Goal: Information Seeking & Learning: Learn about a topic

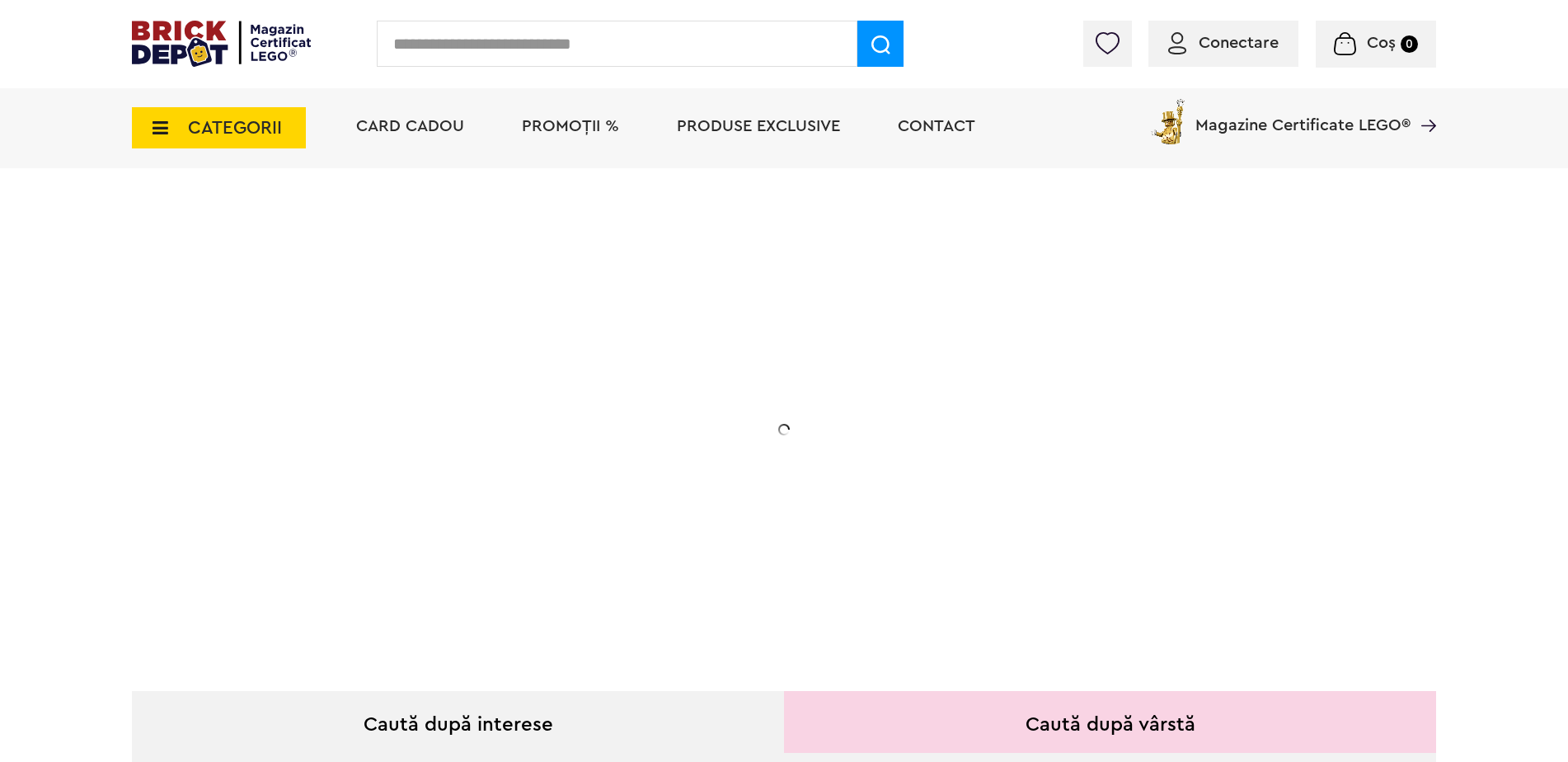
click at [479, 54] on input "text" at bounding box center [617, 43] width 481 height 47
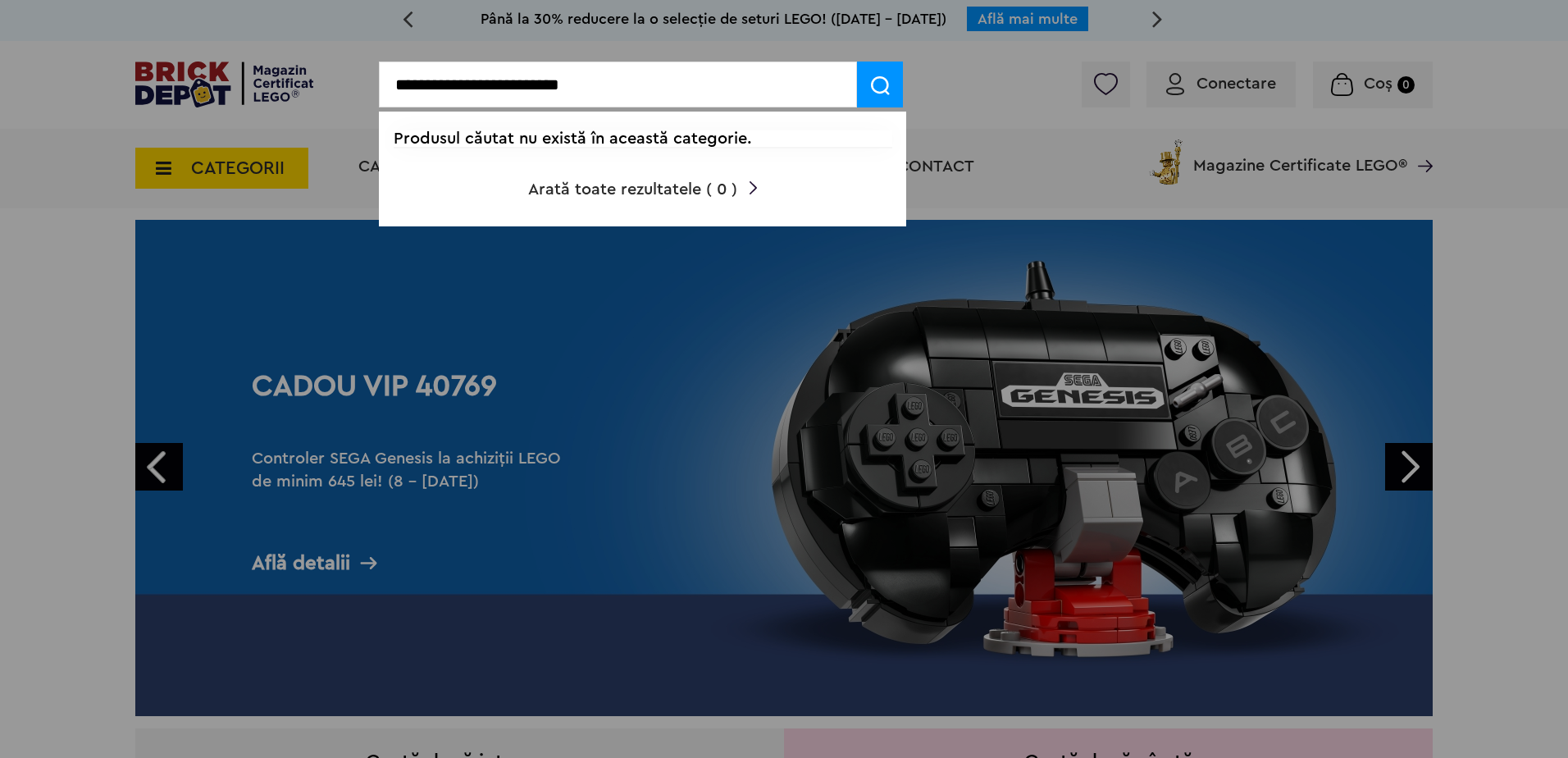
type input "**********"
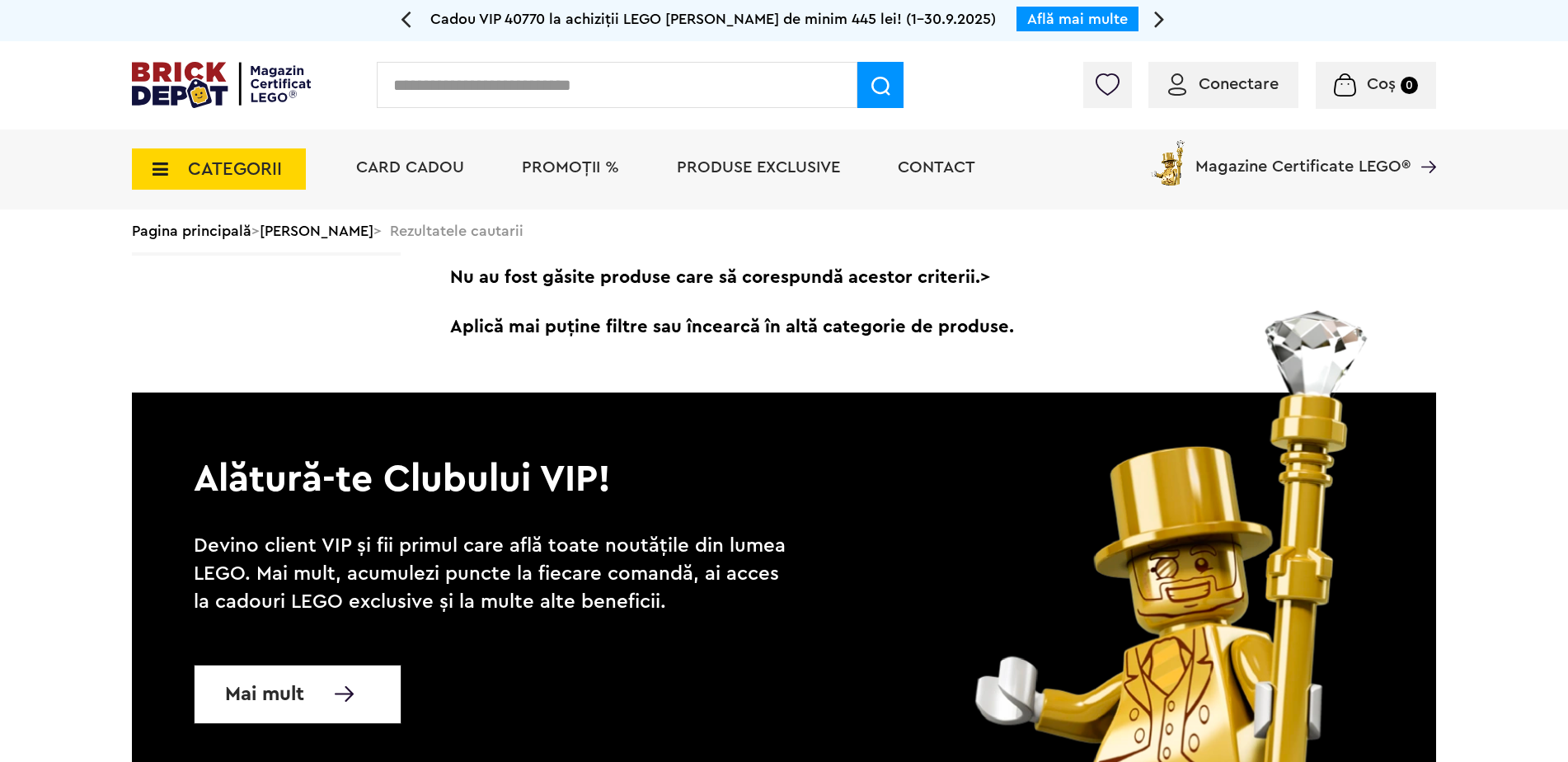
click at [875, 68] on span at bounding box center [880, 84] width 47 height 47
click at [669, 104] on input "text" at bounding box center [617, 84] width 481 height 47
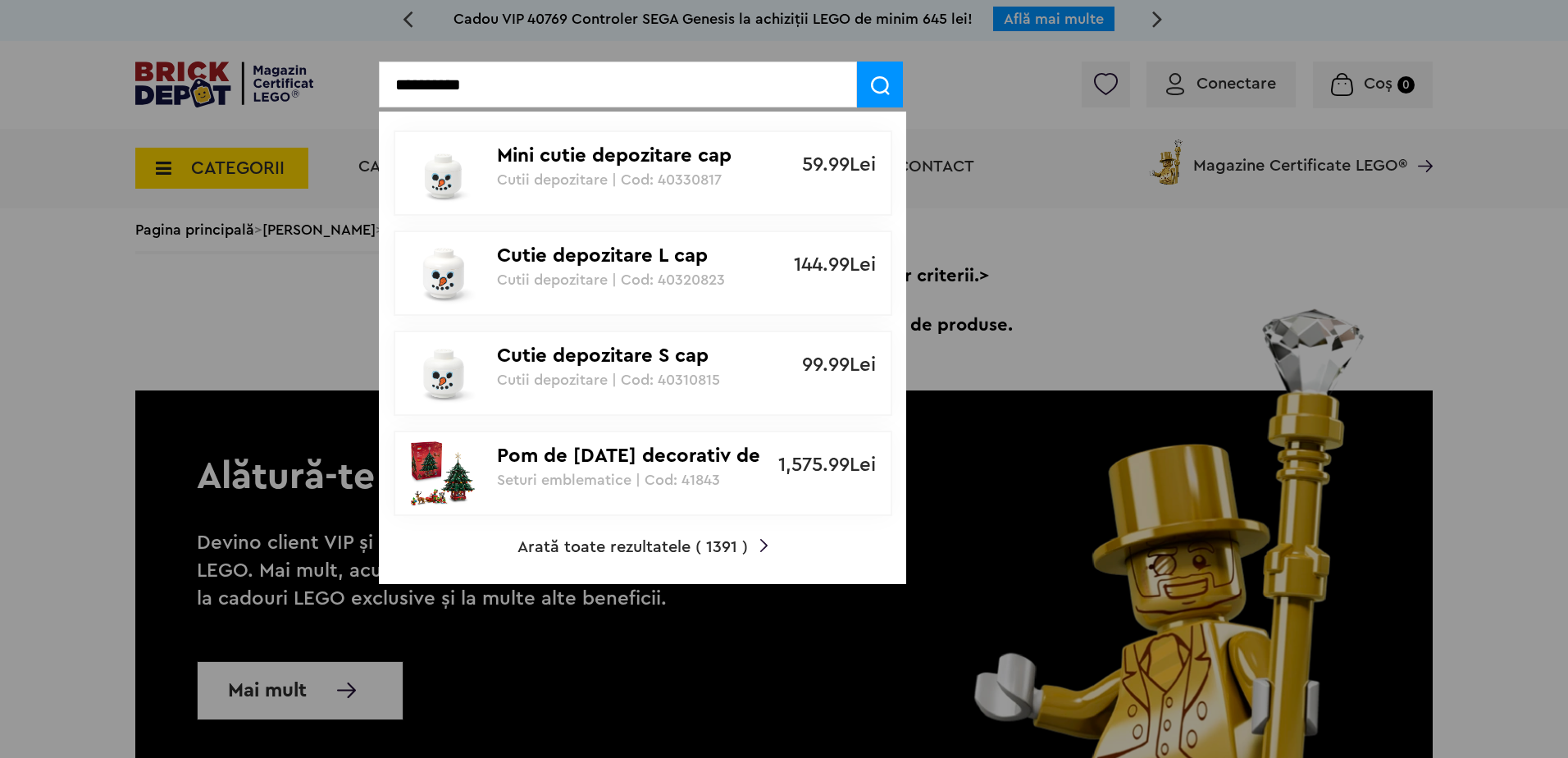
type input "**********"
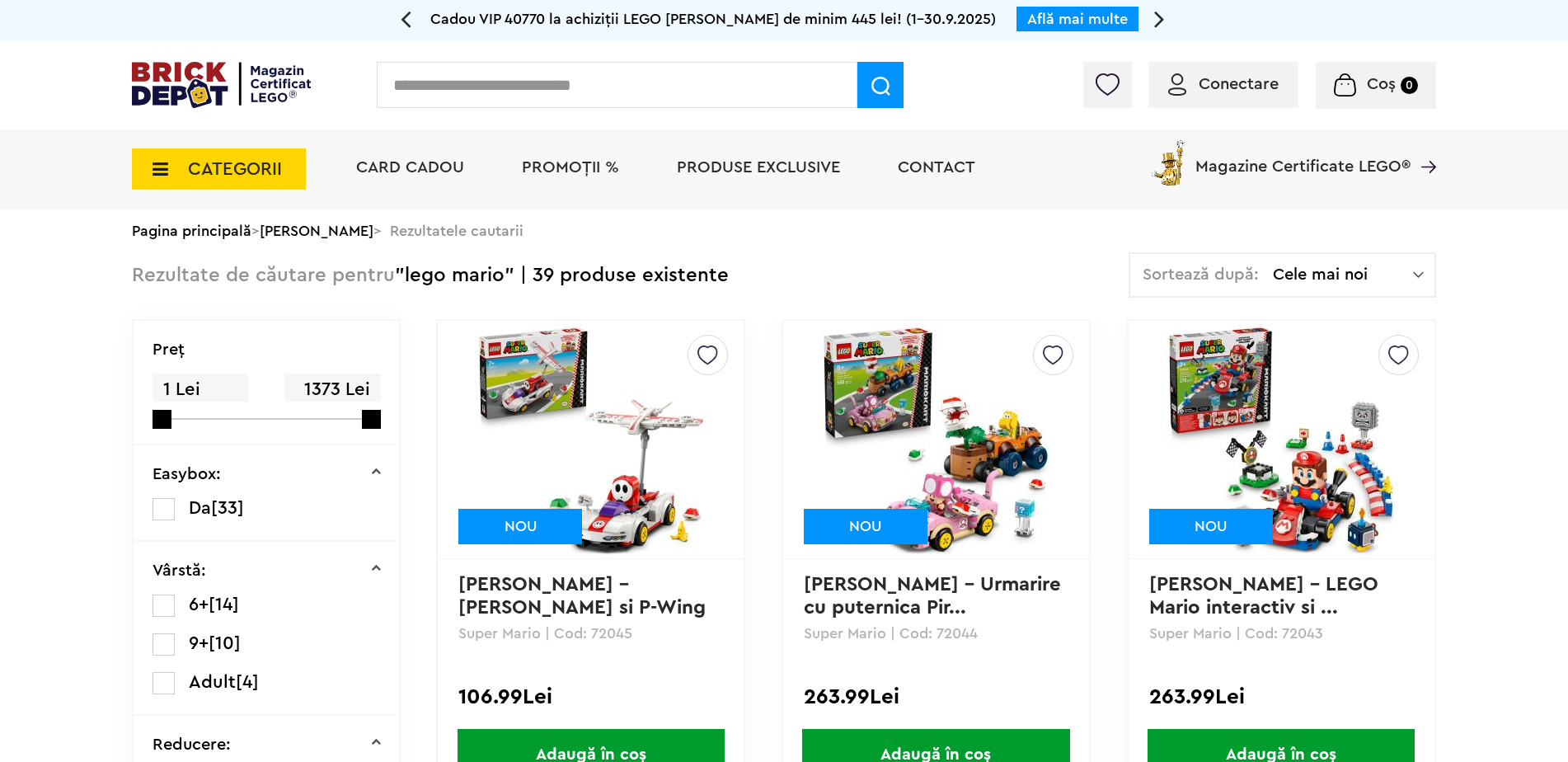
click at [634, 66] on input "text" at bounding box center [617, 84] width 481 height 47
click at [607, 82] on input "text" at bounding box center [617, 84] width 481 height 47
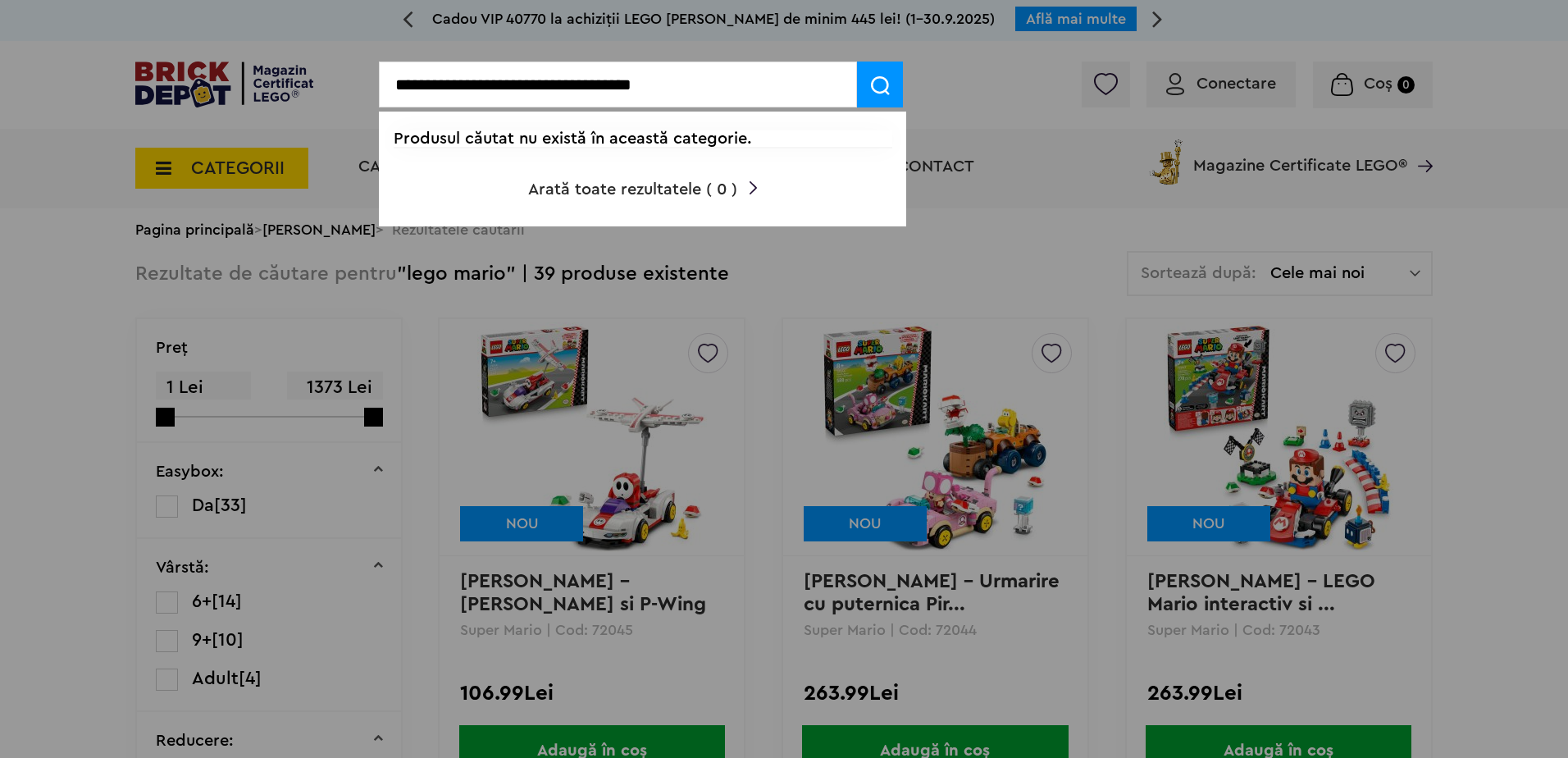
type input "**********"
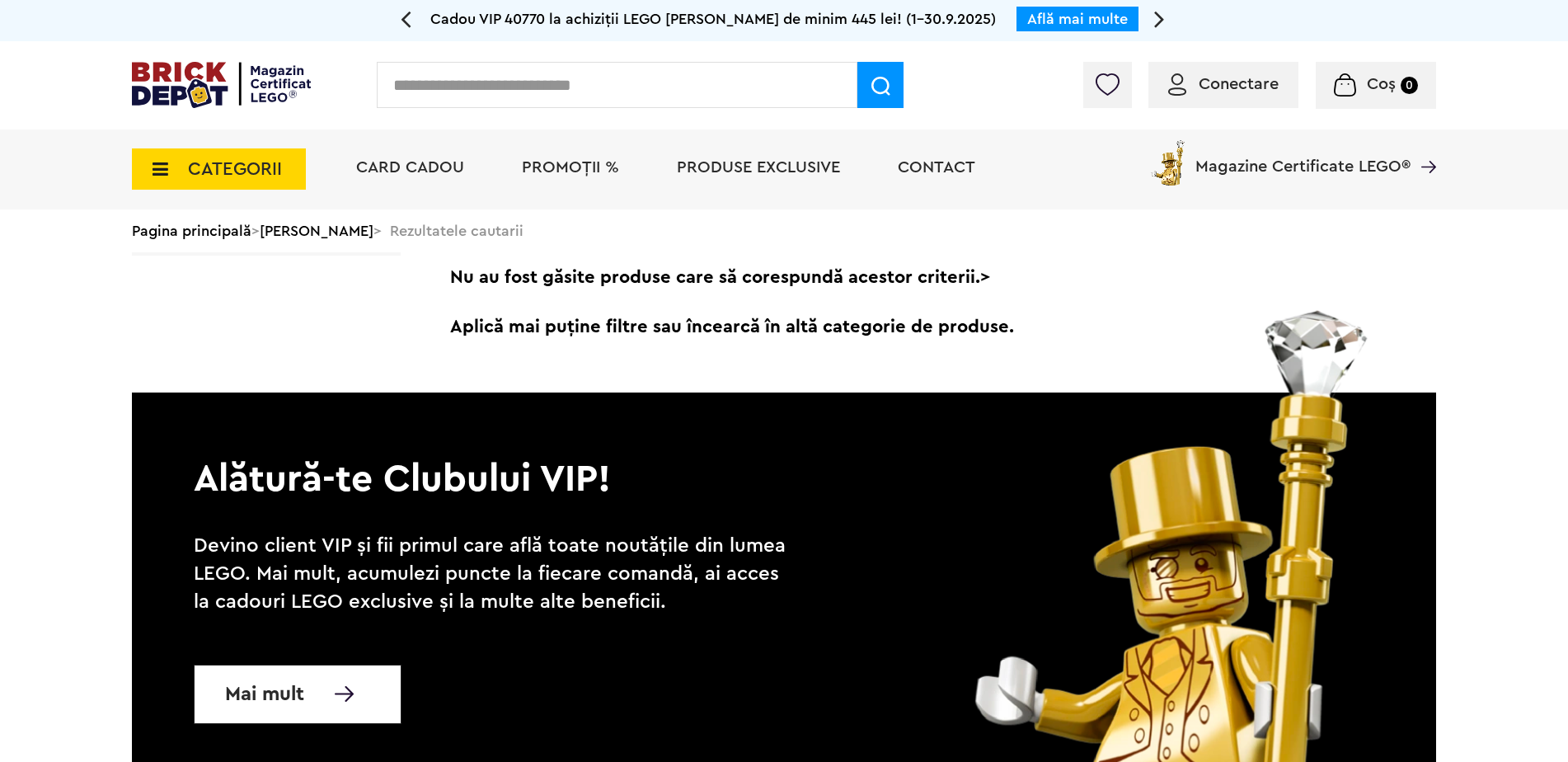
click at [741, 87] on input "text" at bounding box center [617, 84] width 481 height 47
click at [862, 103] on span at bounding box center [880, 84] width 47 height 47
click at [440, 107] on input "text" at bounding box center [617, 84] width 481 height 47
click at [532, 97] on input "text" at bounding box center [617, 84] width 481 height 47
click at [636, 102] on input "text" at bounding box center [617, 84] width 481 height 47
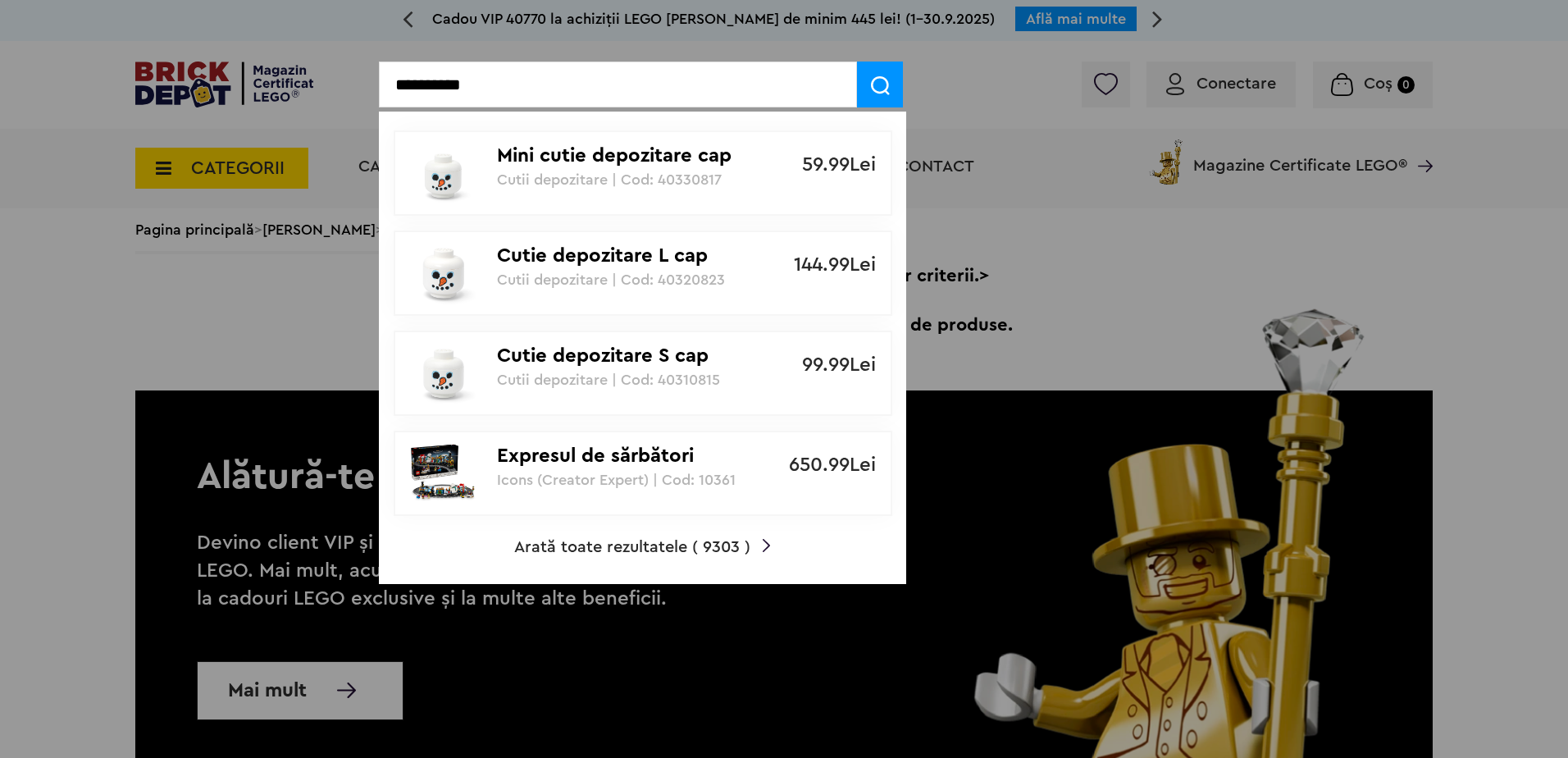
type input "**********"
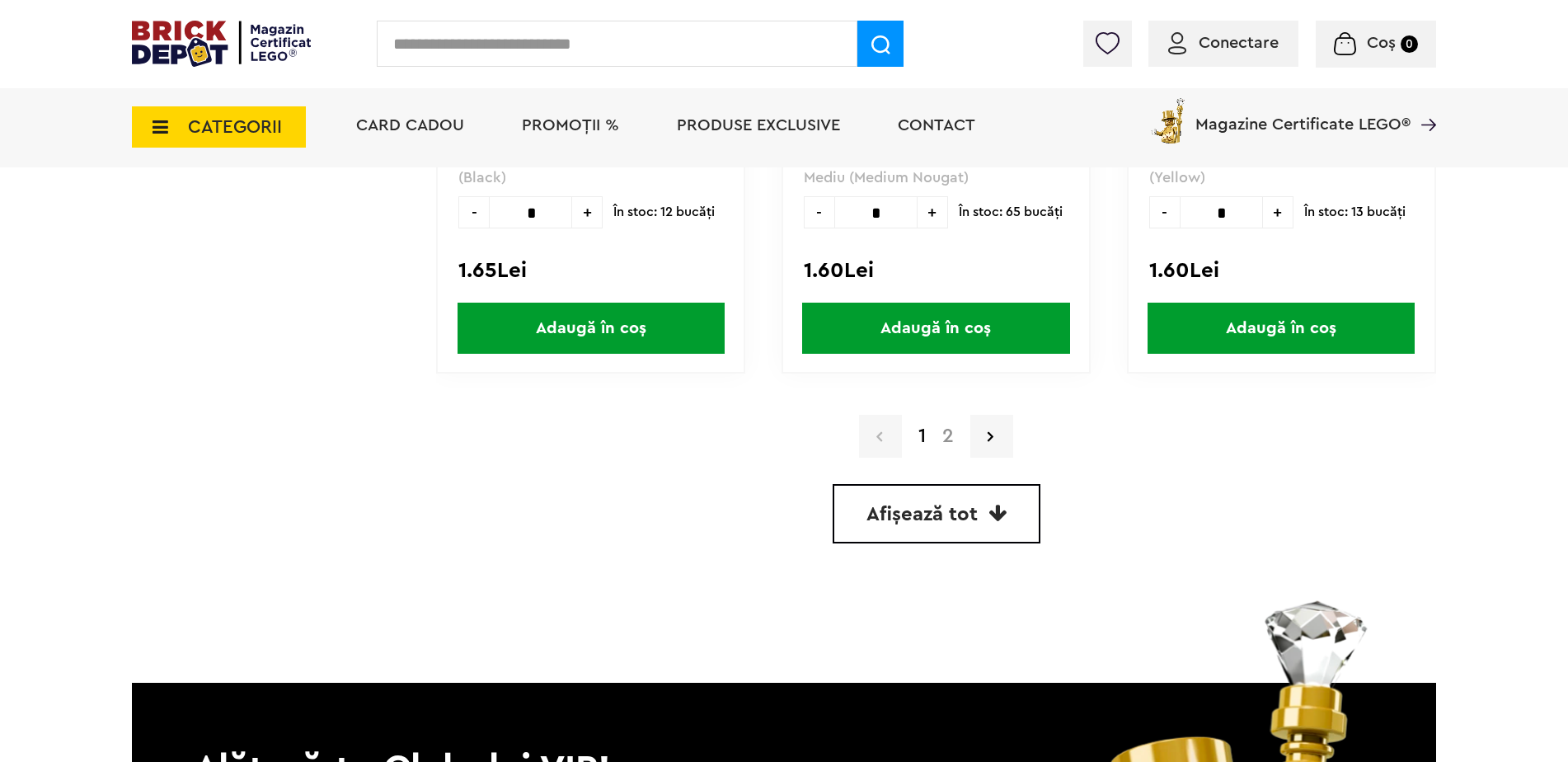
scroll to position [4553, 0]
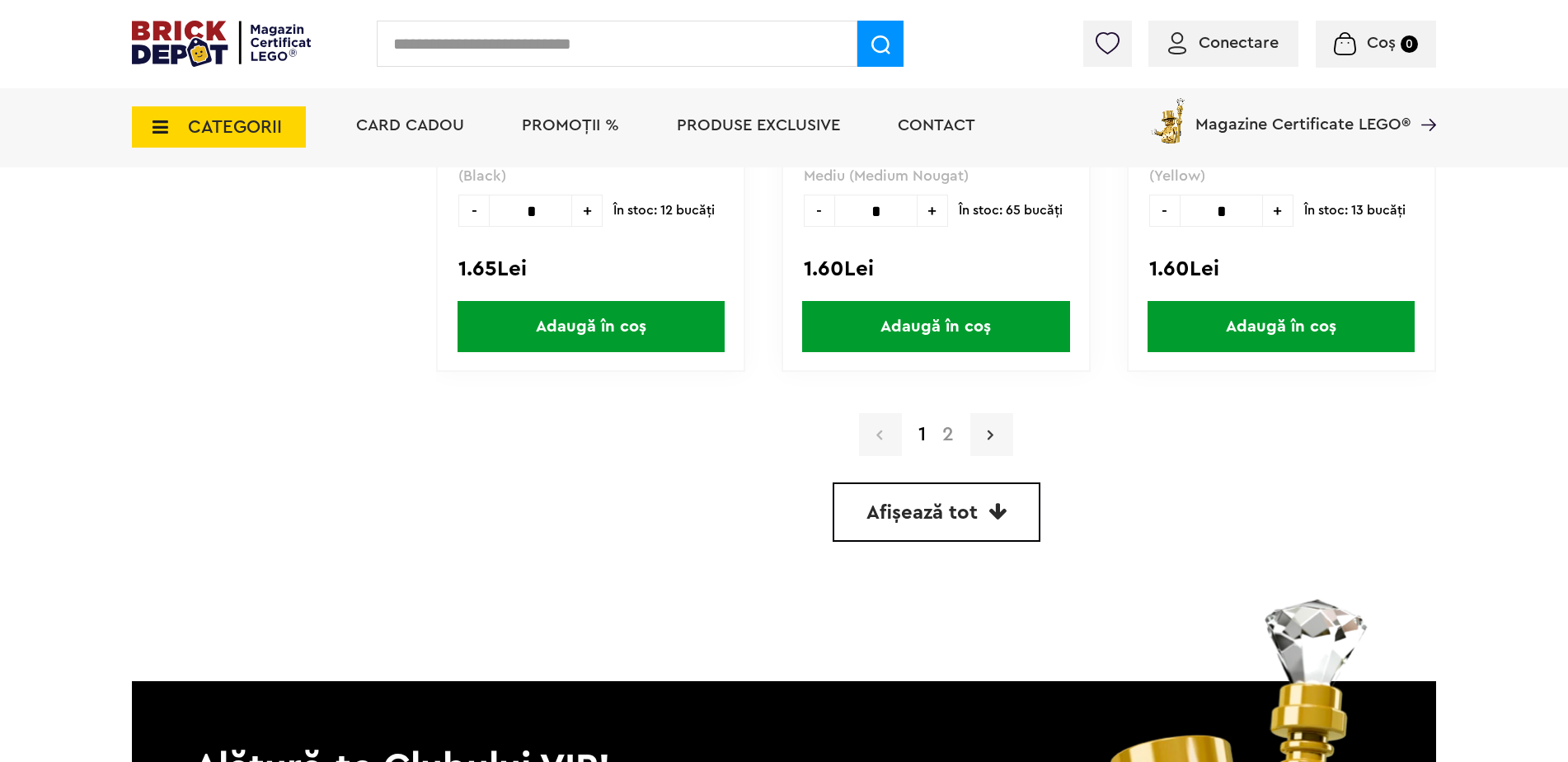
click at [992, 450] on link at bounding box center [992, 435] width 43 height 43
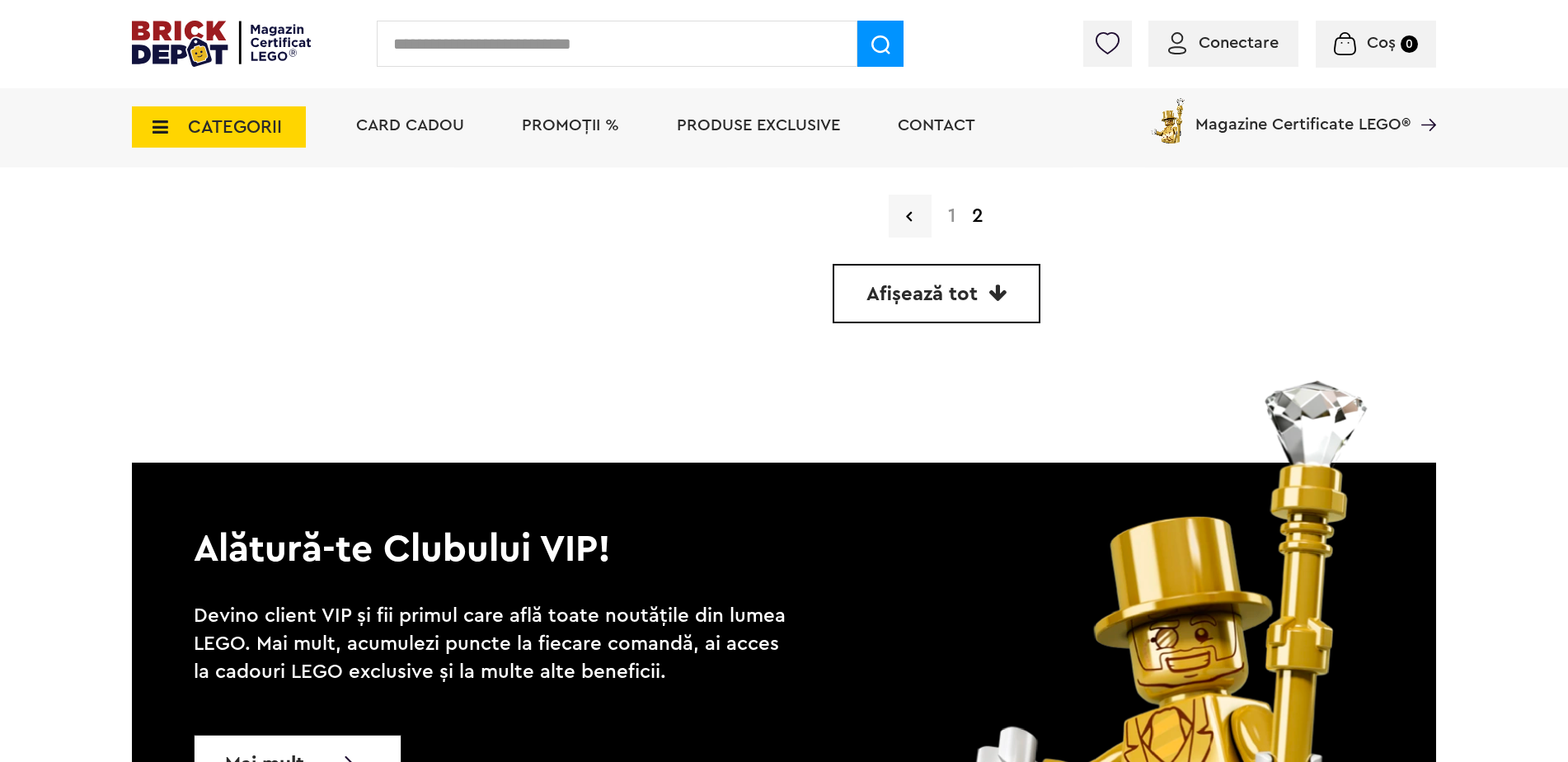
scroll to position [2244, 0]
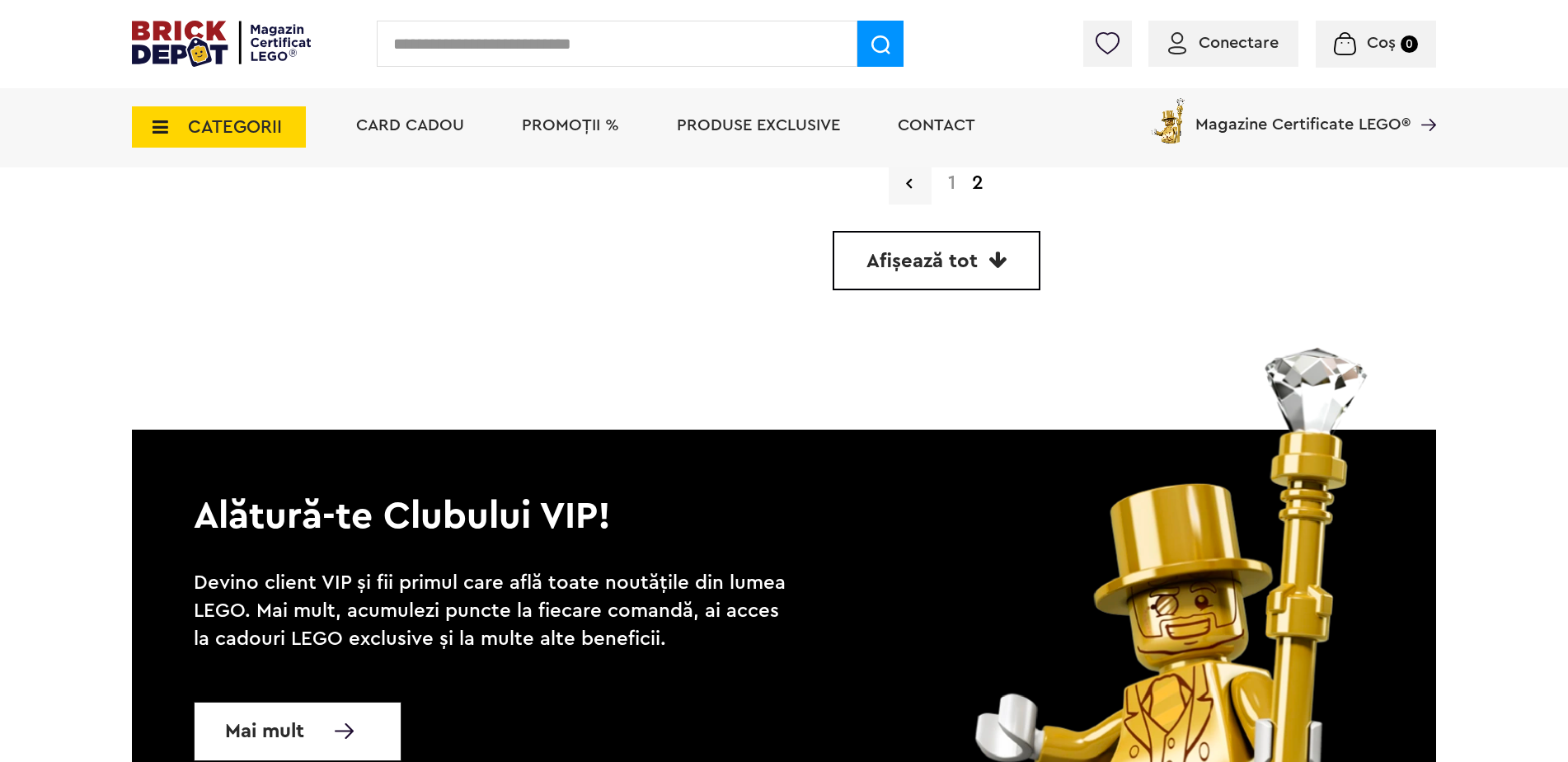
click at [906, 278] on link "Afișează tot" at bounding box center [936, 261] width 208 height 60
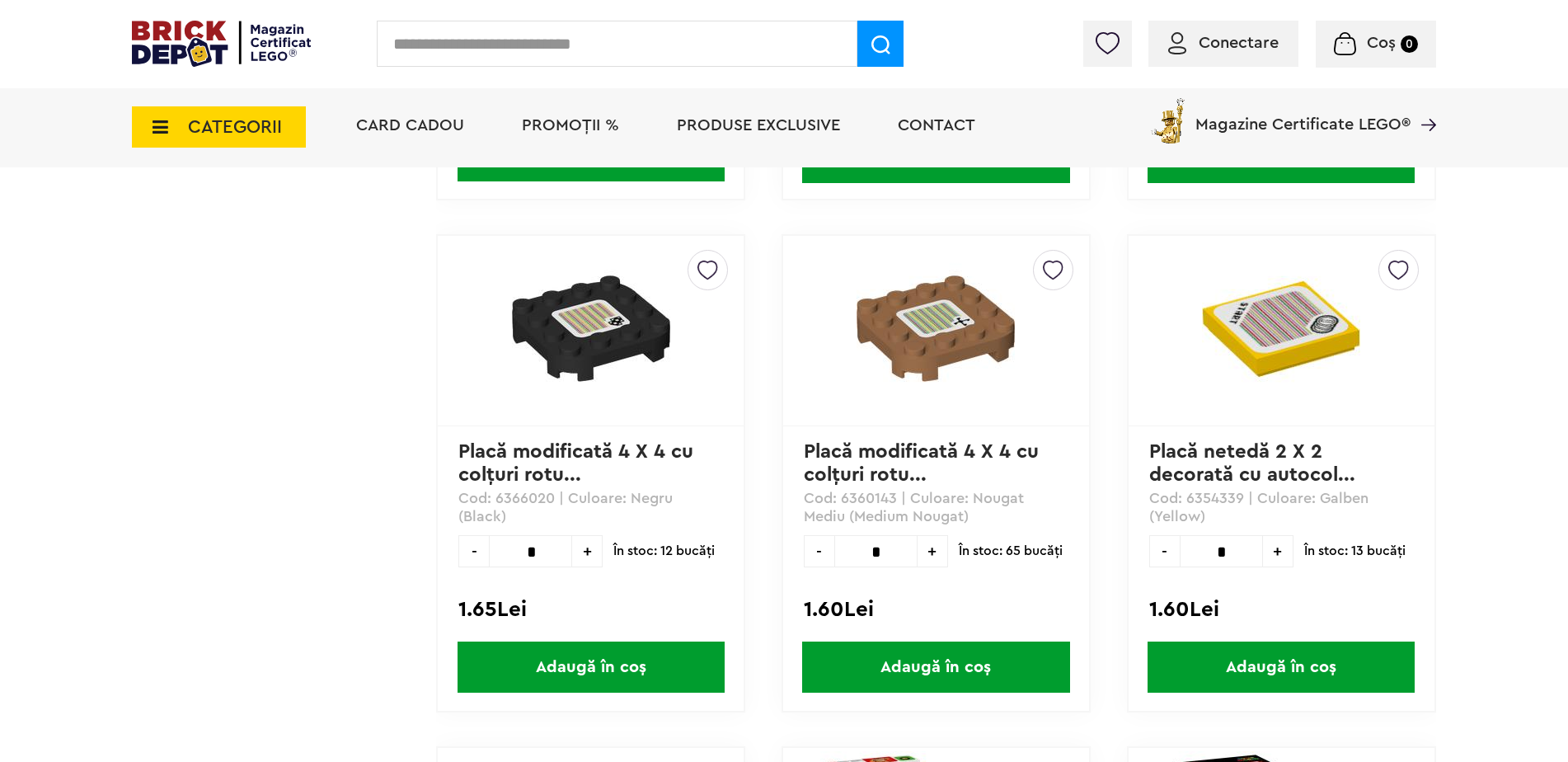
scroll to position [4191, 0]
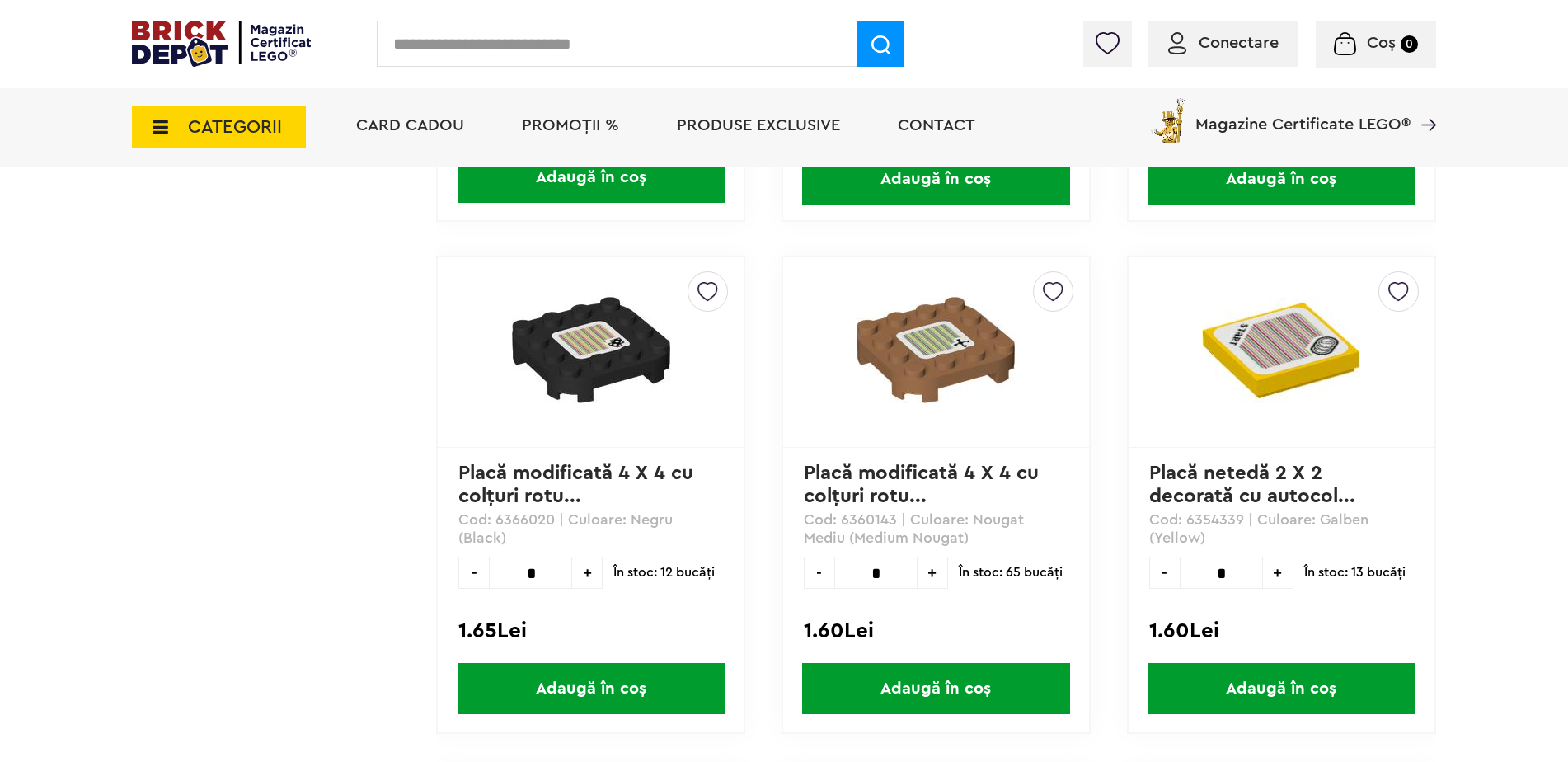
click at [264, 124] on span "CATEGORII" at bounding box center [234, 126] width 94 height 18
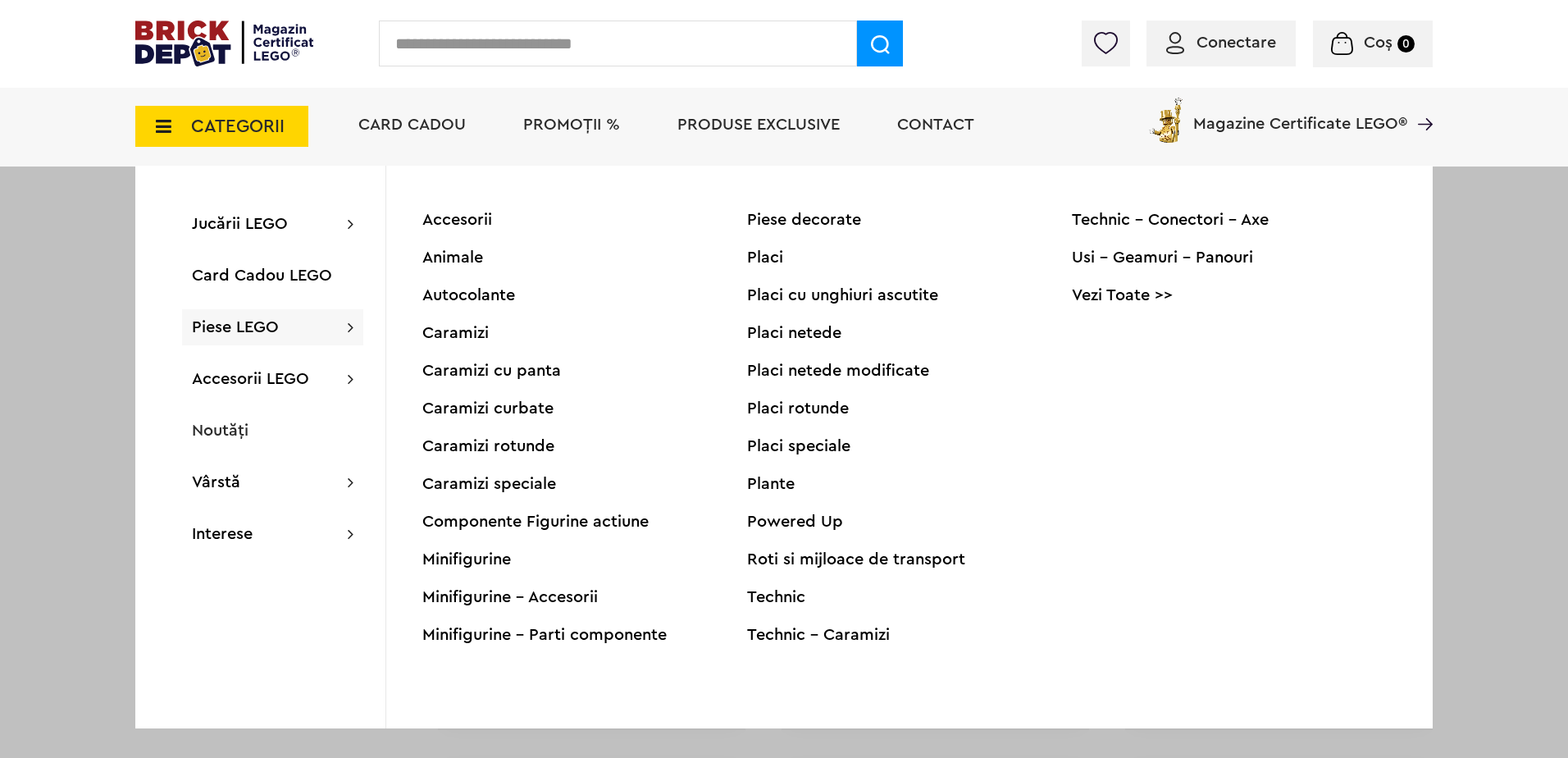
click at [301, 319] on div "Piese LEGO Accesorii Animale Autocolante Caramizi Caramizi cu panta Caramizi cu…" at bounding box center [273, 327] width 182 height 36
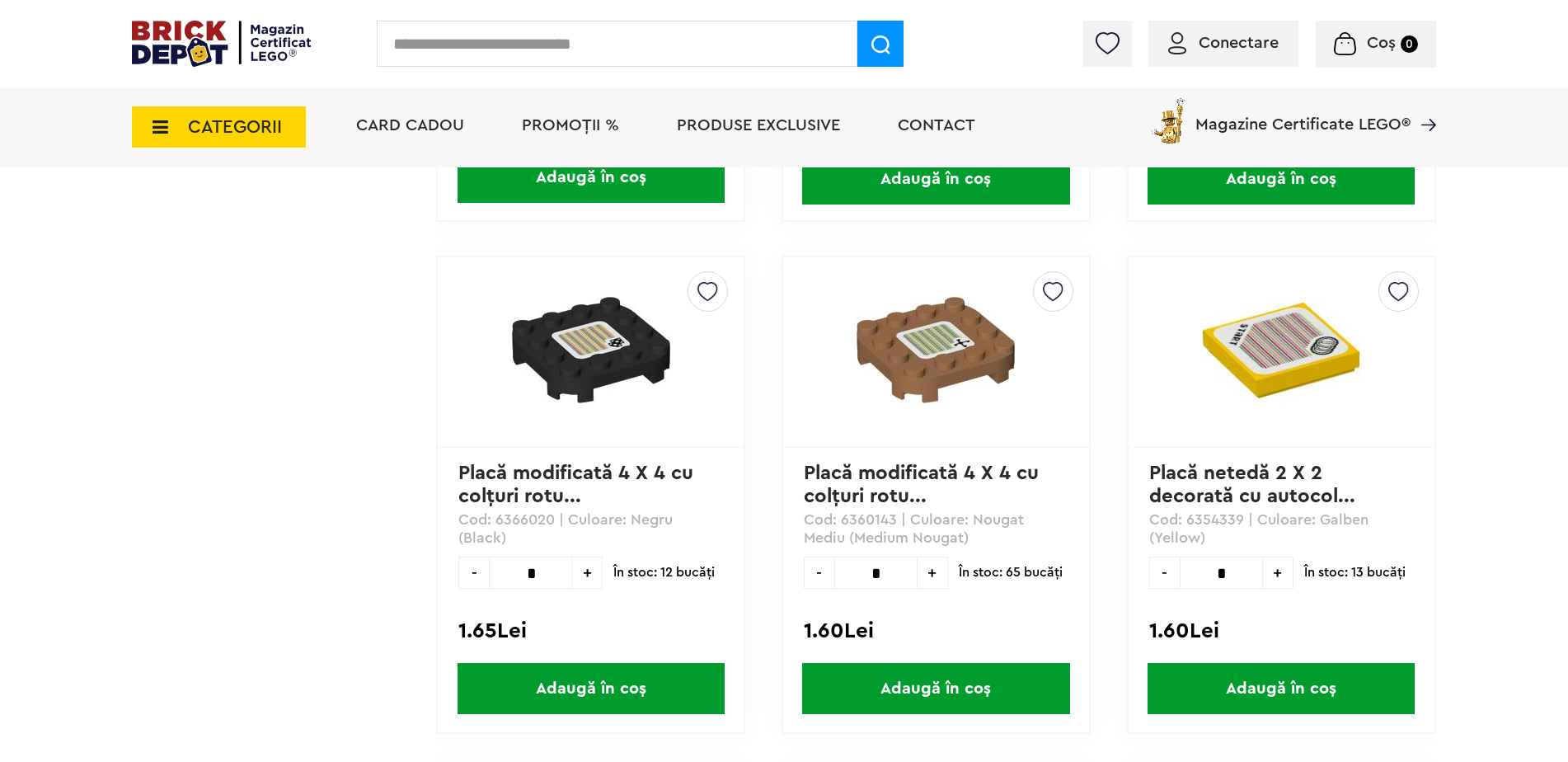
click at [653, 36] on input "text" at bounding box center [617, 43] width 481 height 47
click at [253, 141] on span "CATEGORII" at bounding box center [218, 126] width 174 height 41
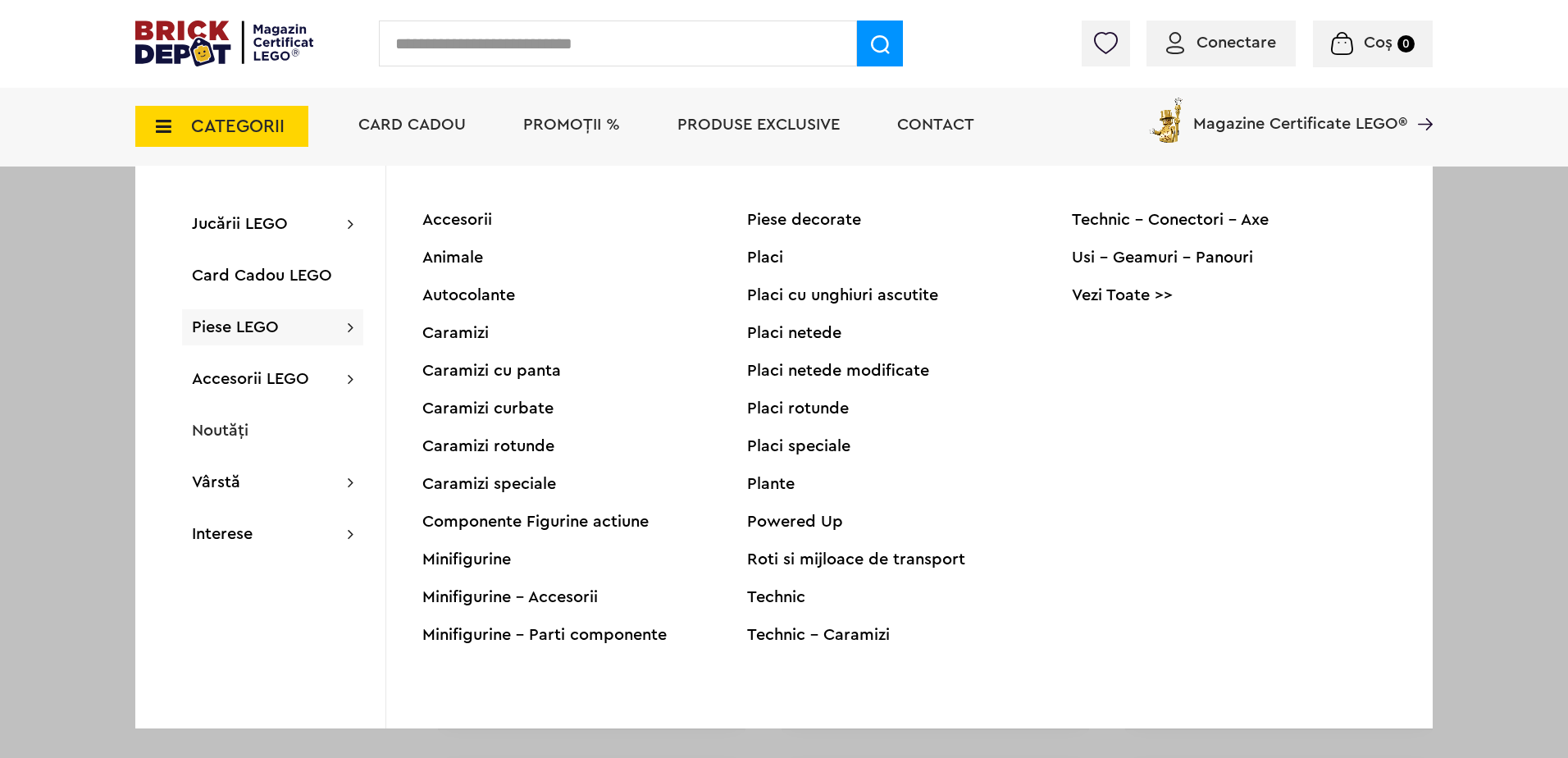
click at [268, 342] on div "Piese LEGO Accesorii Animale Autocolante Caramizi Caramizi cu panta Caramizi cu…" at bounding box center [273, 327] width 182 height 36
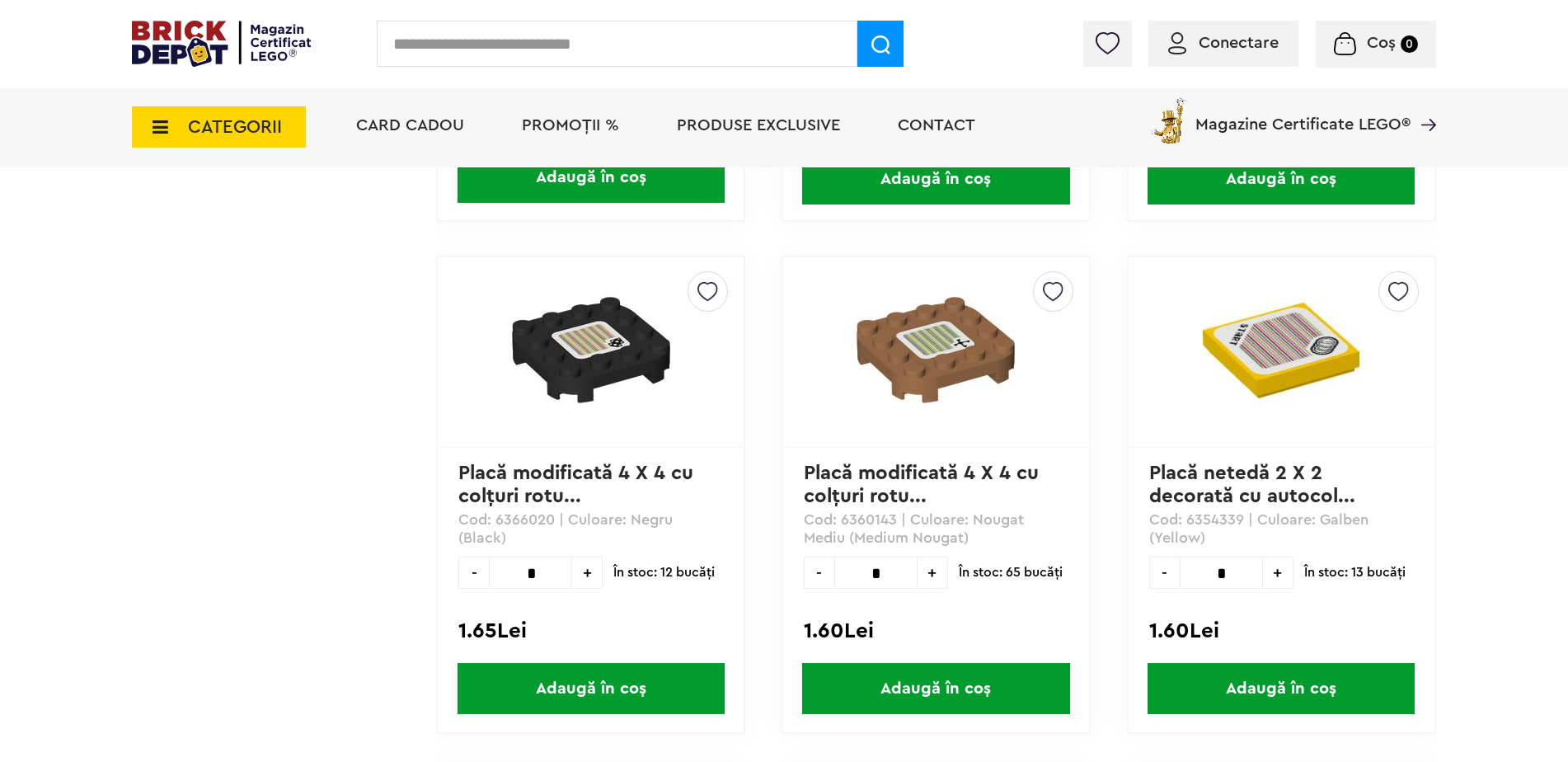
click at [465, 45] on input "text" at bounding box center [617, 43] width 481 height 47
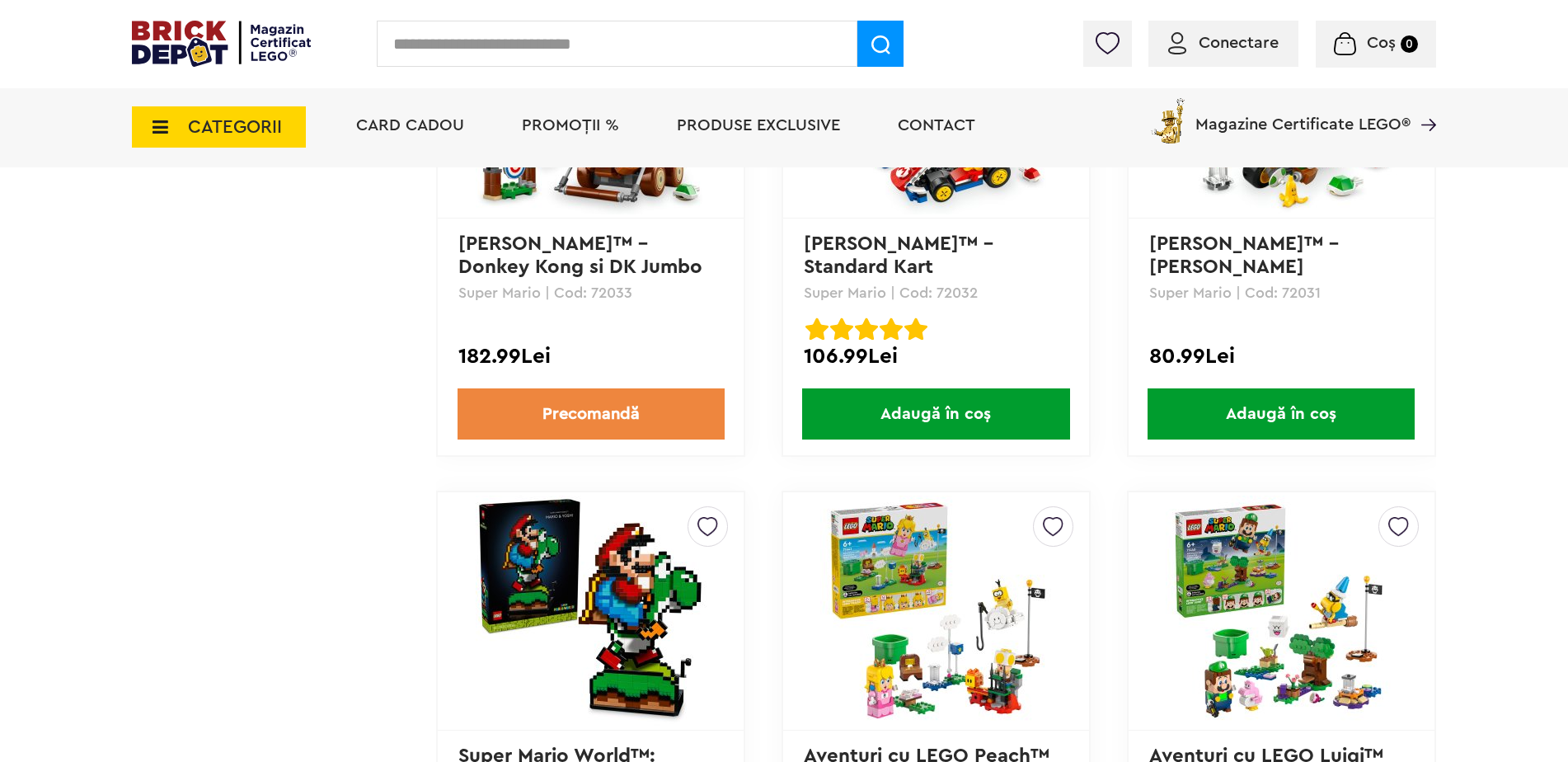
scroll to position [2409, 0]
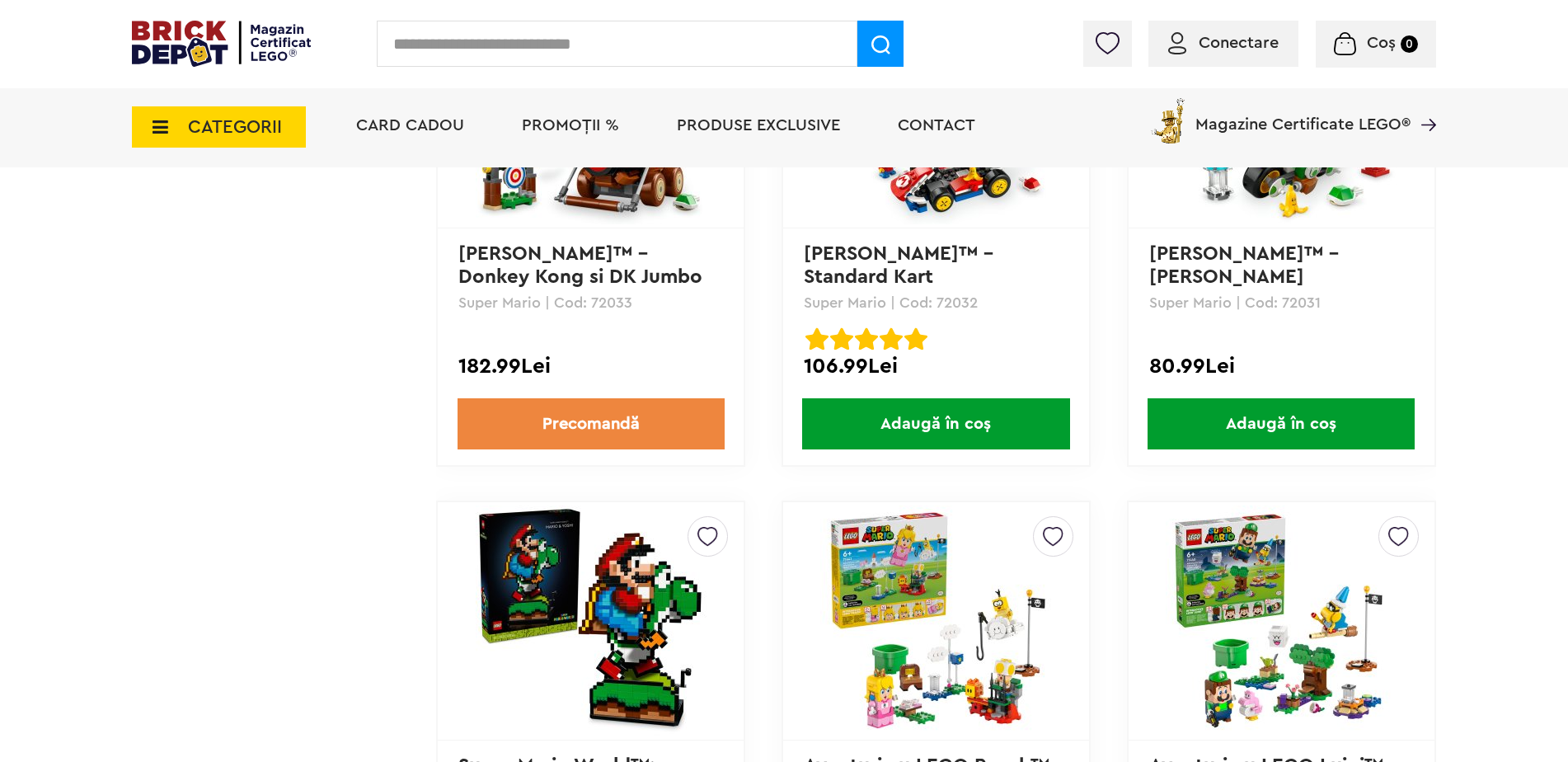
click at [265, 118] on span "CATEGORII" at bounding box center [234, 126] width 94 height 18
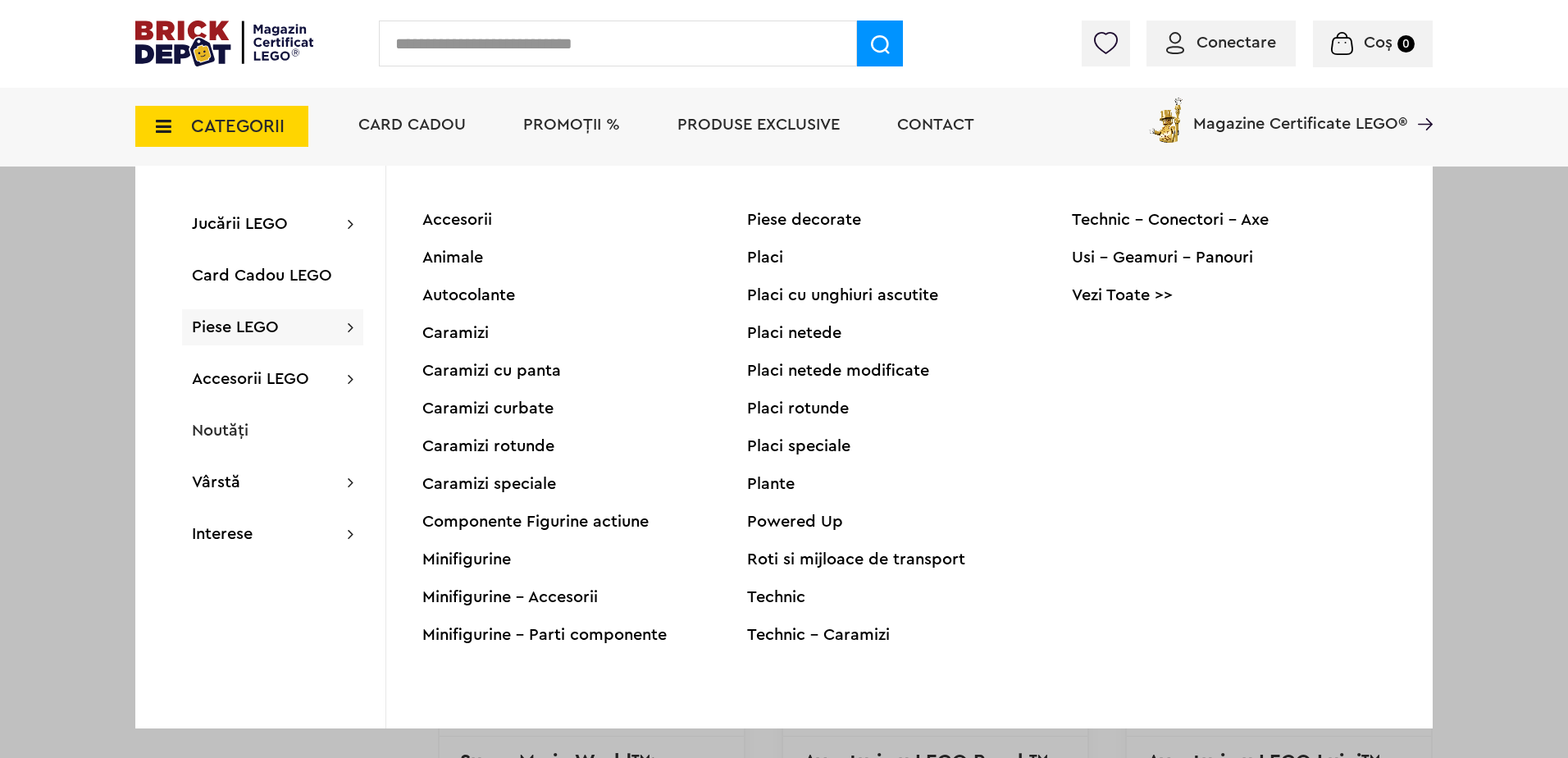
click at [254, 338] on div "Piese LEGO Accesorii Animale Autocolante Caramizi Caramizi cu panta Caramizi cu…" at bounding box center [273, 327] width 182 height 36
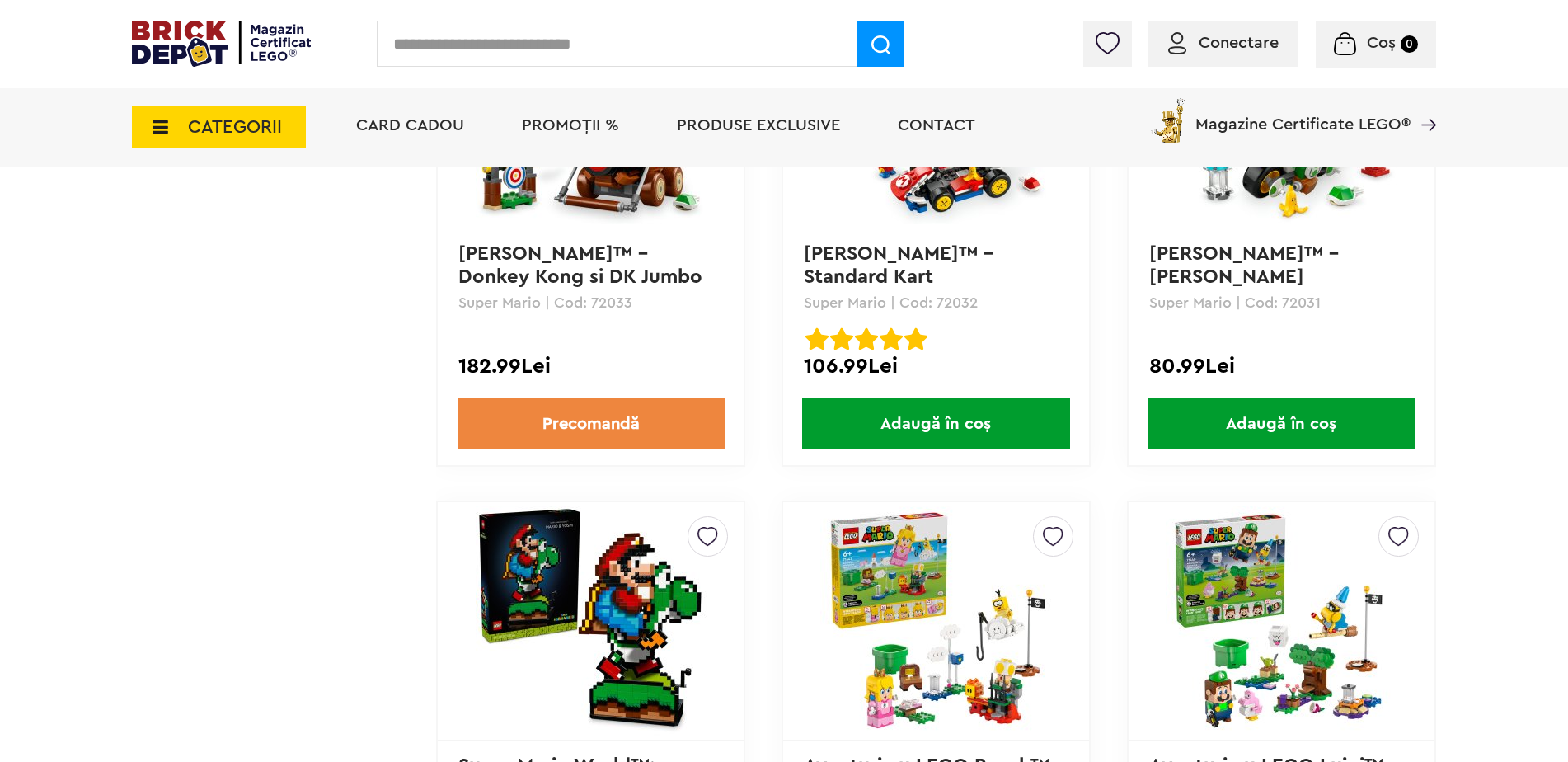
click at [552, 50] on input "text" at bounding box center [617, 43] width 481 height 47
click at [292, 131] on span "CATEGORII" at bounding box center [218, 126] width 174 height 41
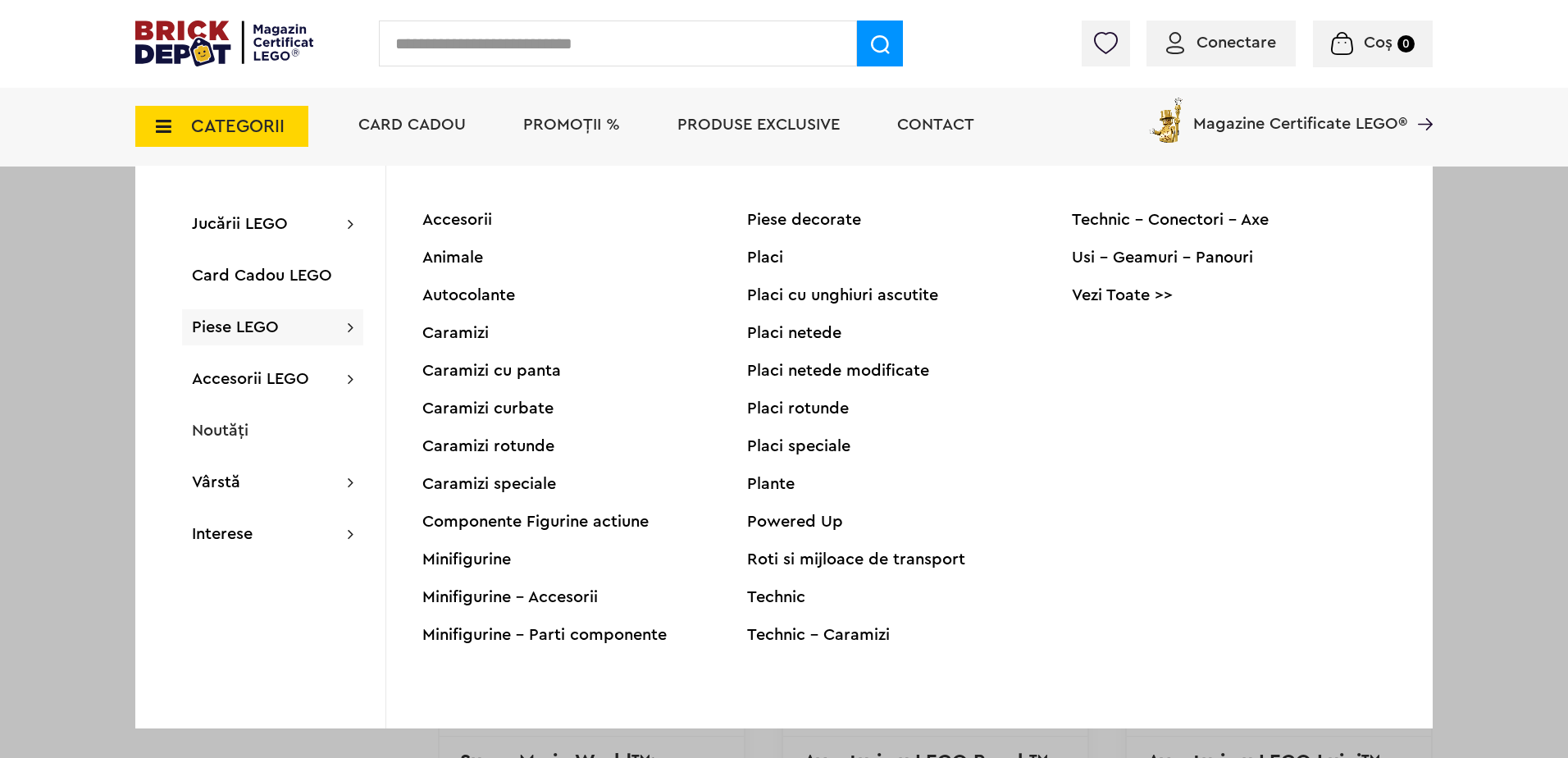
click at [558, 486] on div "Caramizi speciale" at bounding box center [585, 484] width 325 height 17
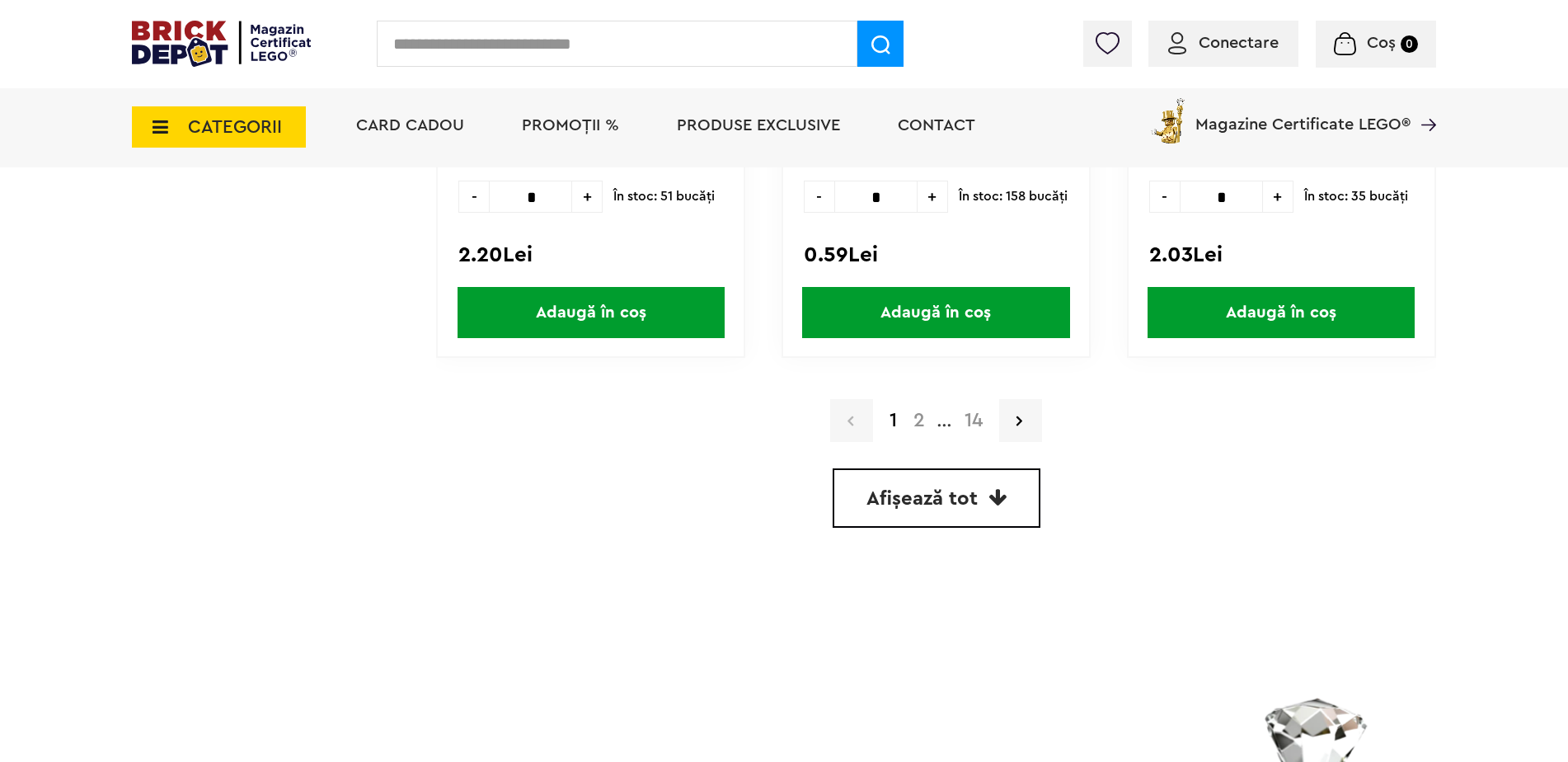
scroll to position [4784, 0]
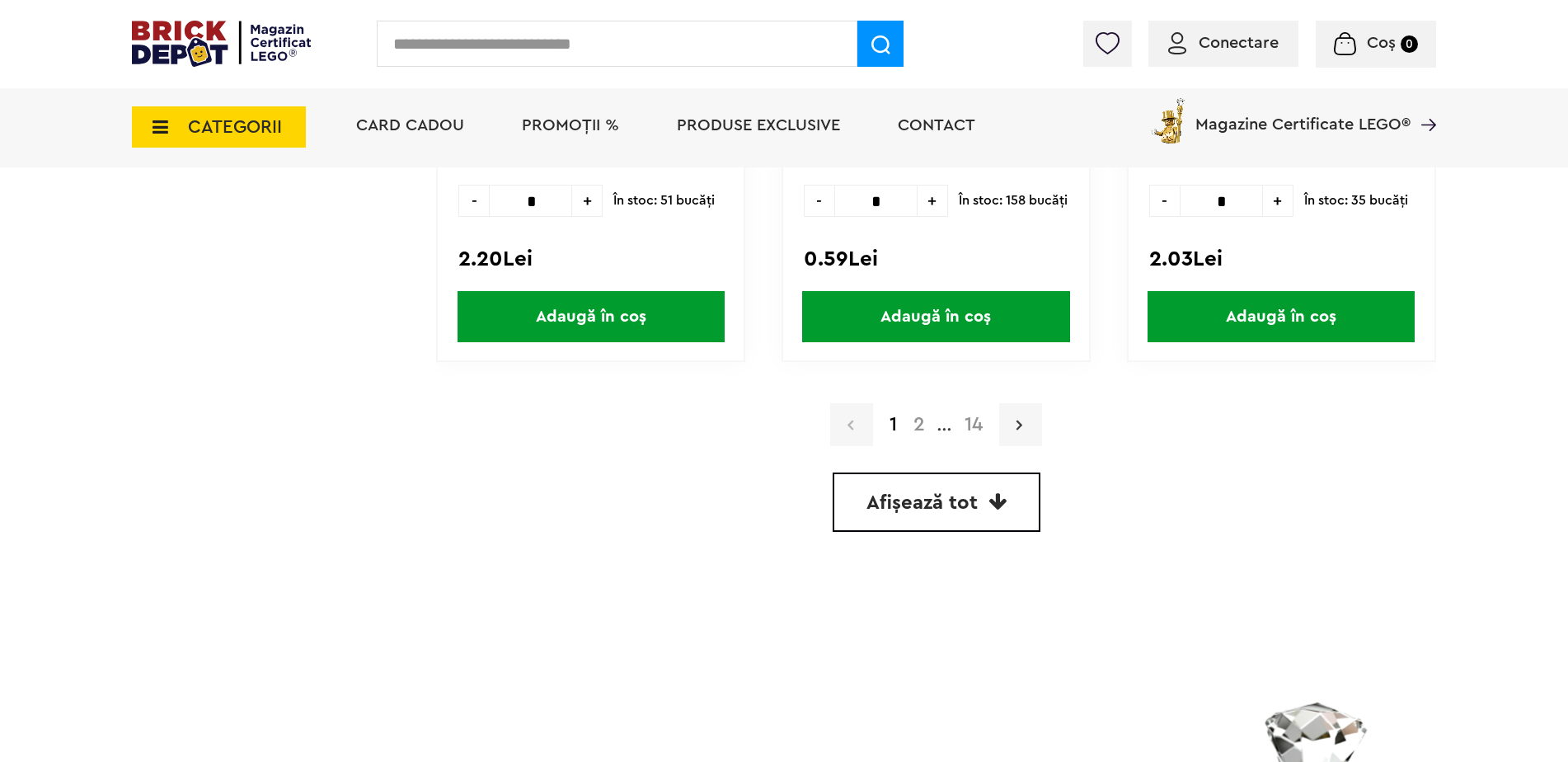
click at [1027, 440] on link at bounding box center [1020, 424] width 43 height 43
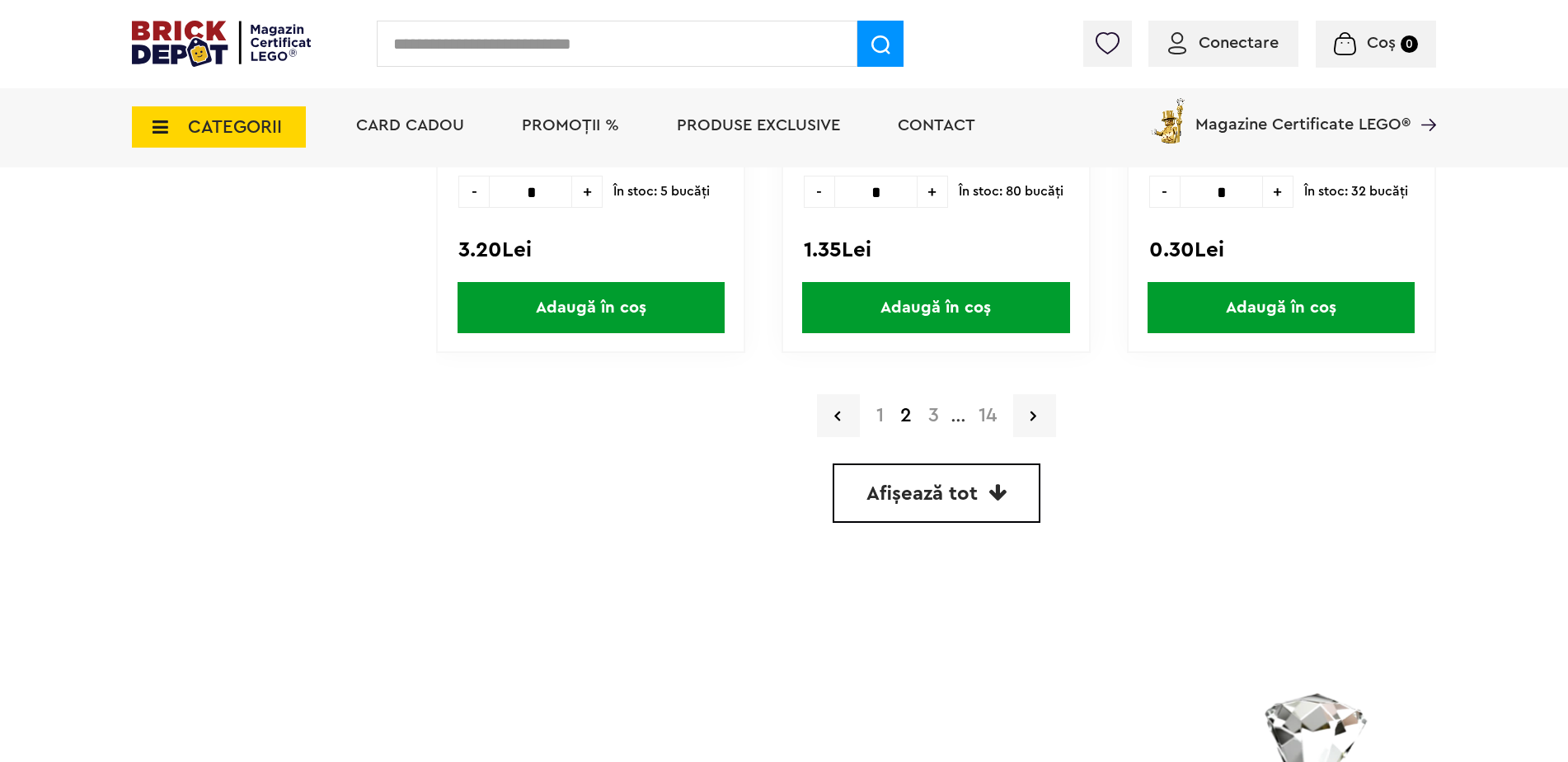
scroll to position [4759, 0]
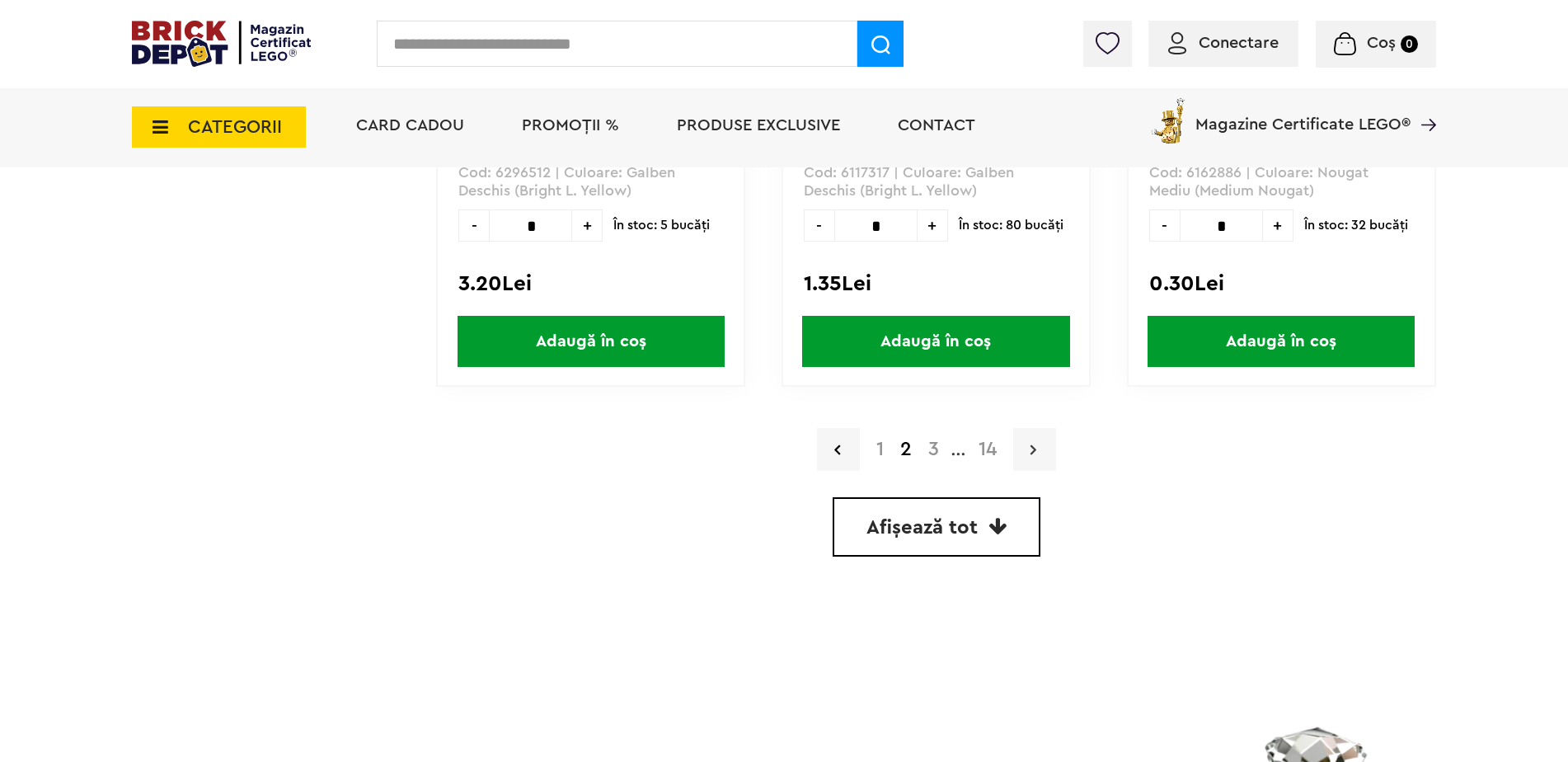
click at [1026, 443] on link at bounding box center [1035, 449] width 43 height 43
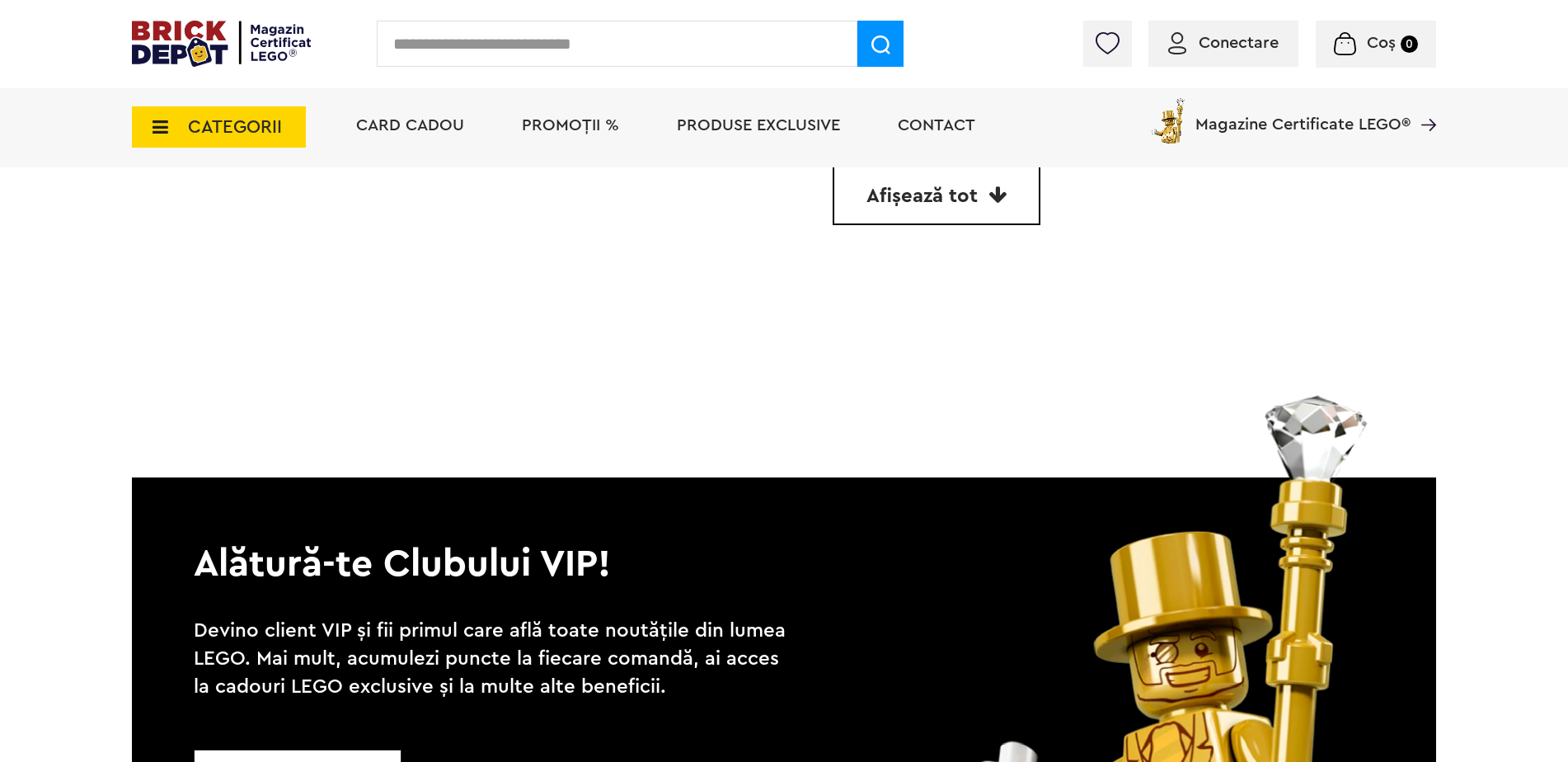
scroll to position [5089, 0]
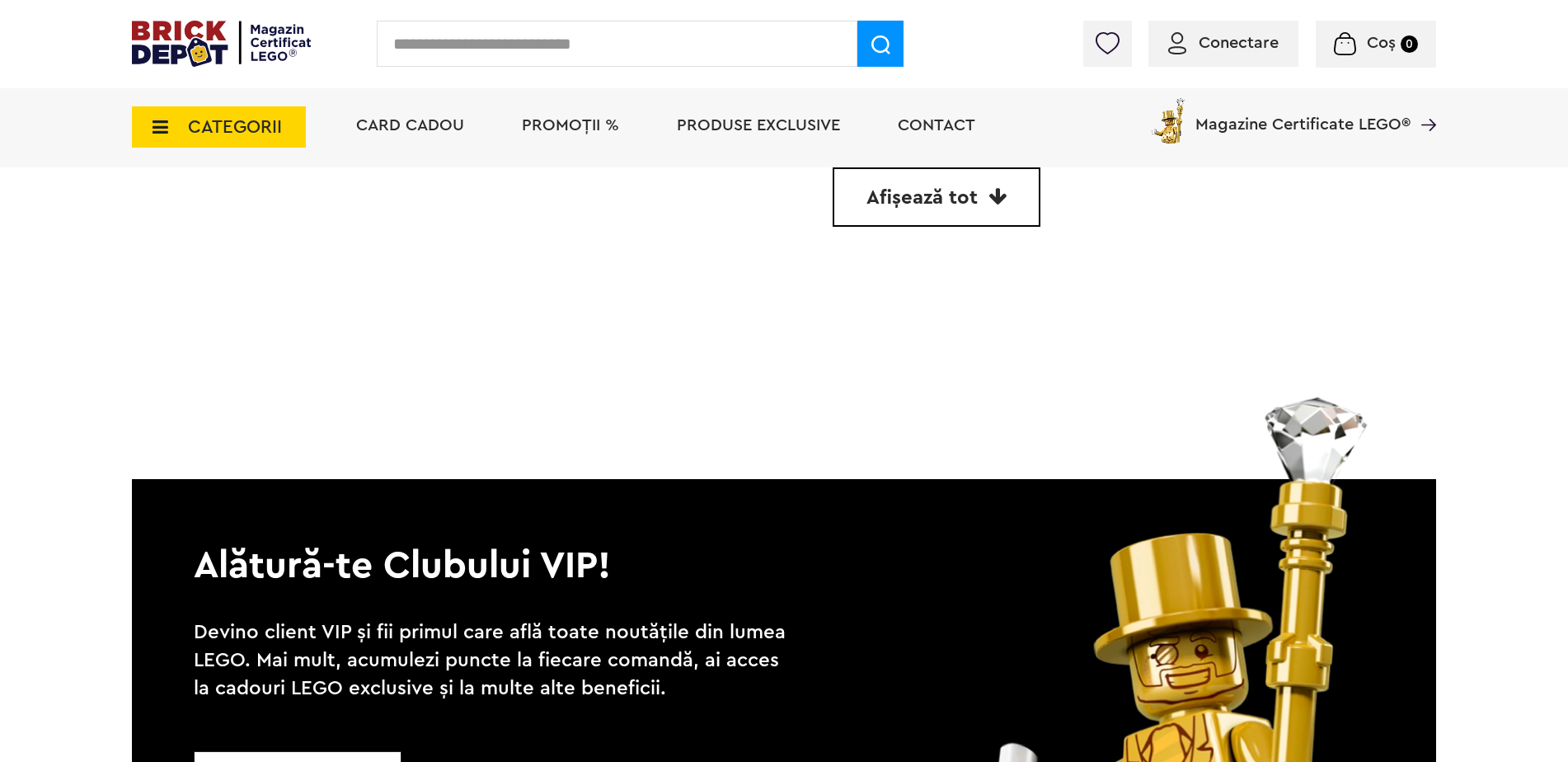
click at [968, 224] on link "Afișează tot" at bounding box center [936, 198] width 208 height 60
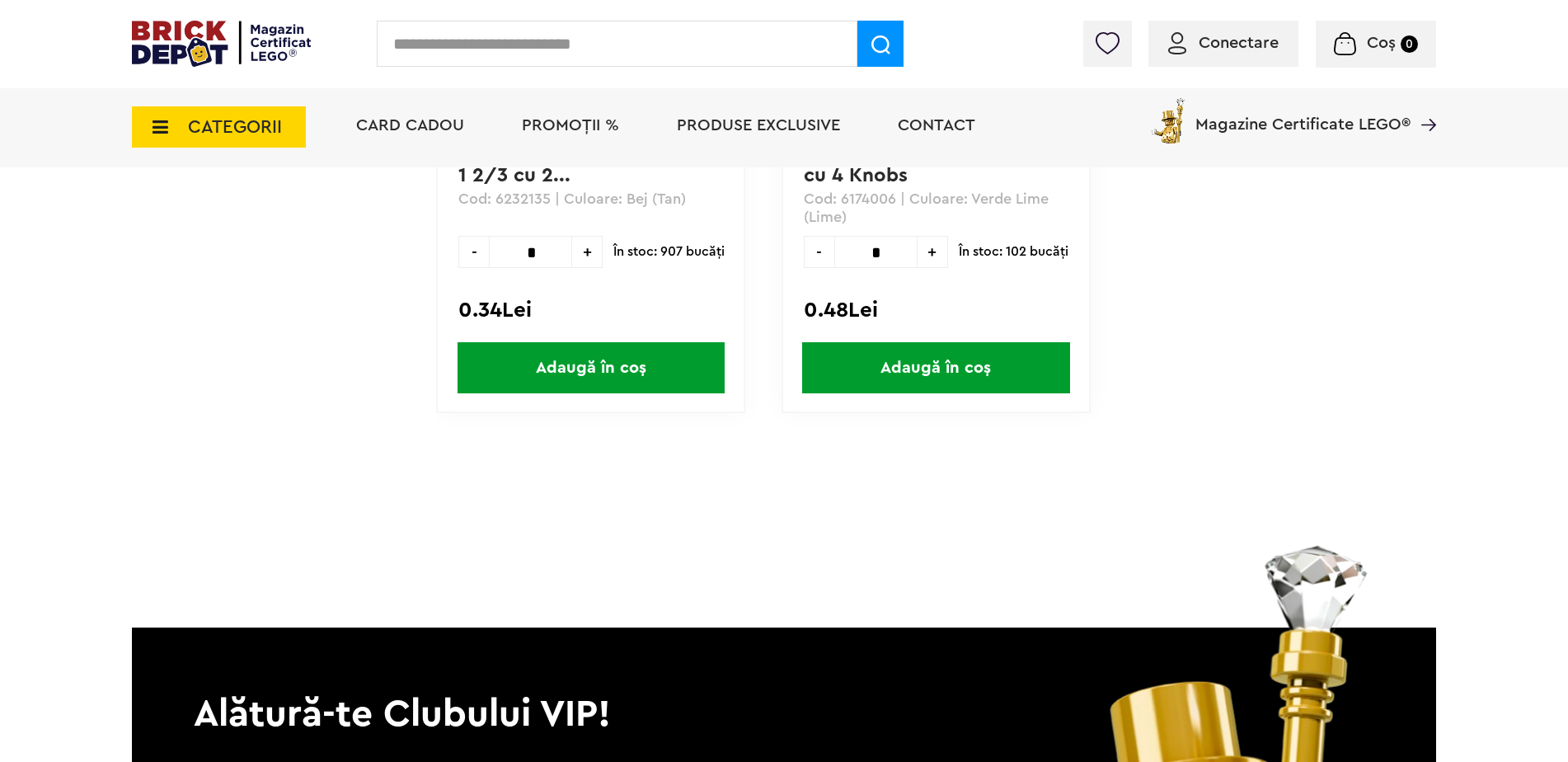
scroll to position [63434, 0]
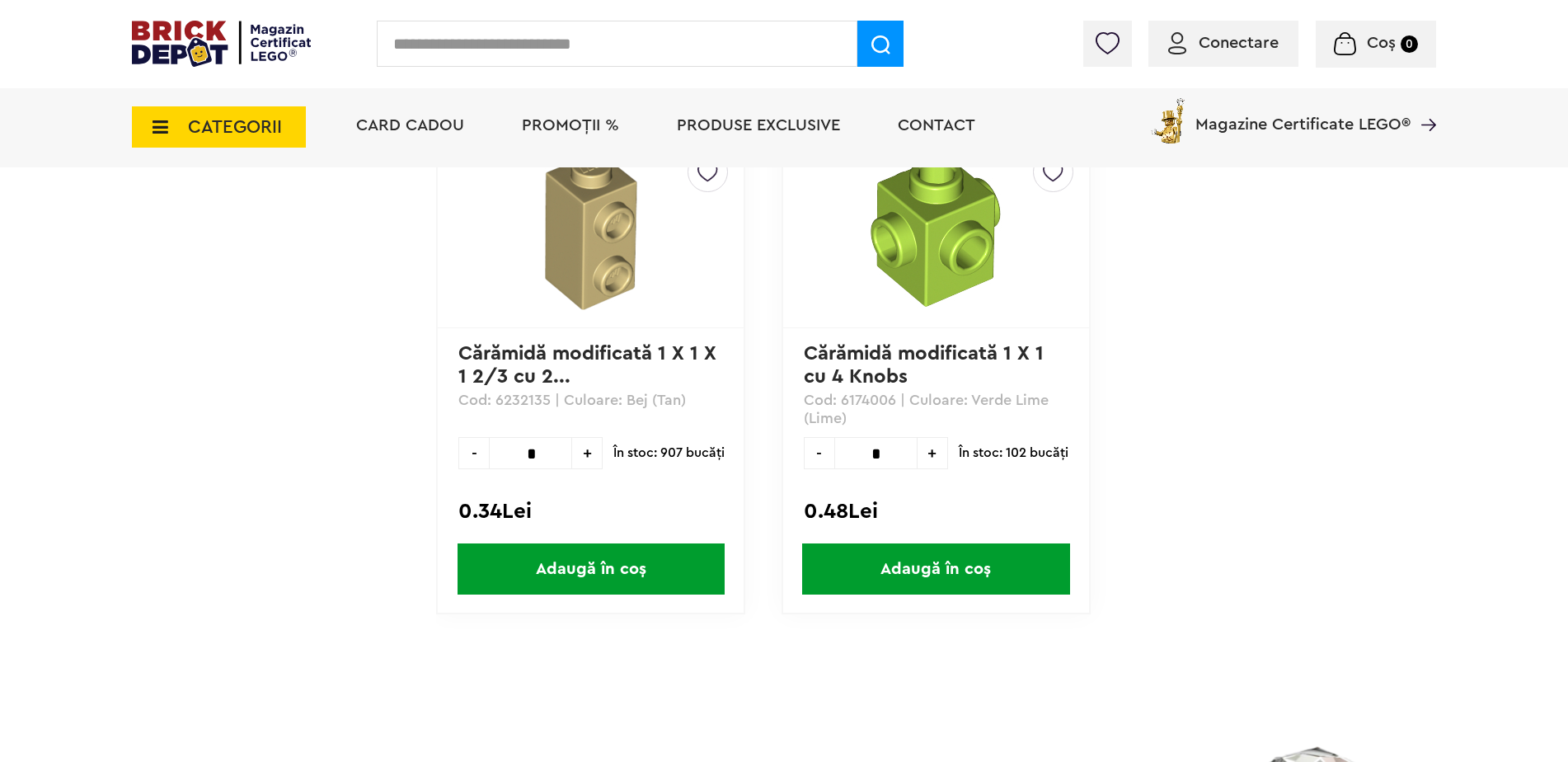
click at [256, 122] on span "CATEGORII" at bounding box center [234, 126] width 94 height 18
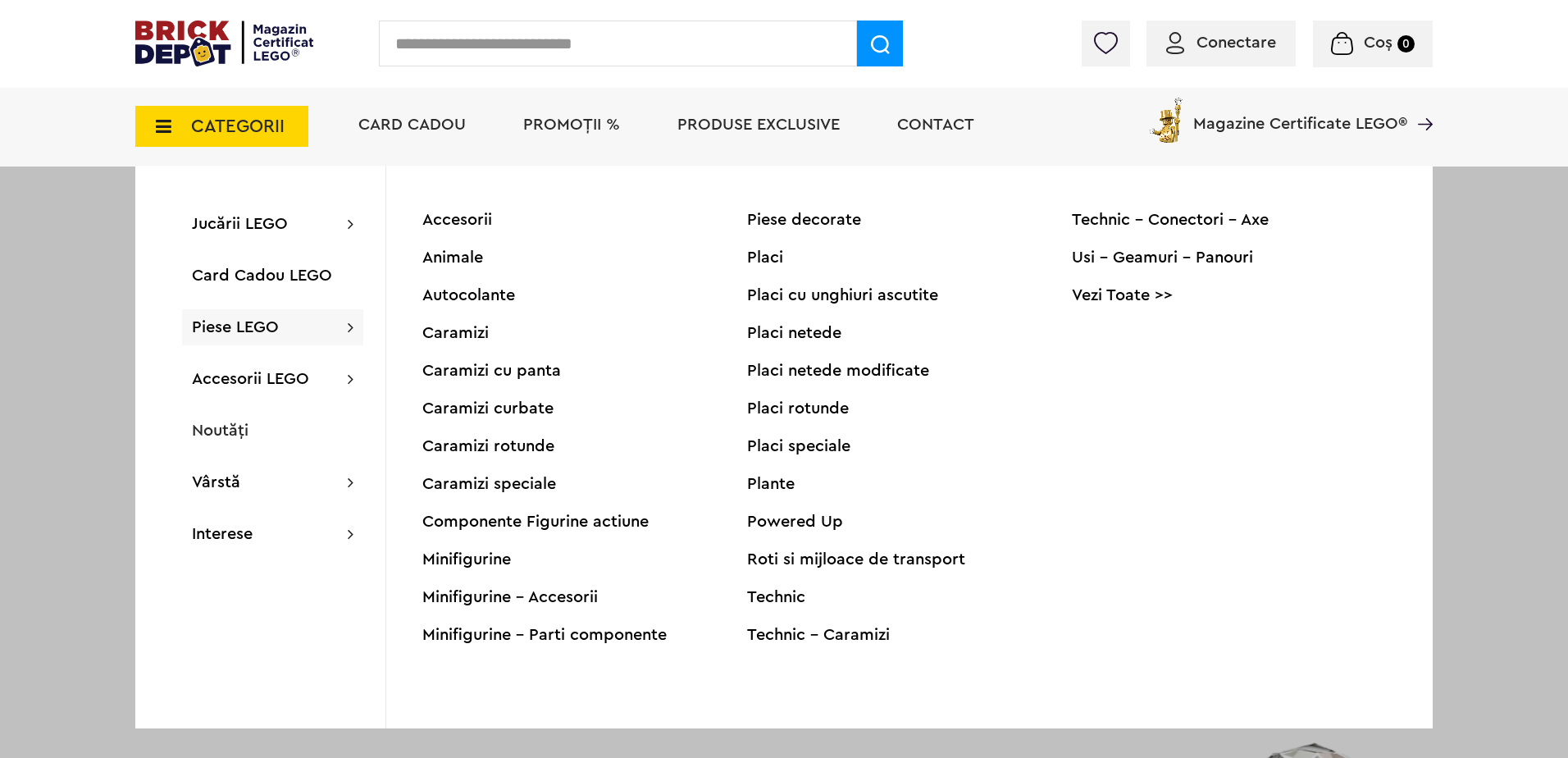
click at [483, 379] on div "Caramizi cu panta" at bounding box center [585, 370] width 325 height 17
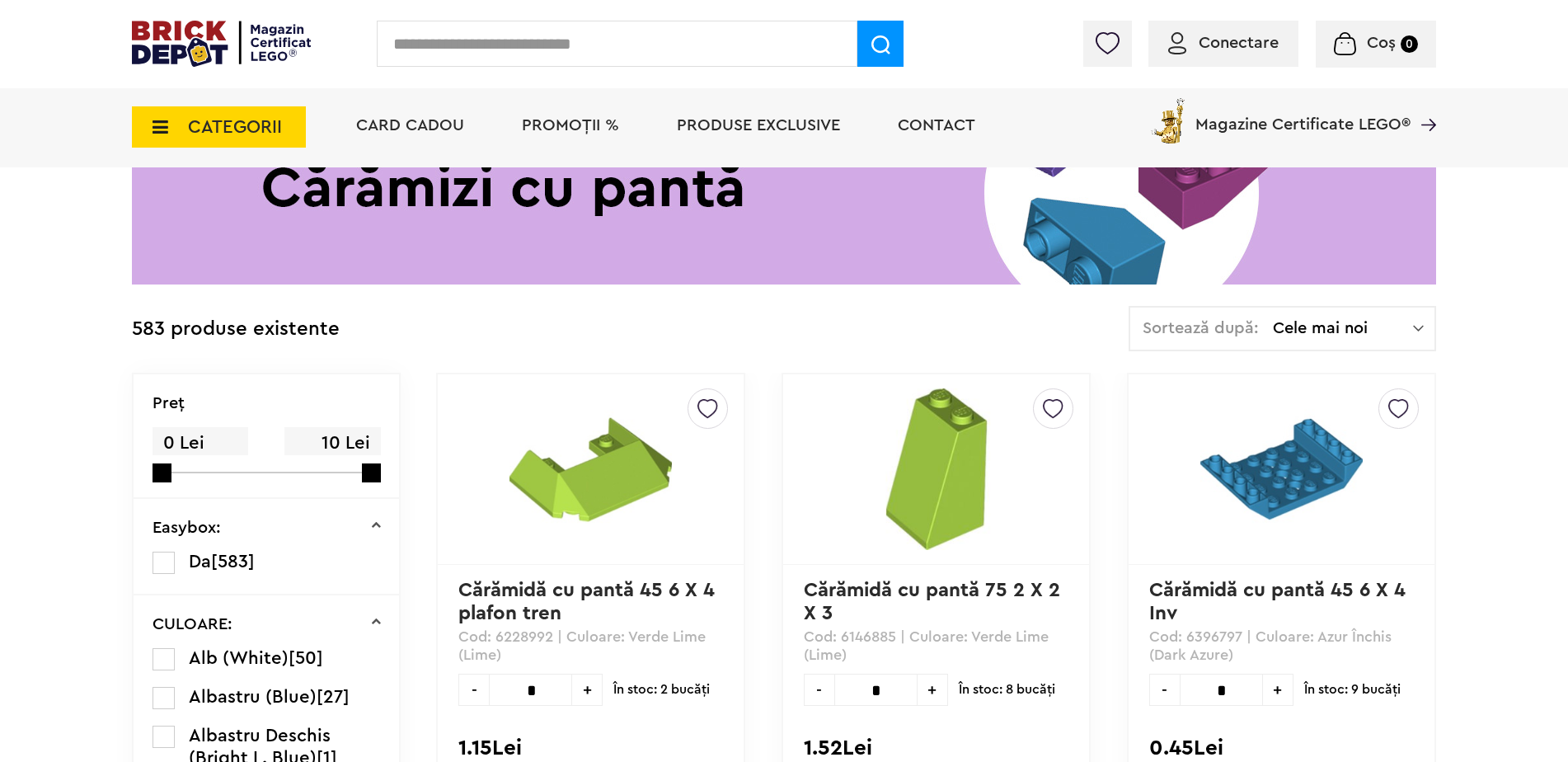
scroll to position [264, 0]
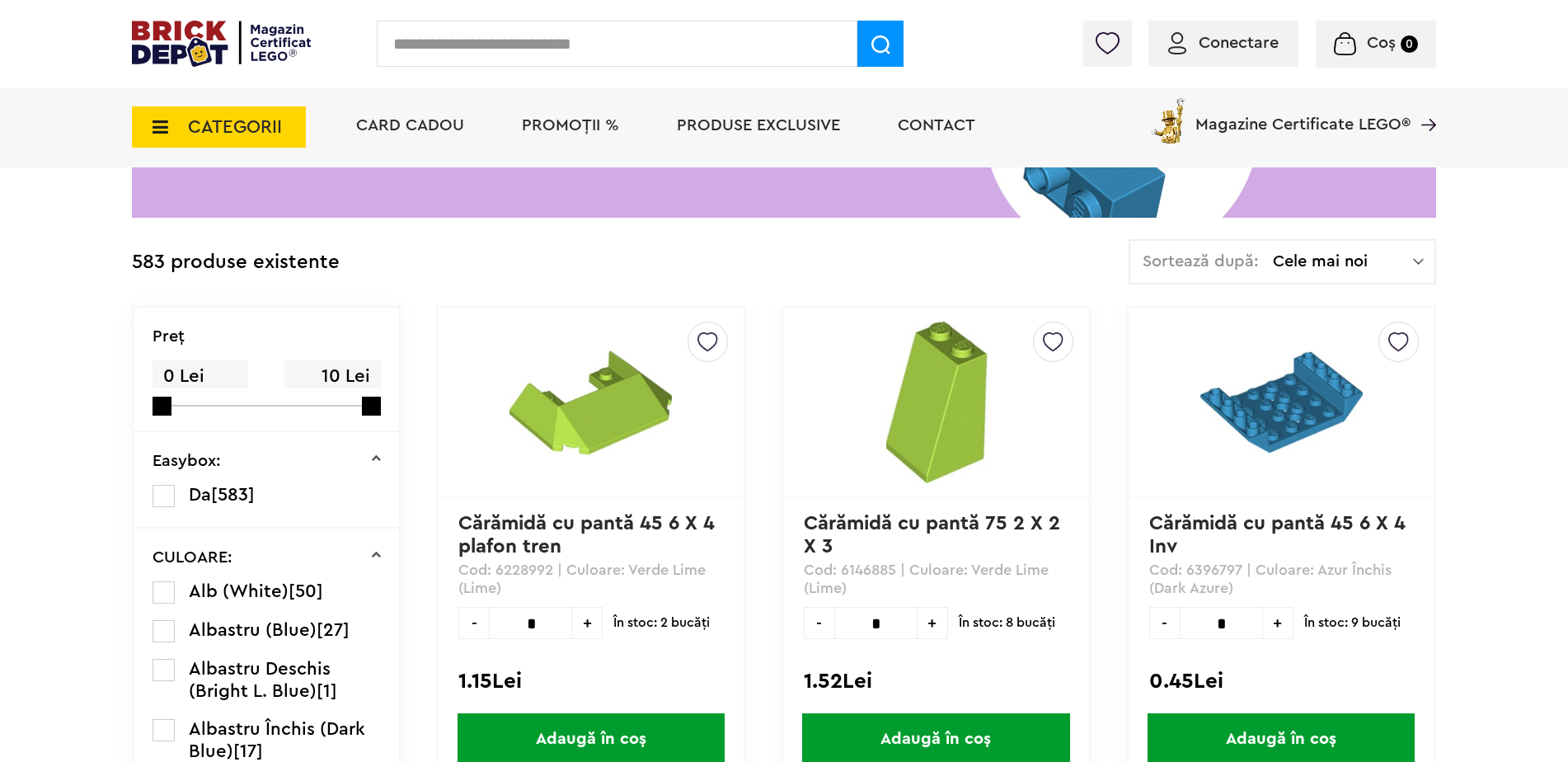
click at [258, 136] on span "CATEGORII" at bounding box center [234, 126] width 94 height 18
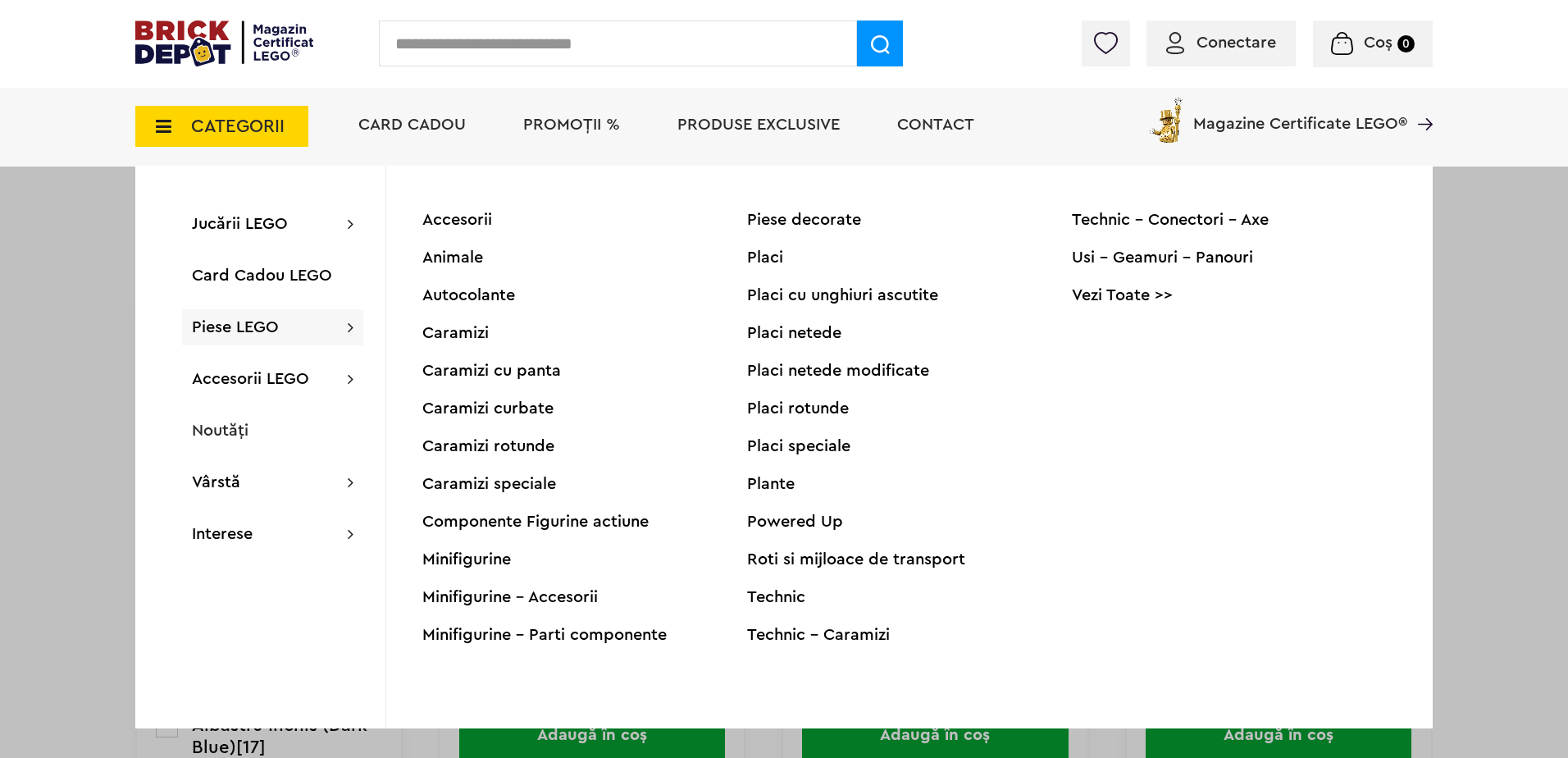
click at [500, 525] on div "Componente Figurine actiune" at bounding box center [585, 521] width 325 height 17
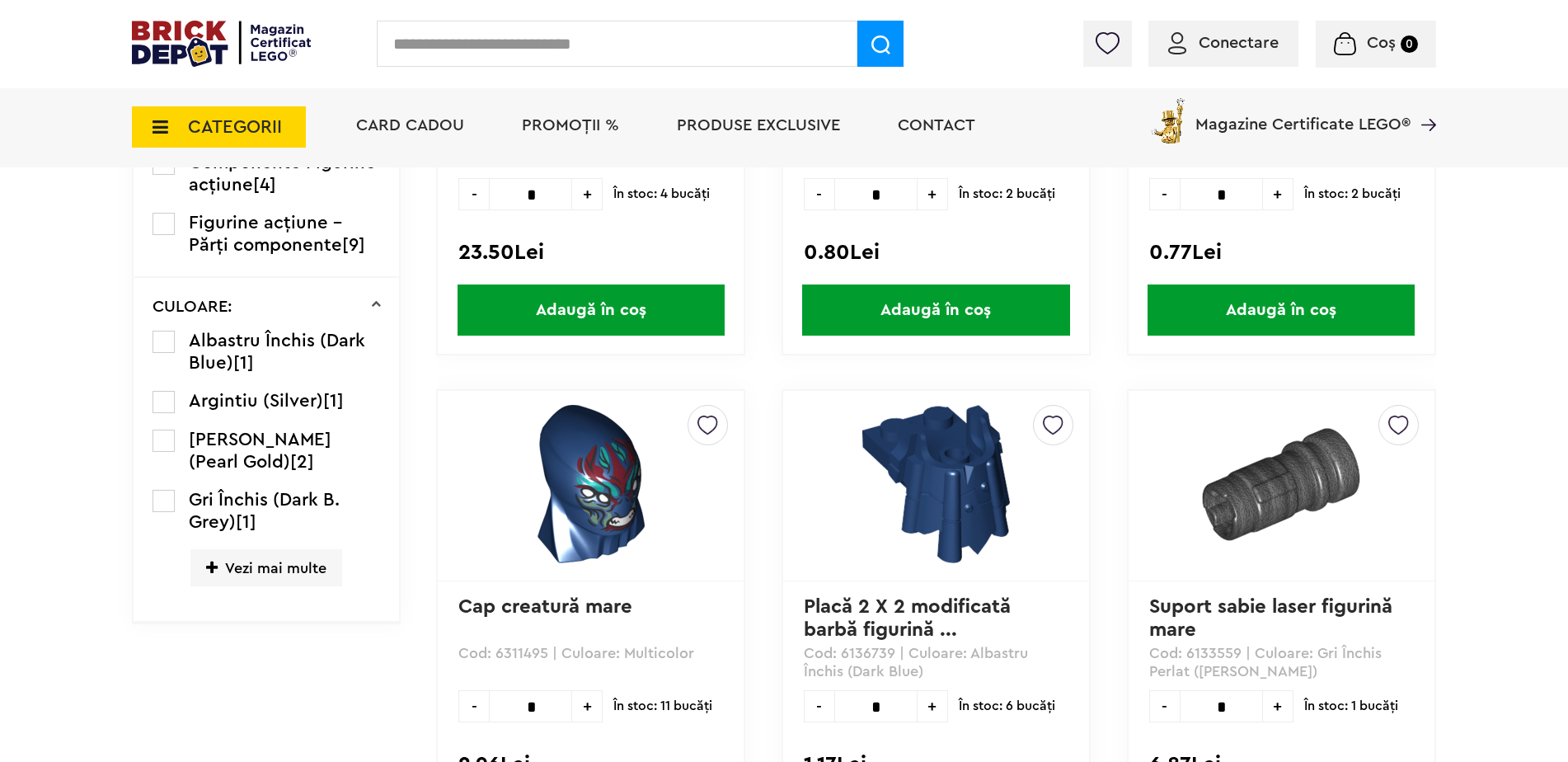
scroll to position [726, 0]
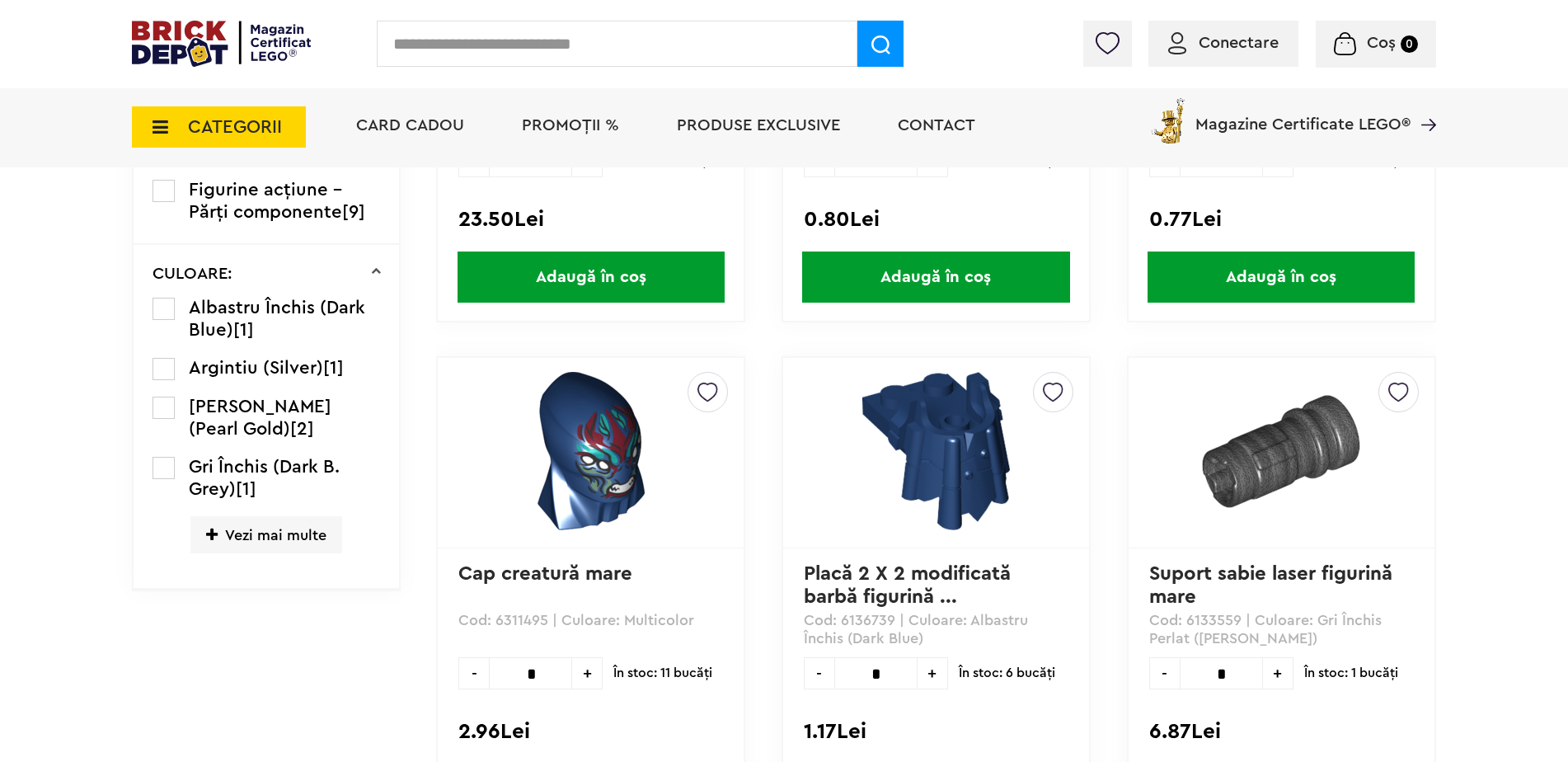
click at [222, 121] on span "CATEGORII" at bounding box center [234, 126] width 94 height 18
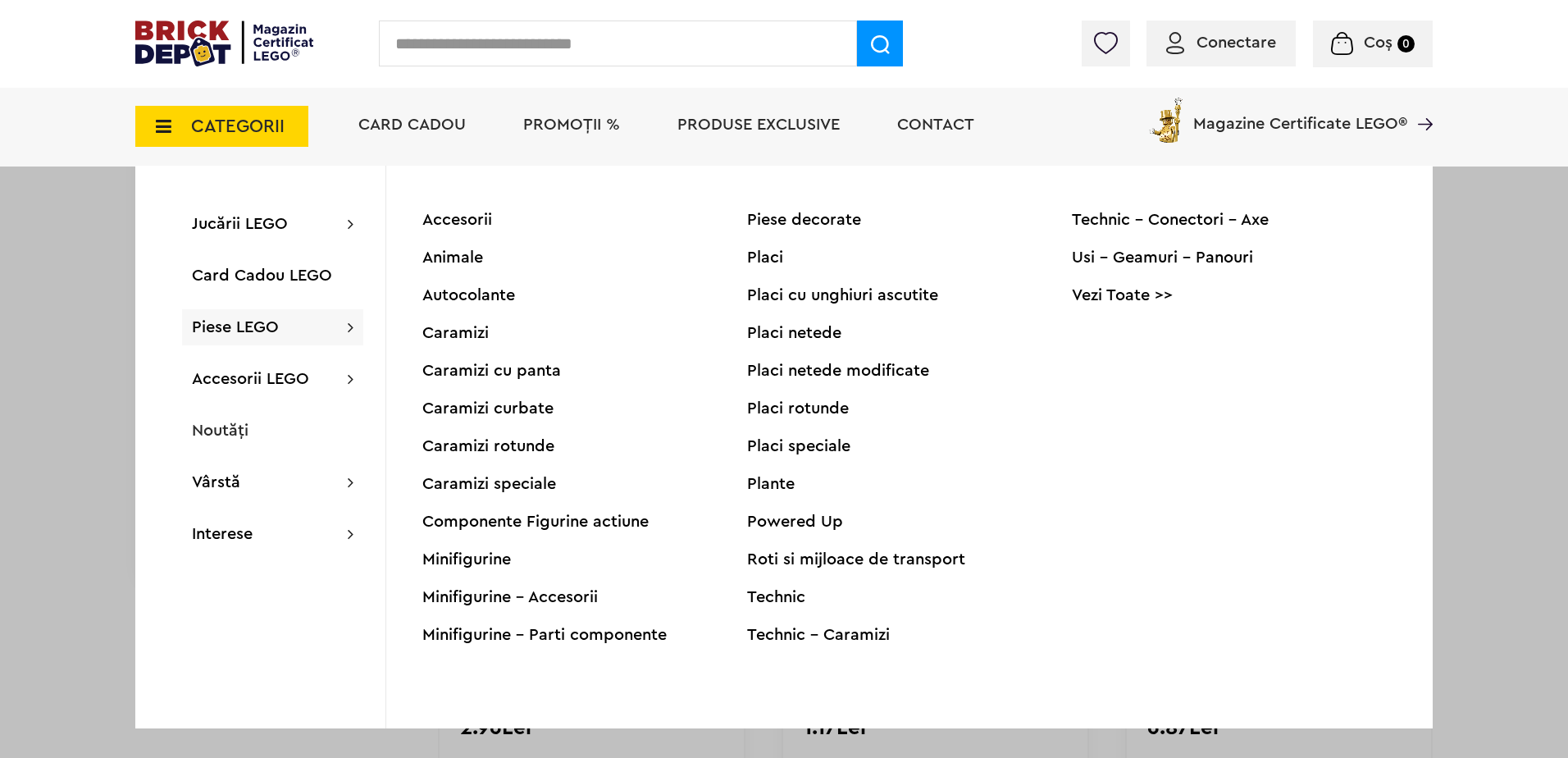
click at [459, 554] on div "Minifigurine" at bounding box center [585, 559] width 325 height 17
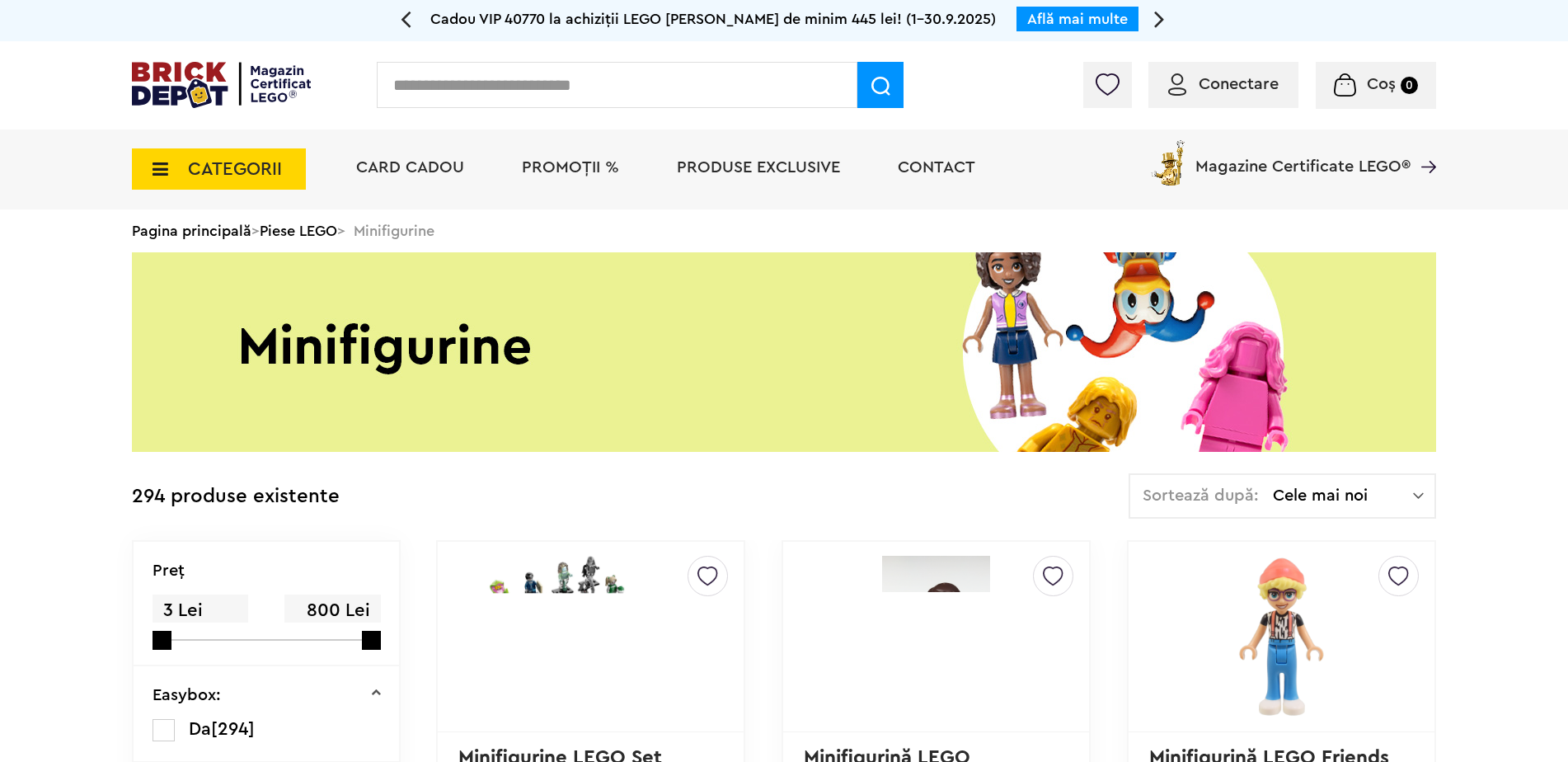
scroll to position [33, 0]
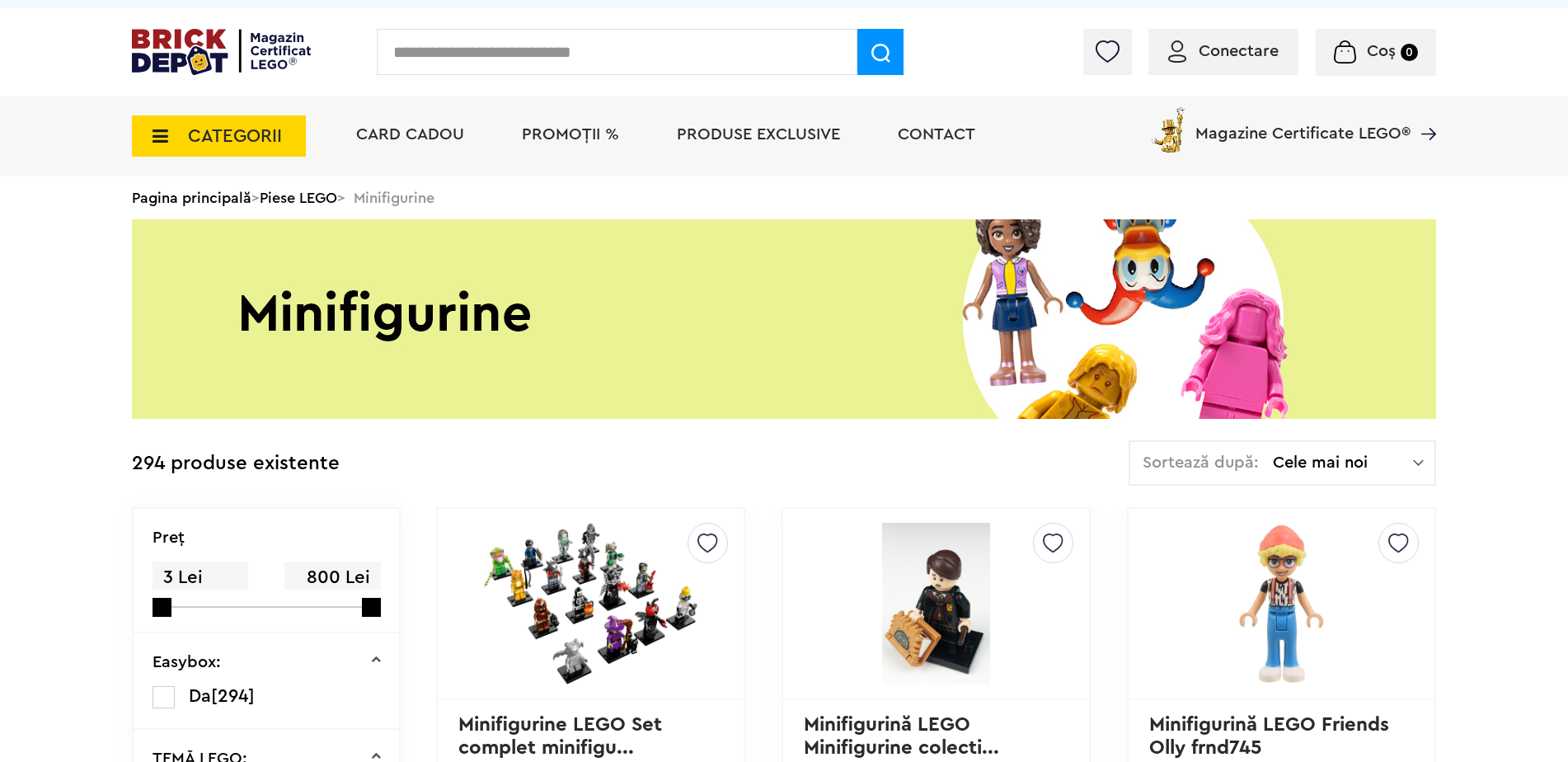
click at [1281, 464] on span "Cele mai noi" at bounding box center [1343, 463] width 140 height 17
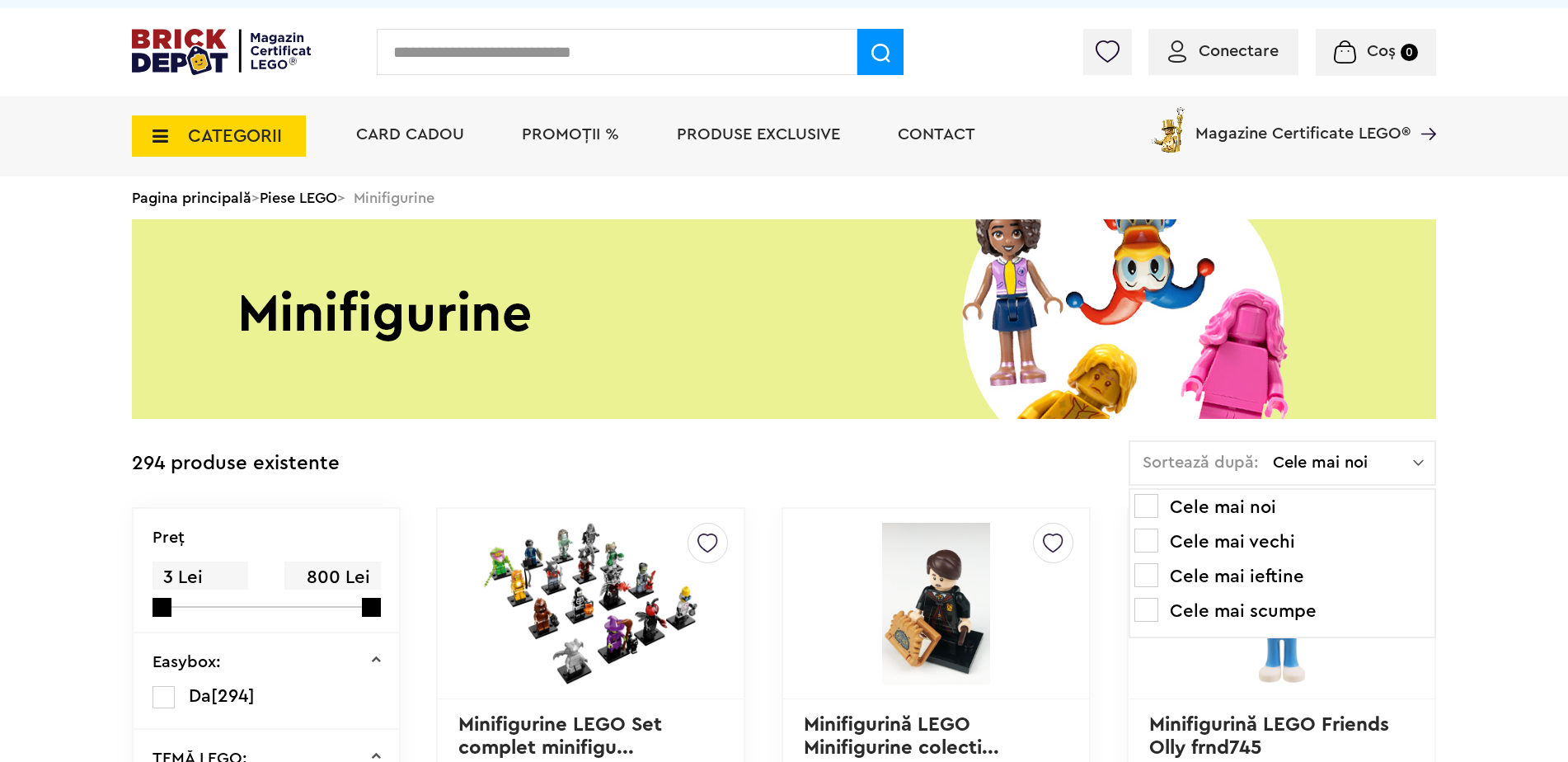
click at [1278, 471] on span "Cele mai noi" at bounding box center [1343, 463] width 140 height 17
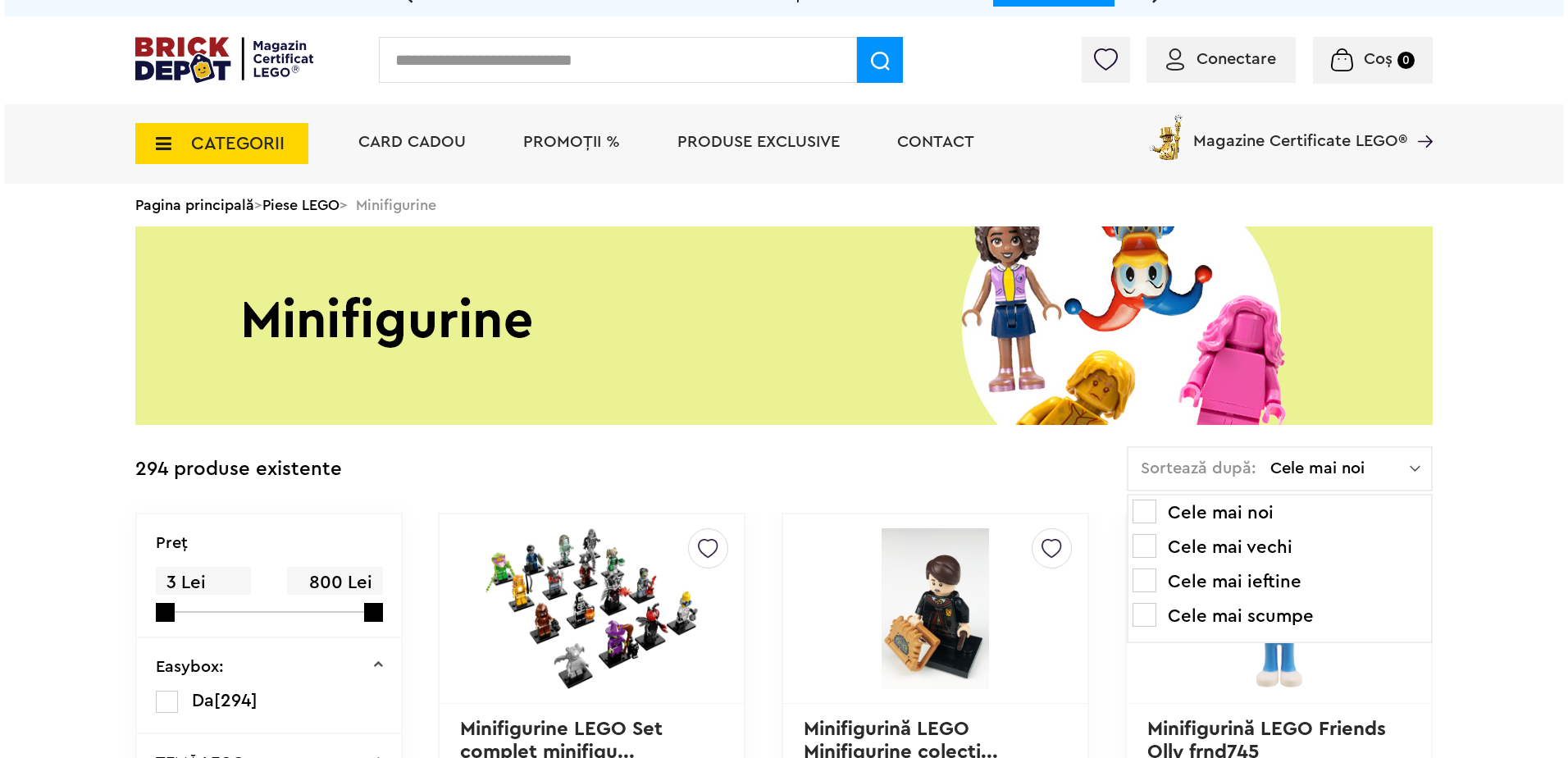
scroll to position [0, 0]
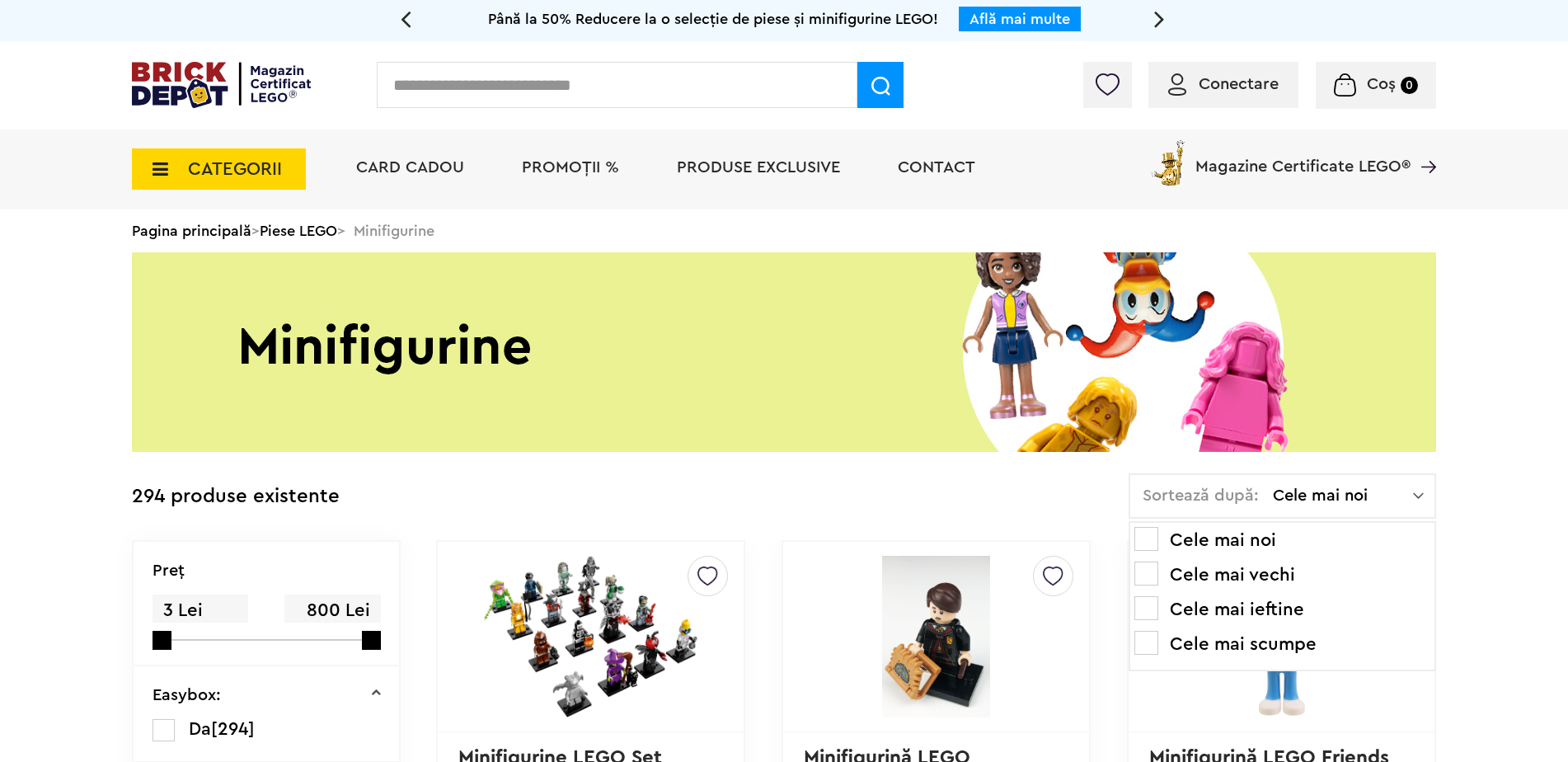
click at [497, 102] on input "text" at bounding box center [617, 84] width 481 height 47
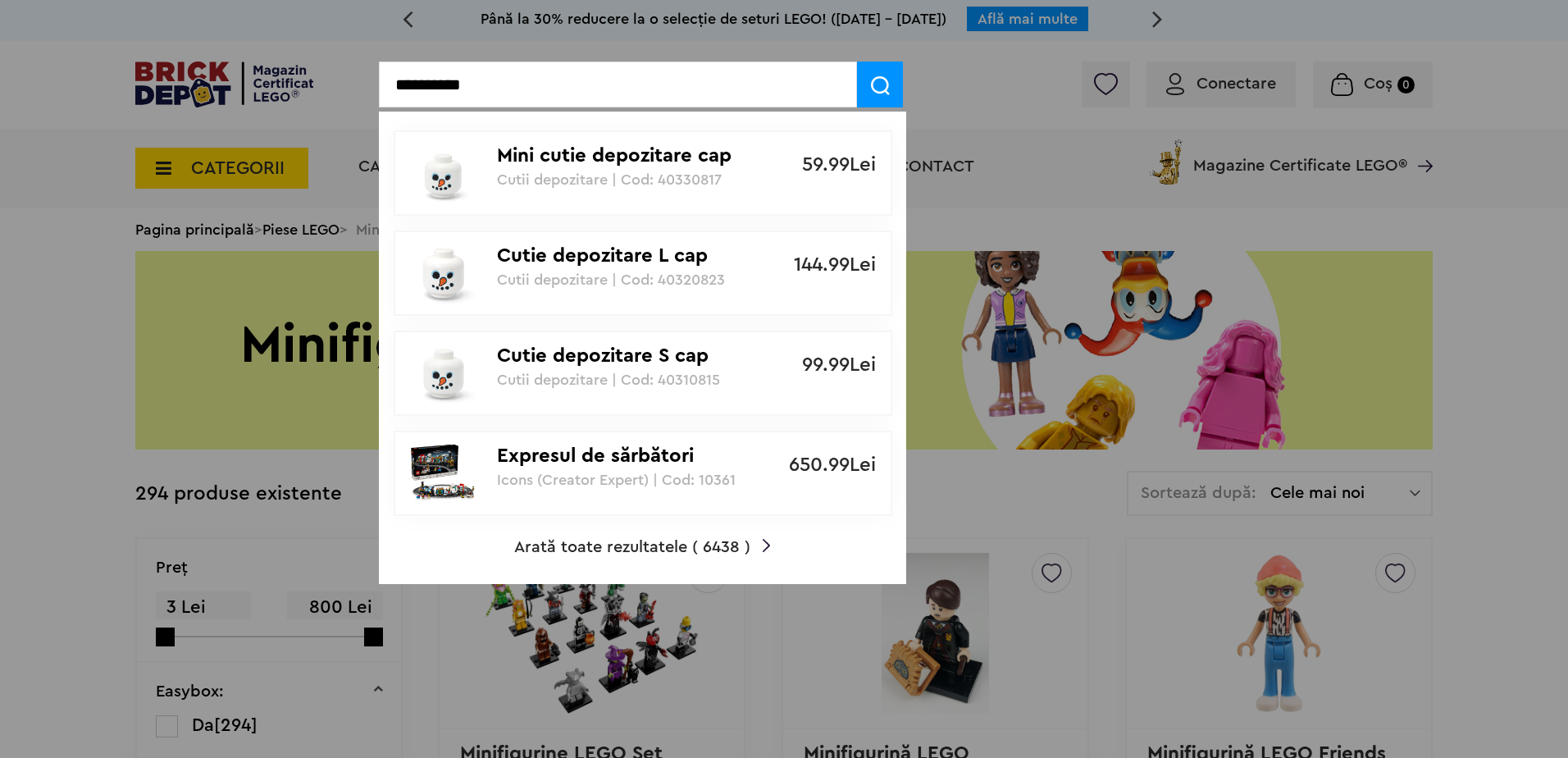
type input "**********"
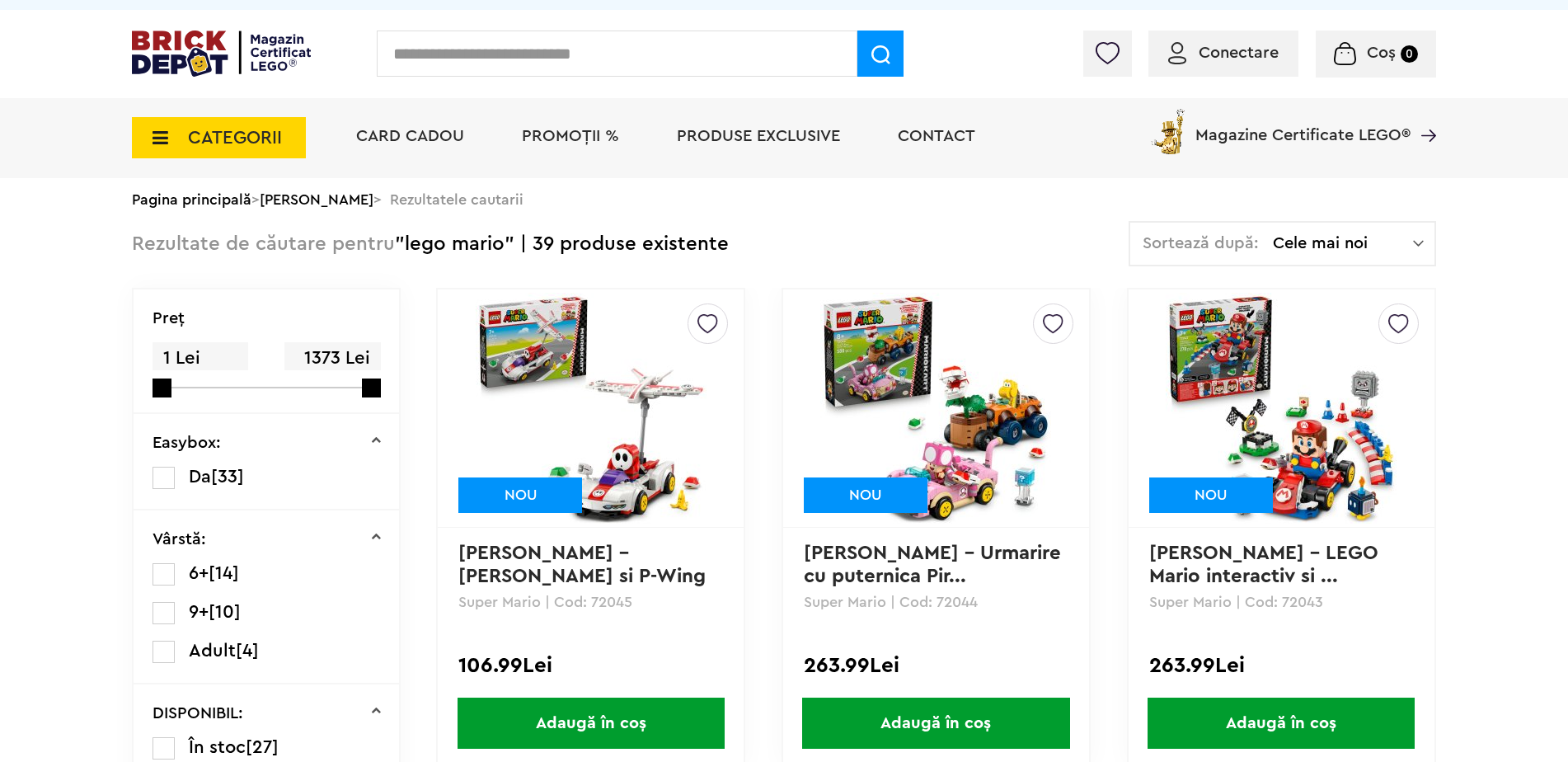
scroll to position [33, 0]
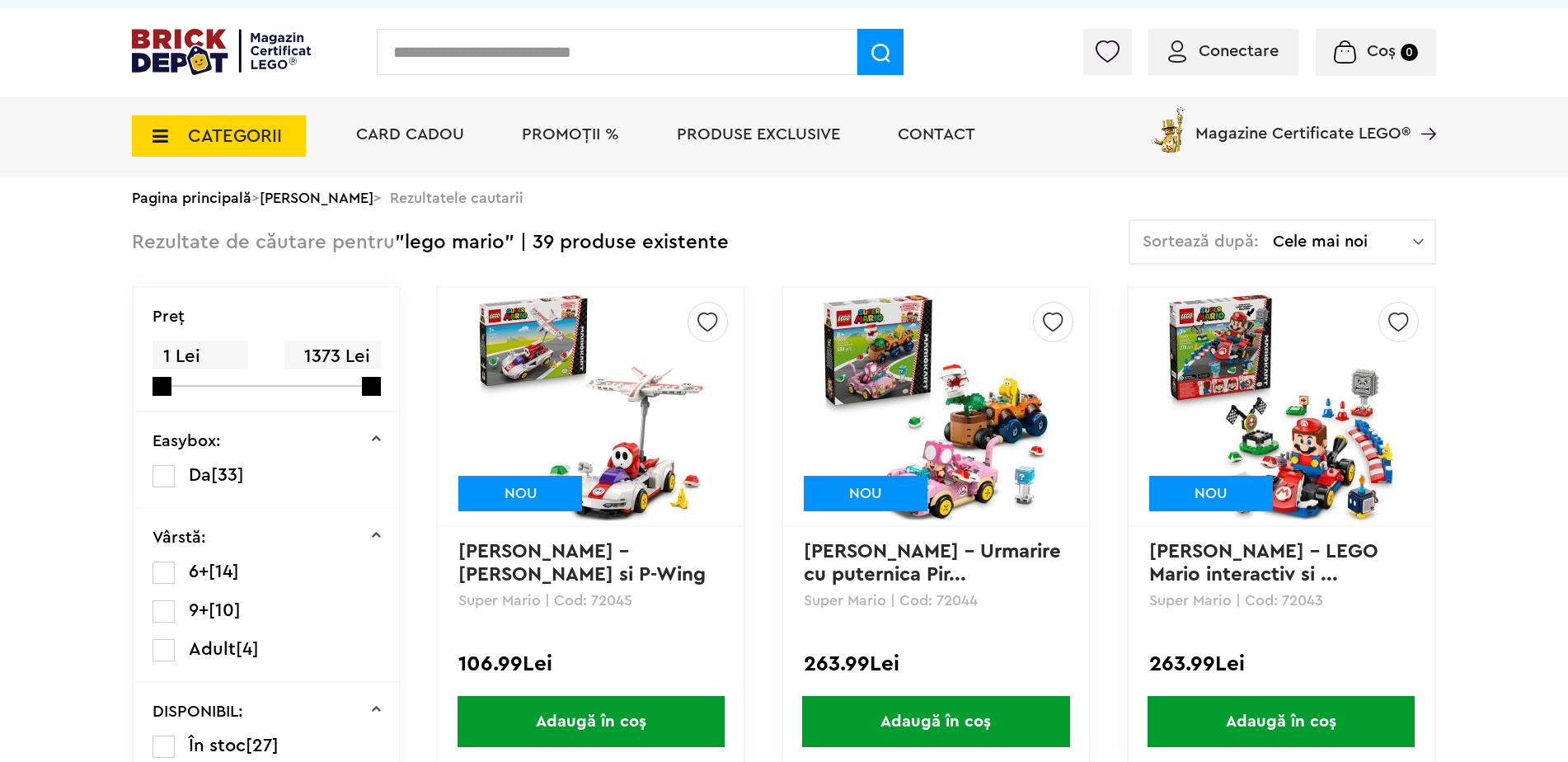
click at [289, 131] on span "CATEGORII" at bounding box center [218, 136] width 174 height 41
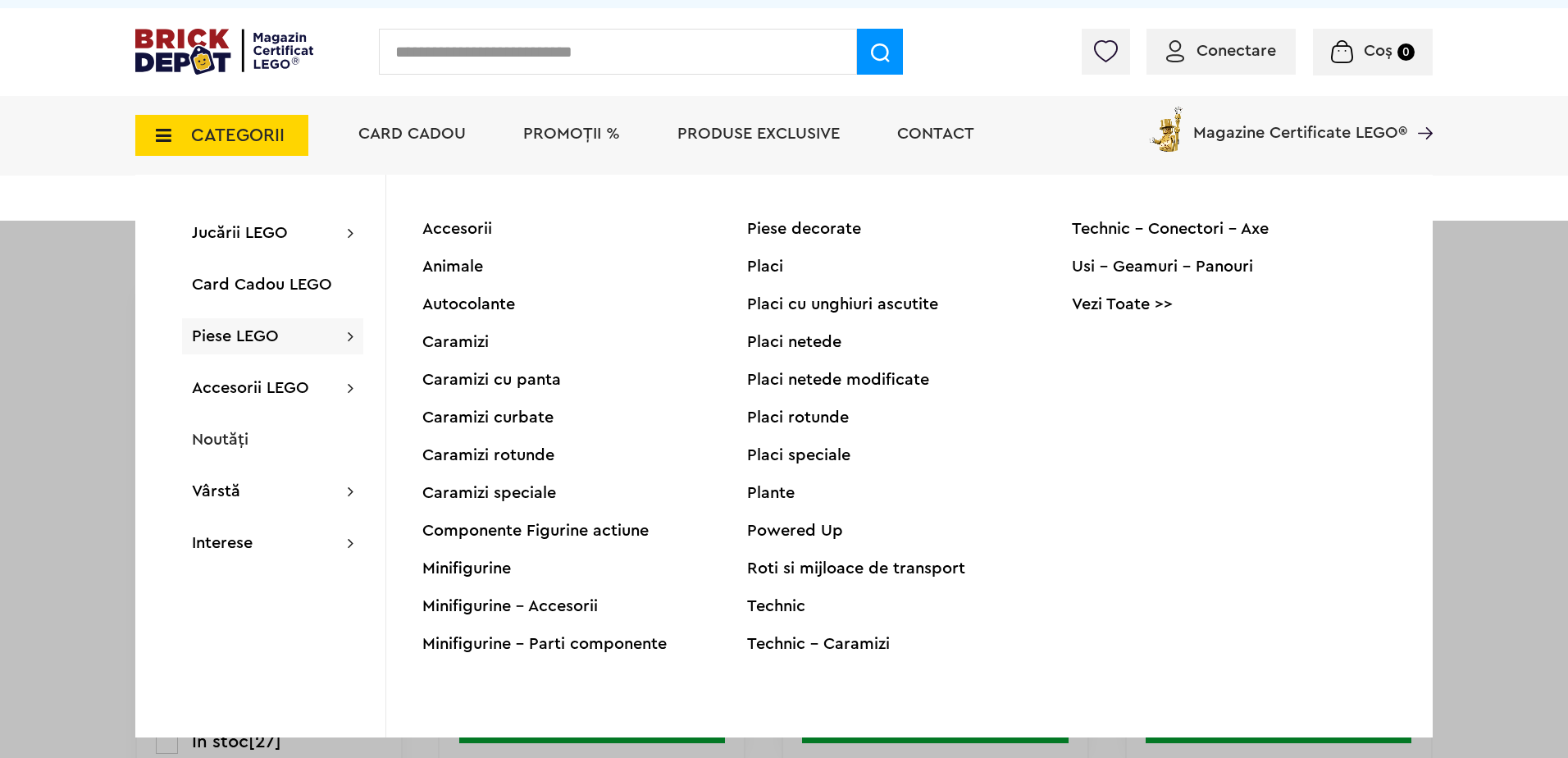
click at [347, 333] on icon at bounding box center [350, 336] width 6 height 17
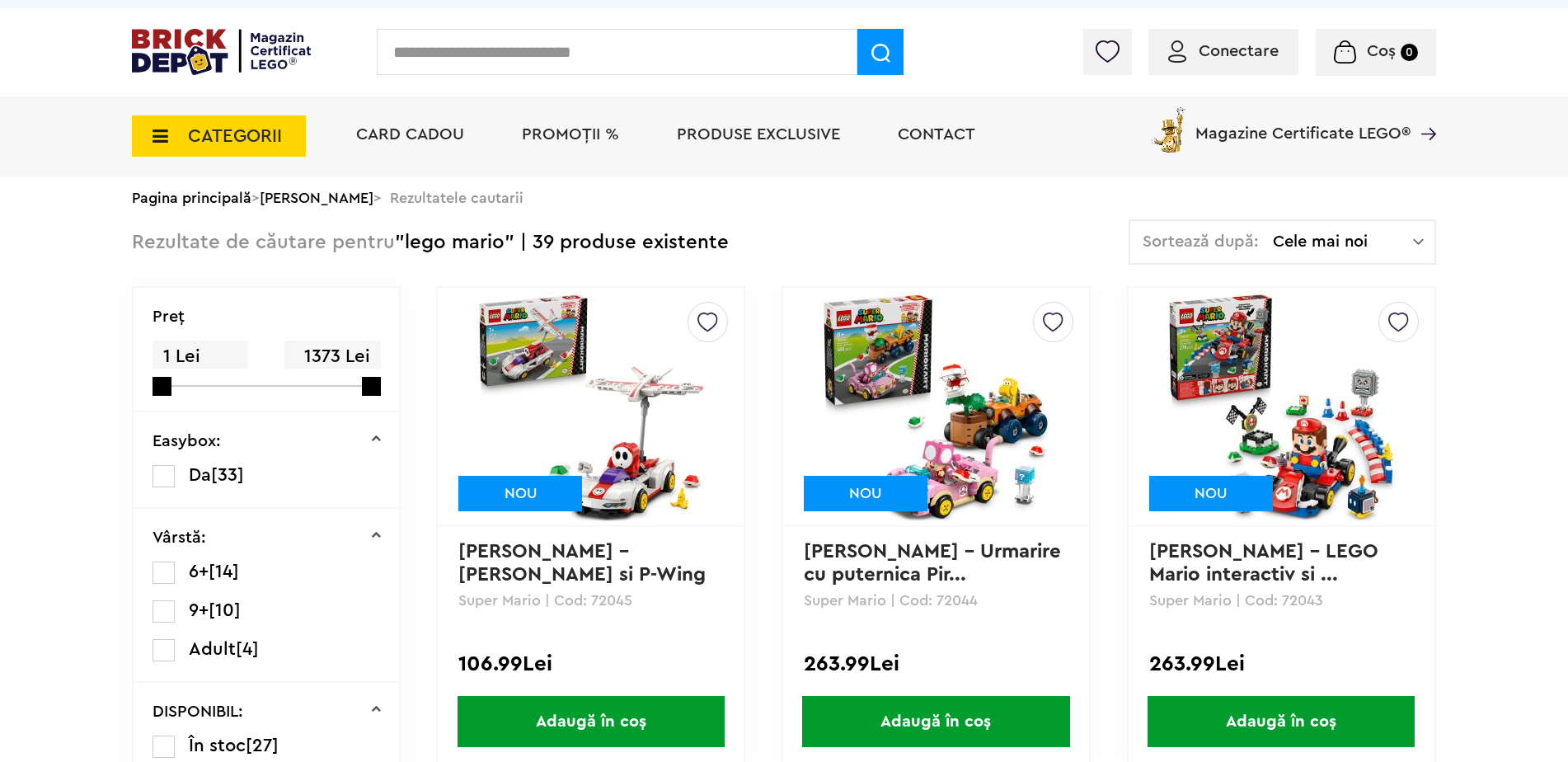
click at [269, 142] on span "CATEGORII" at bounding box center [234, 136] width 94 height 18
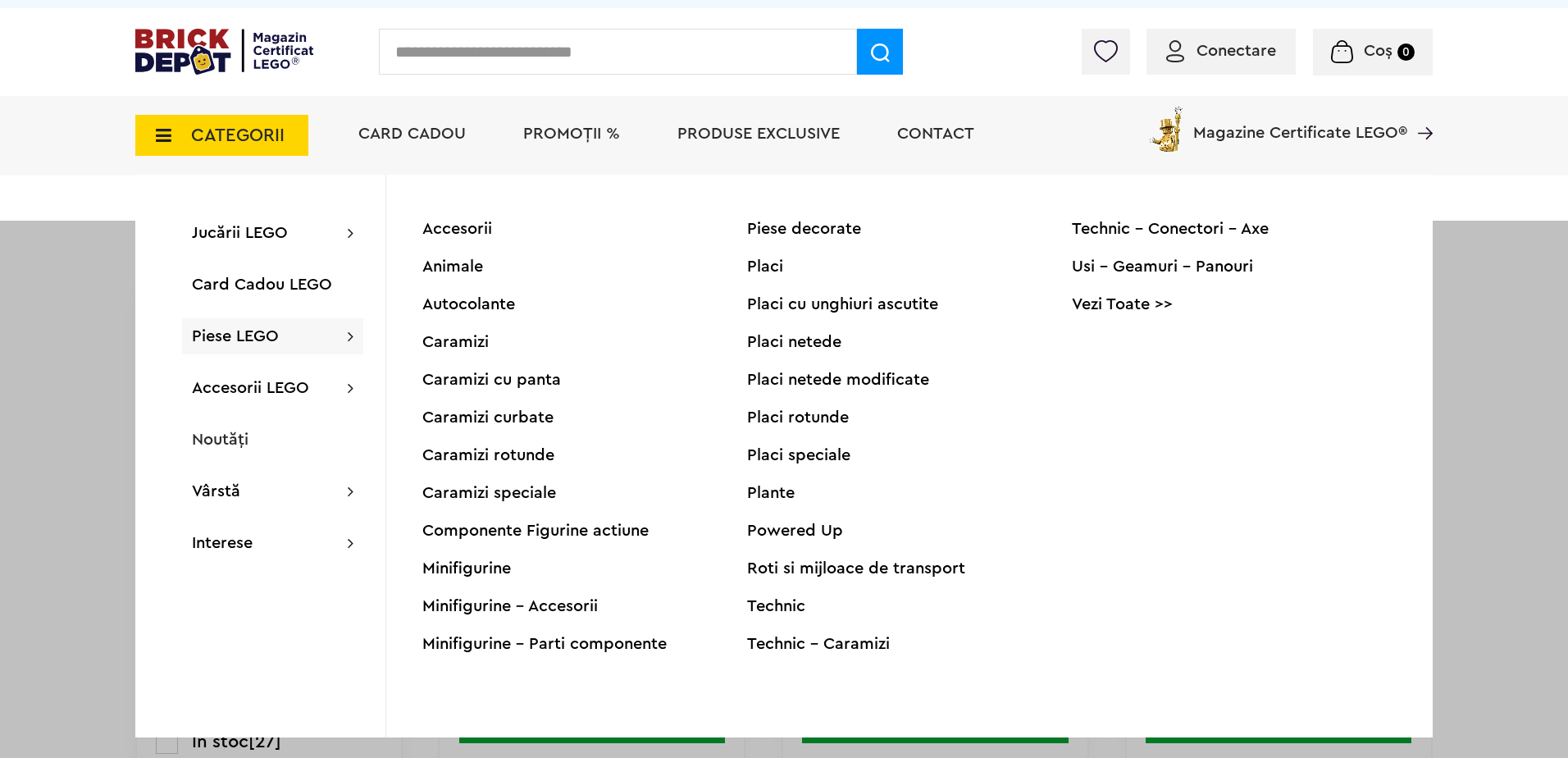
click at [484, 339] on div "Caramizi" at bounding box center [585, 341] width 325 height 17
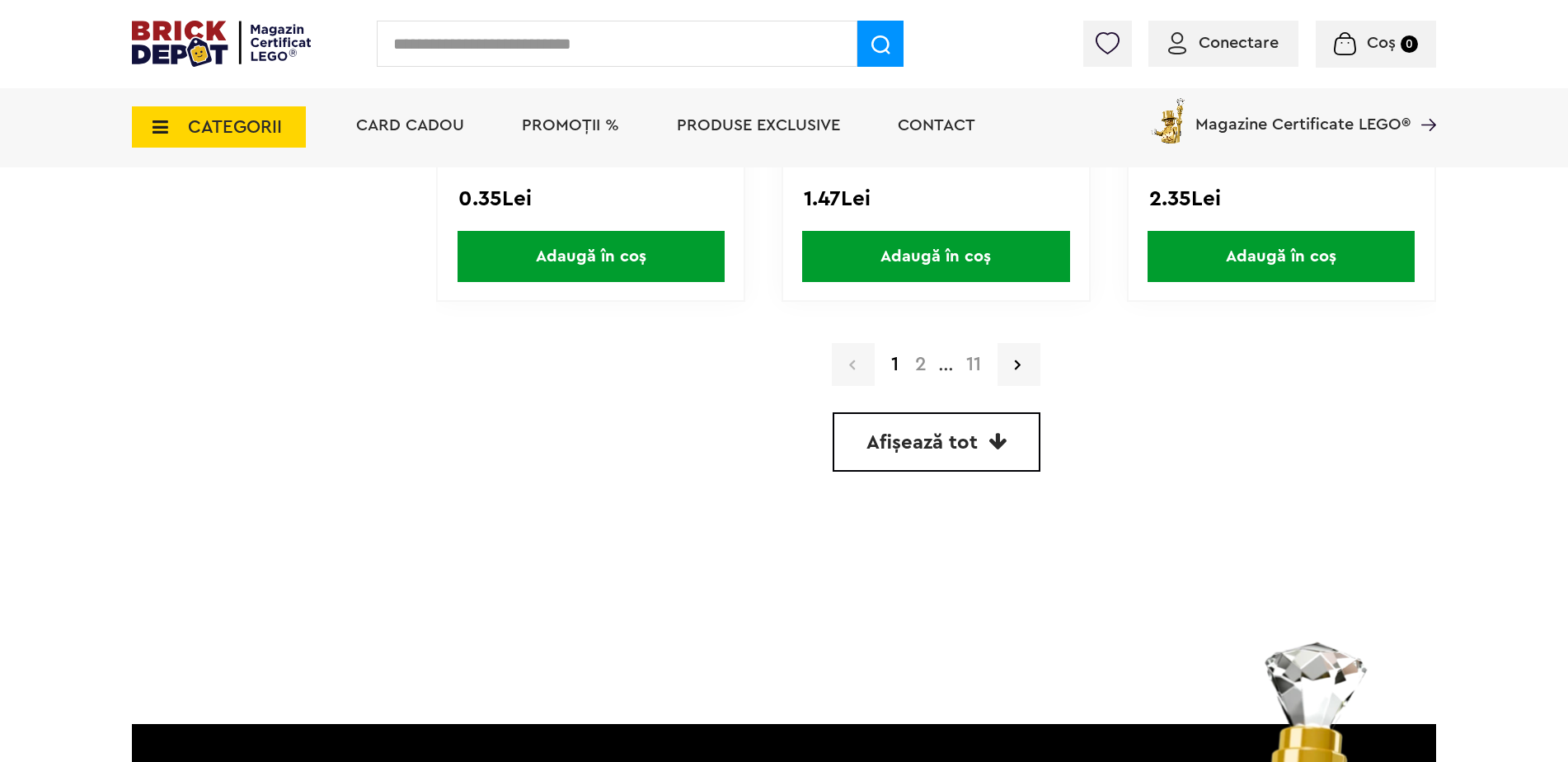
scroll to position [4916, 0]
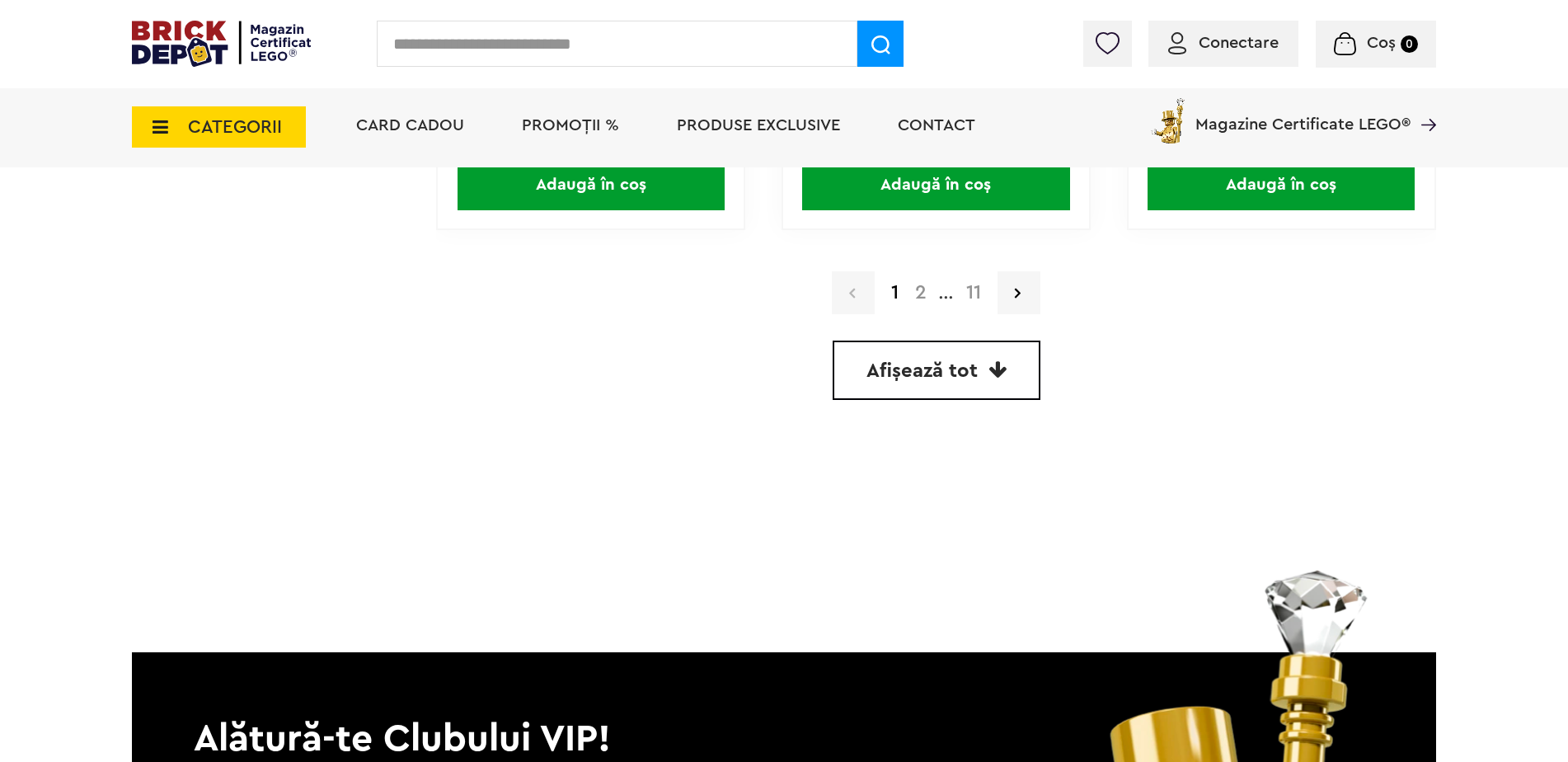
click at [950, 375] on span "Afișează tot" at bounding box center [921, 371] width 111 height 20
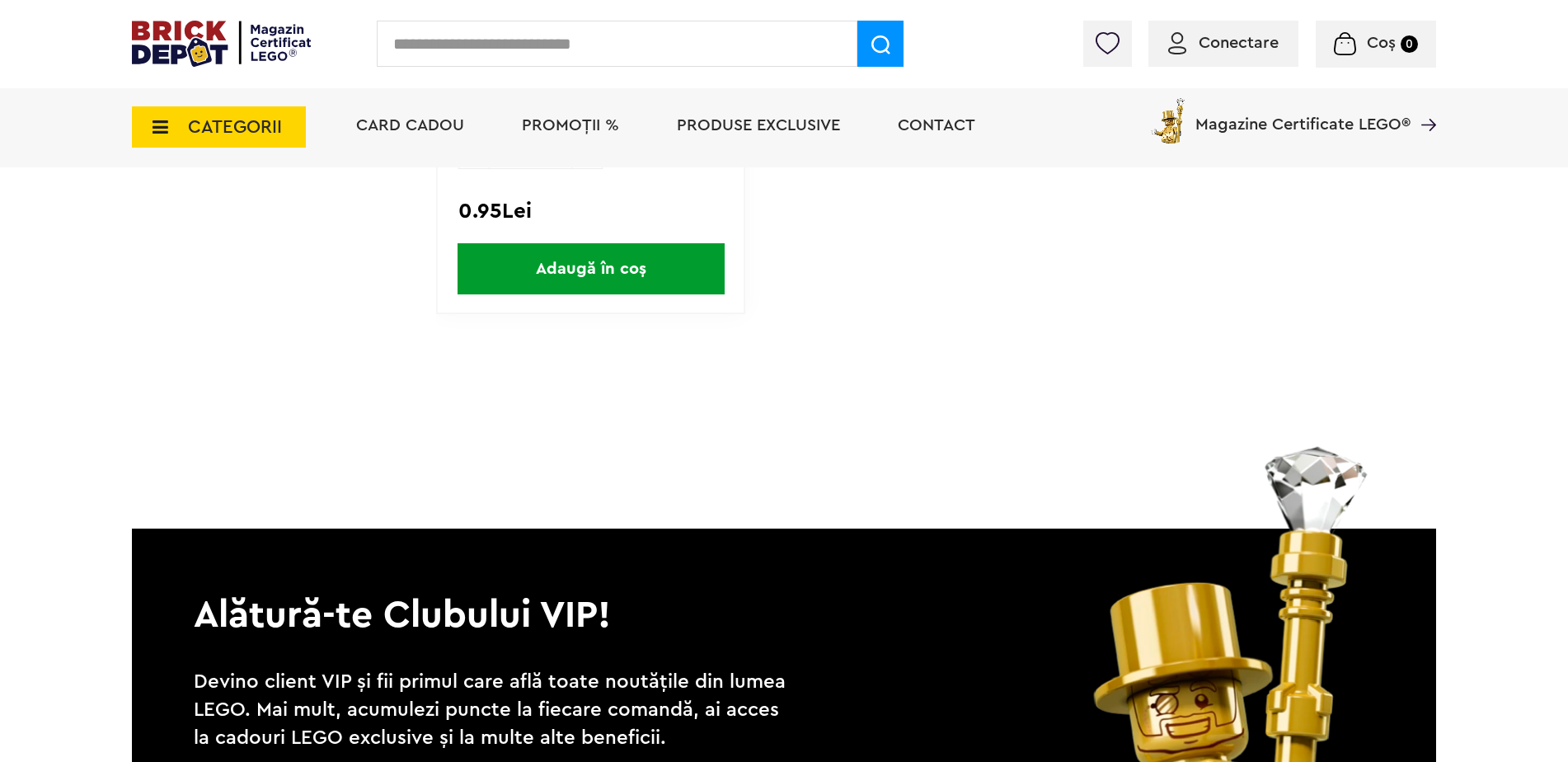
scroll to position [47909, 0]
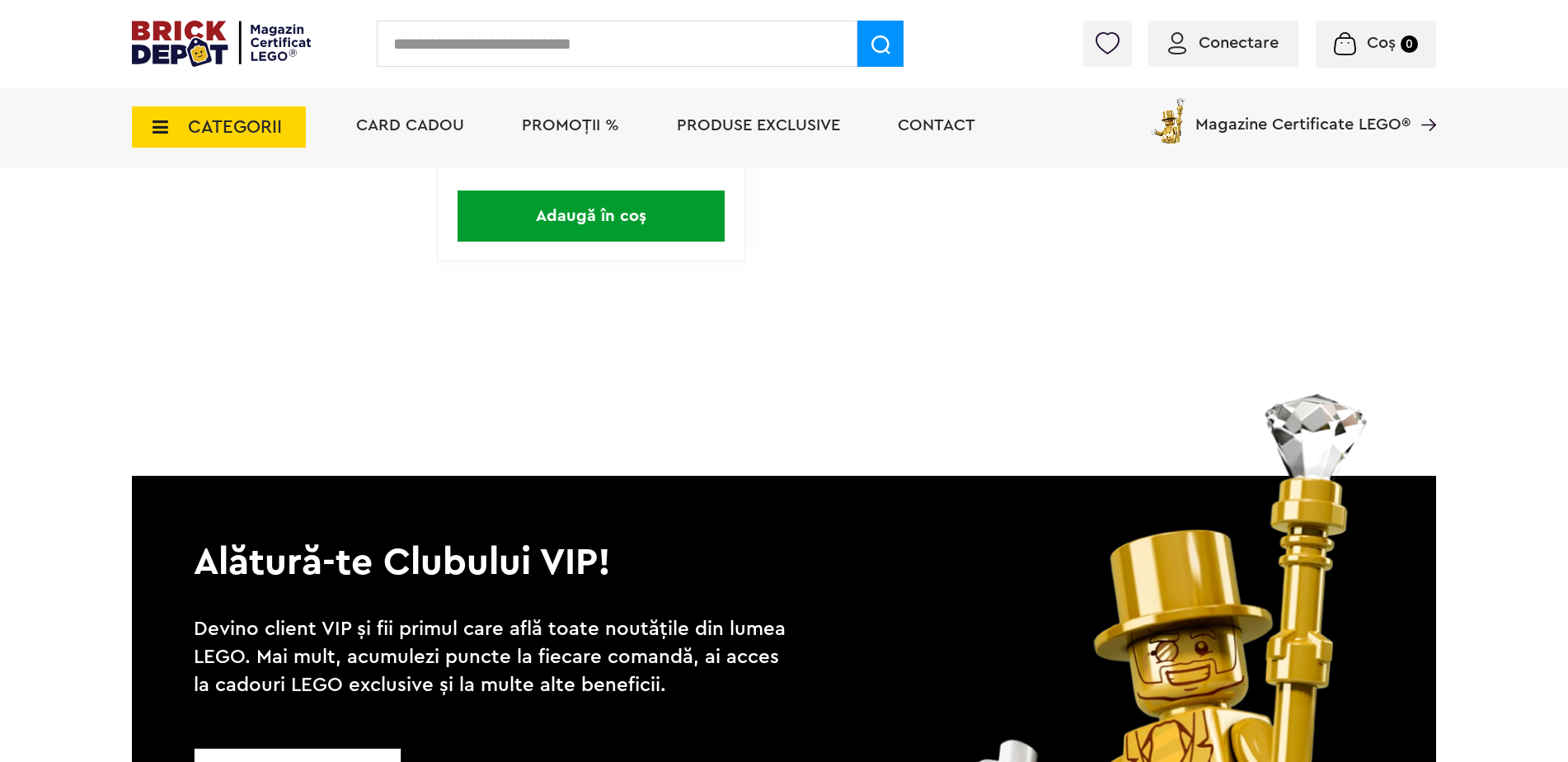
click at [268, 127] on span "CATEGORII" at bounding box center [234, 126] width 94 height 18
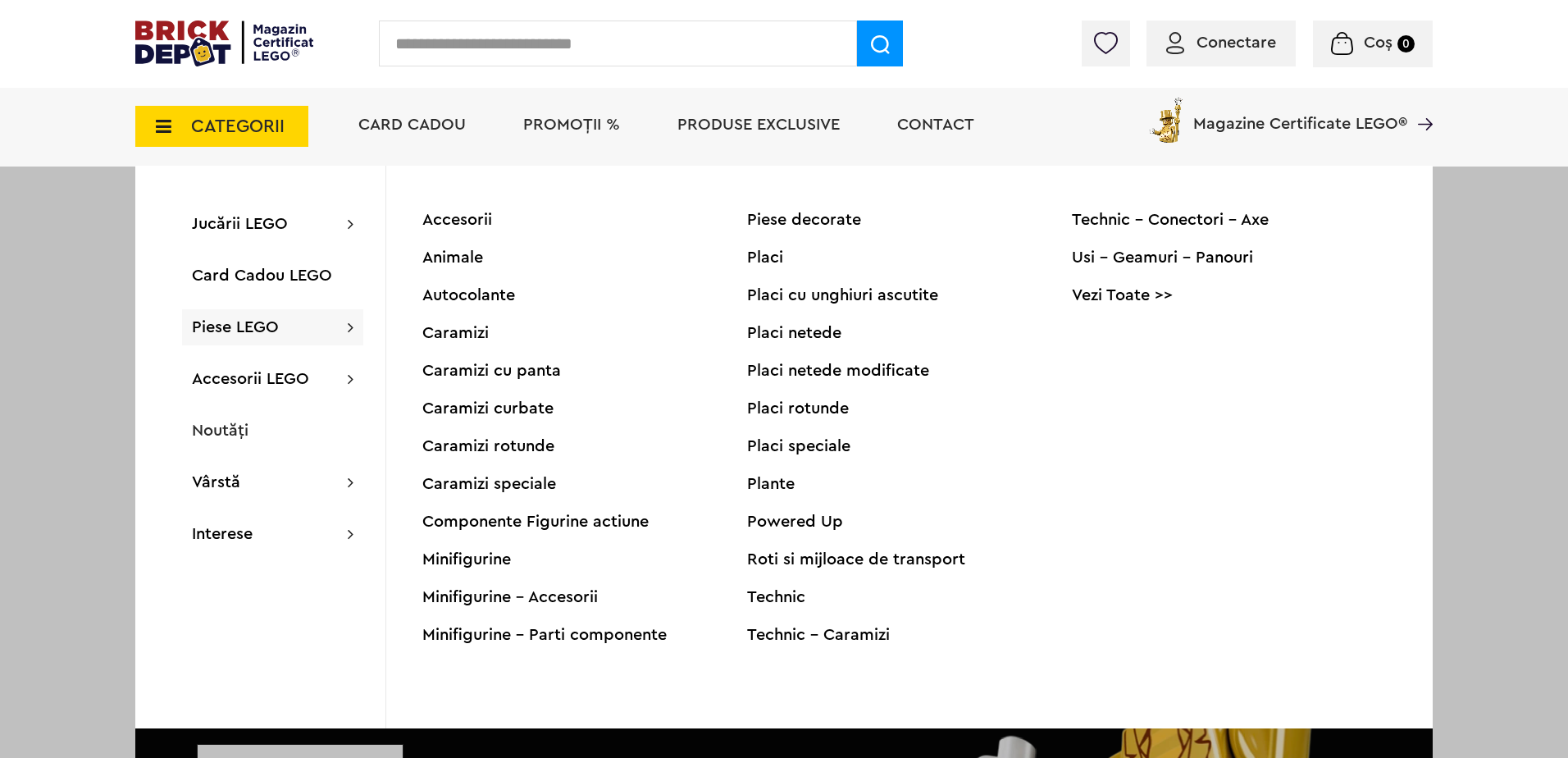
click at [495, 447] on div "Caramizi rotunde" at bounding box center [585, 446] width 325 height 17
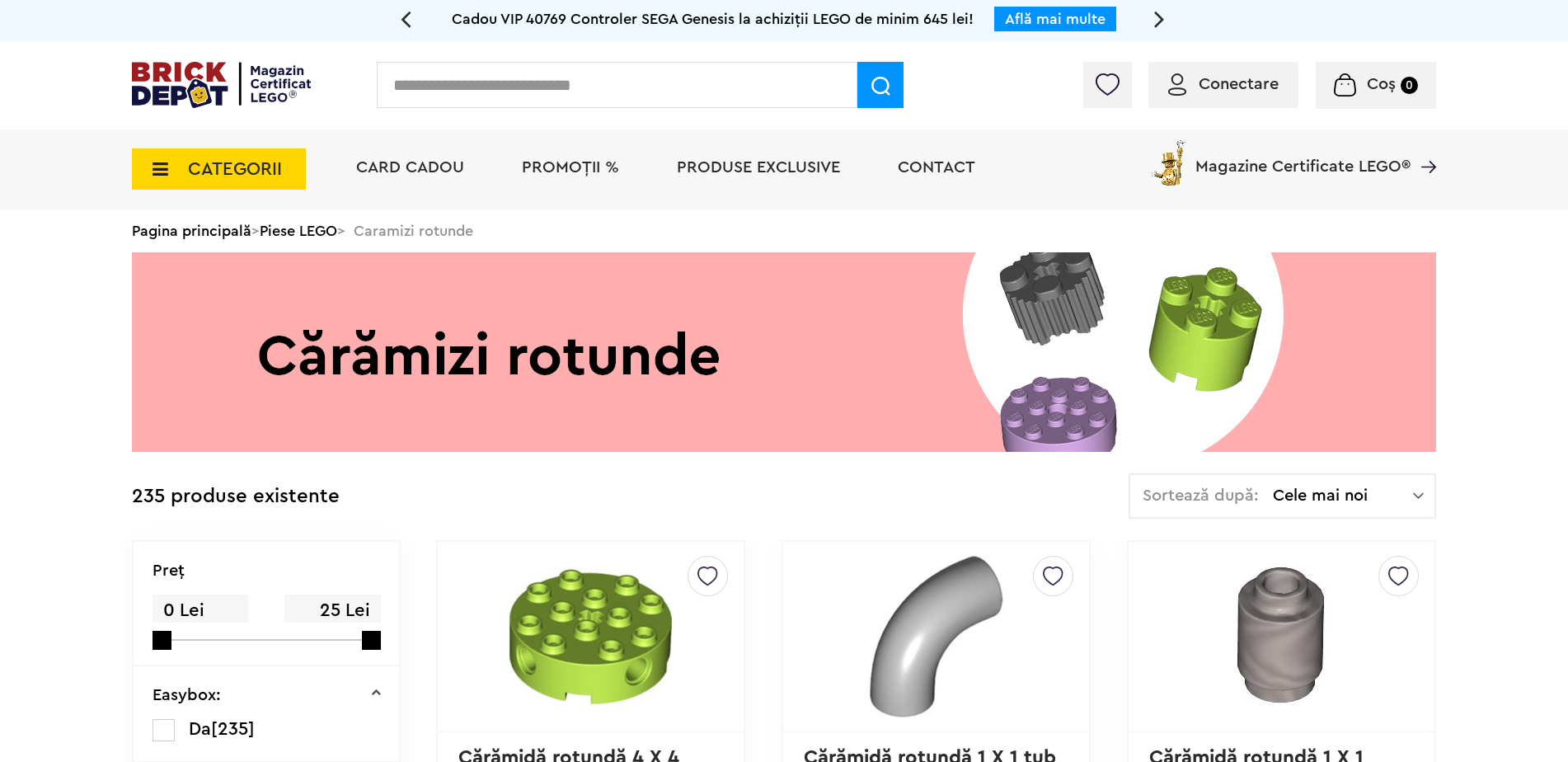
click at [229, 178] on span "CATEGORII" at bounding box center [234, 169] width 94 height 18
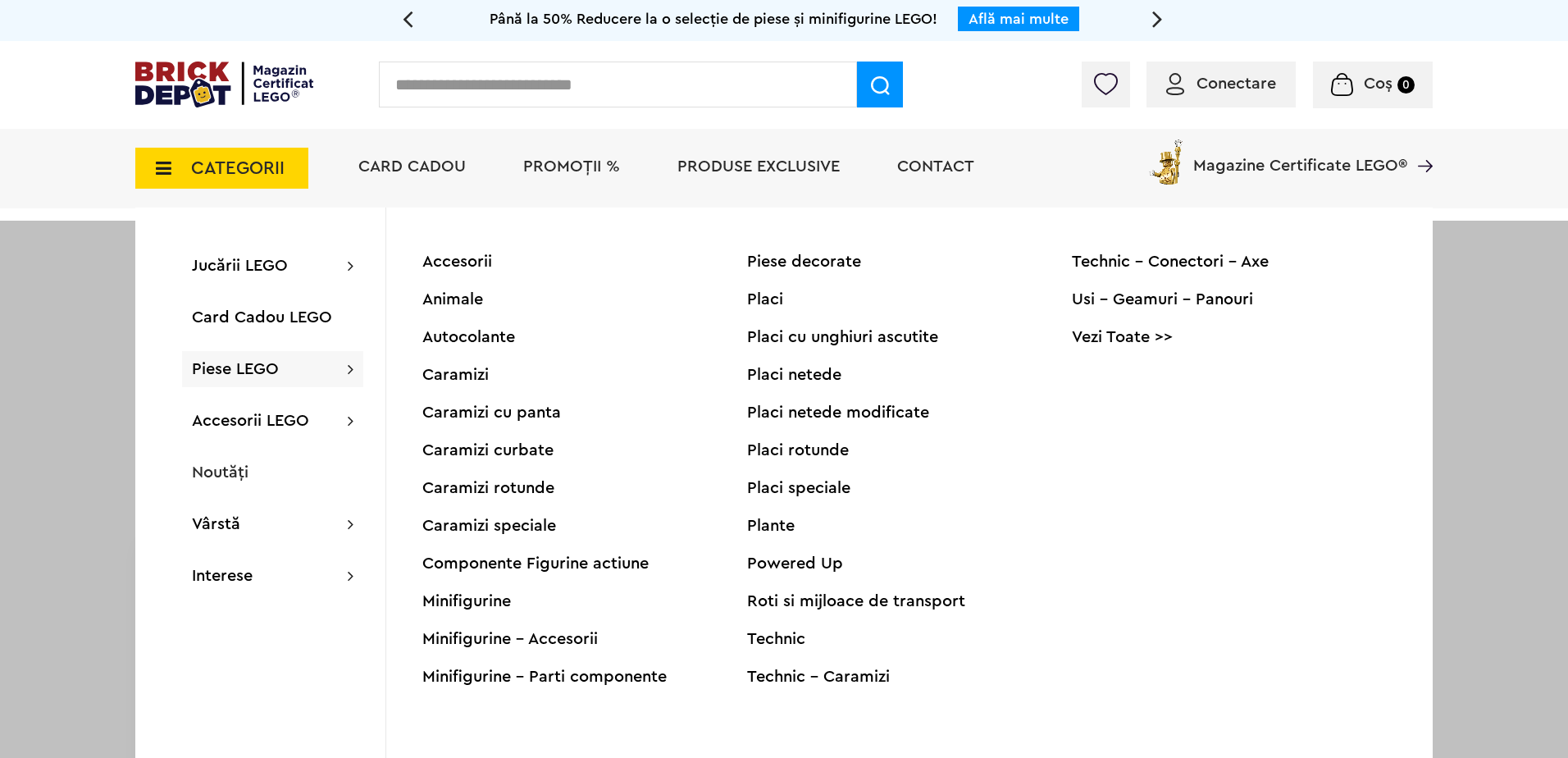
click at [490, 564] on div "Componente Figurine actiune" at bounding box center [585, 563] width 325 height 17
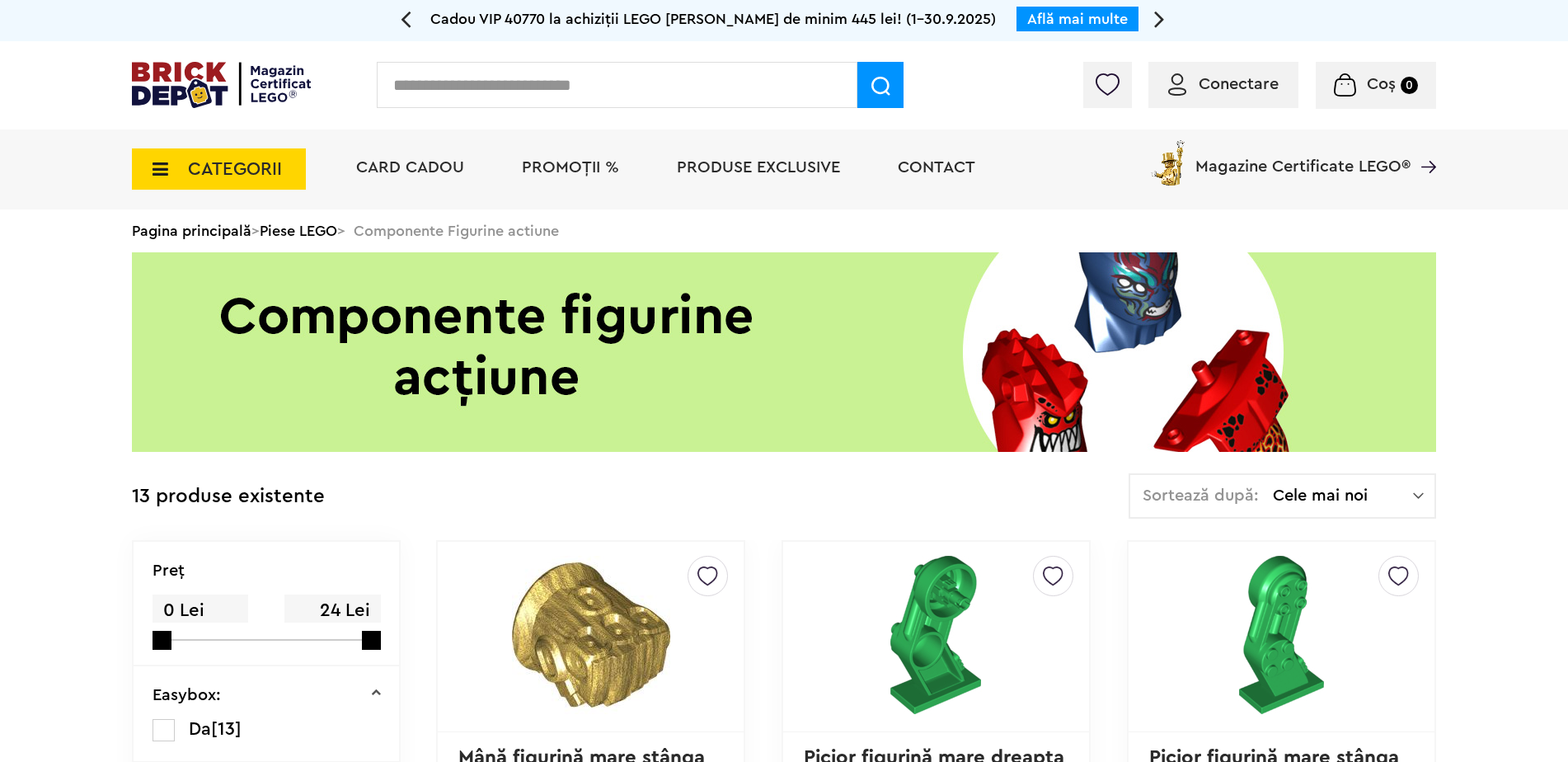
click at [282, 186] on span "CATEGORII" at bounding box center [218, 169] width 174 height 41
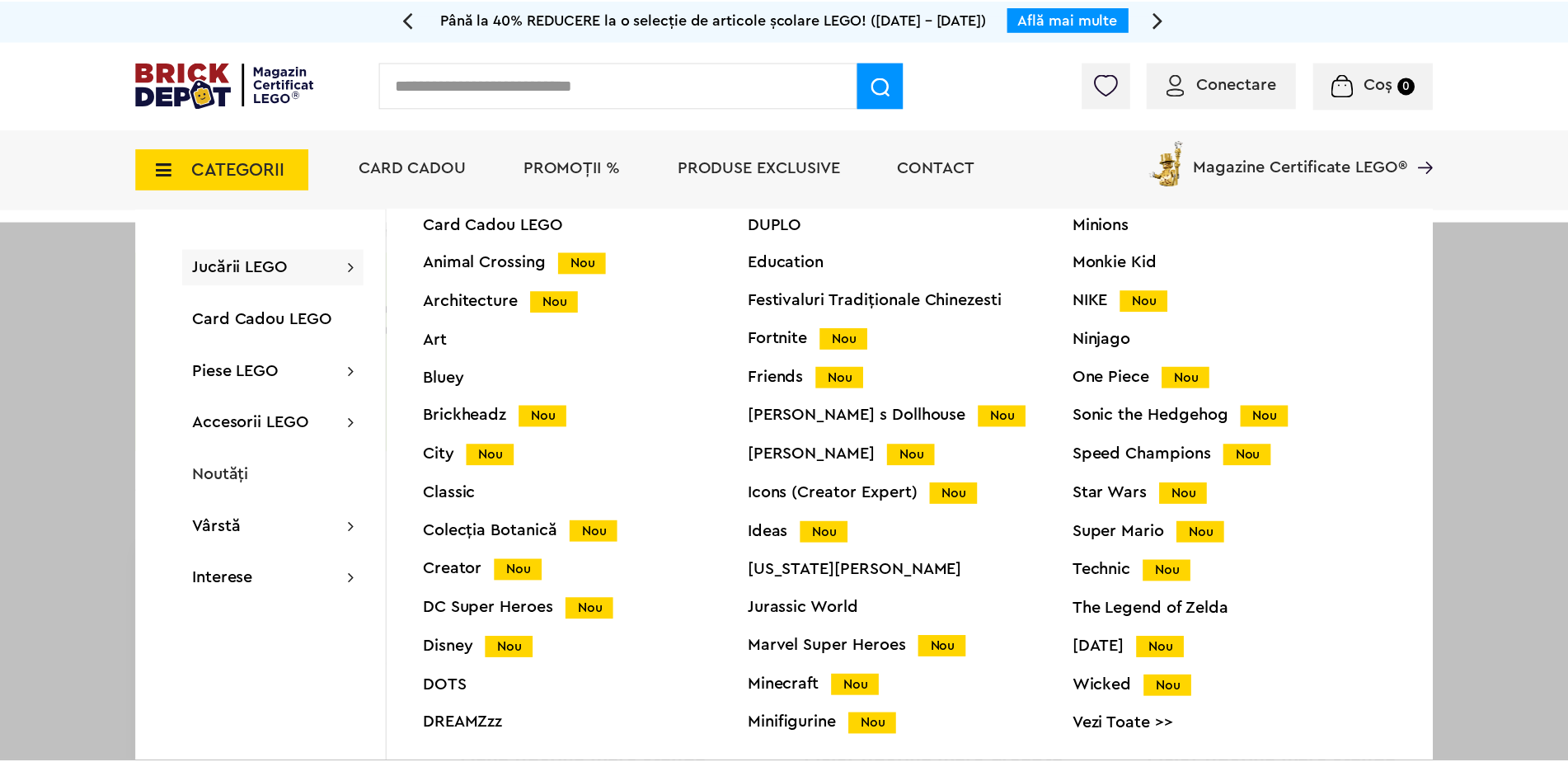
scroll to position [40, 0]
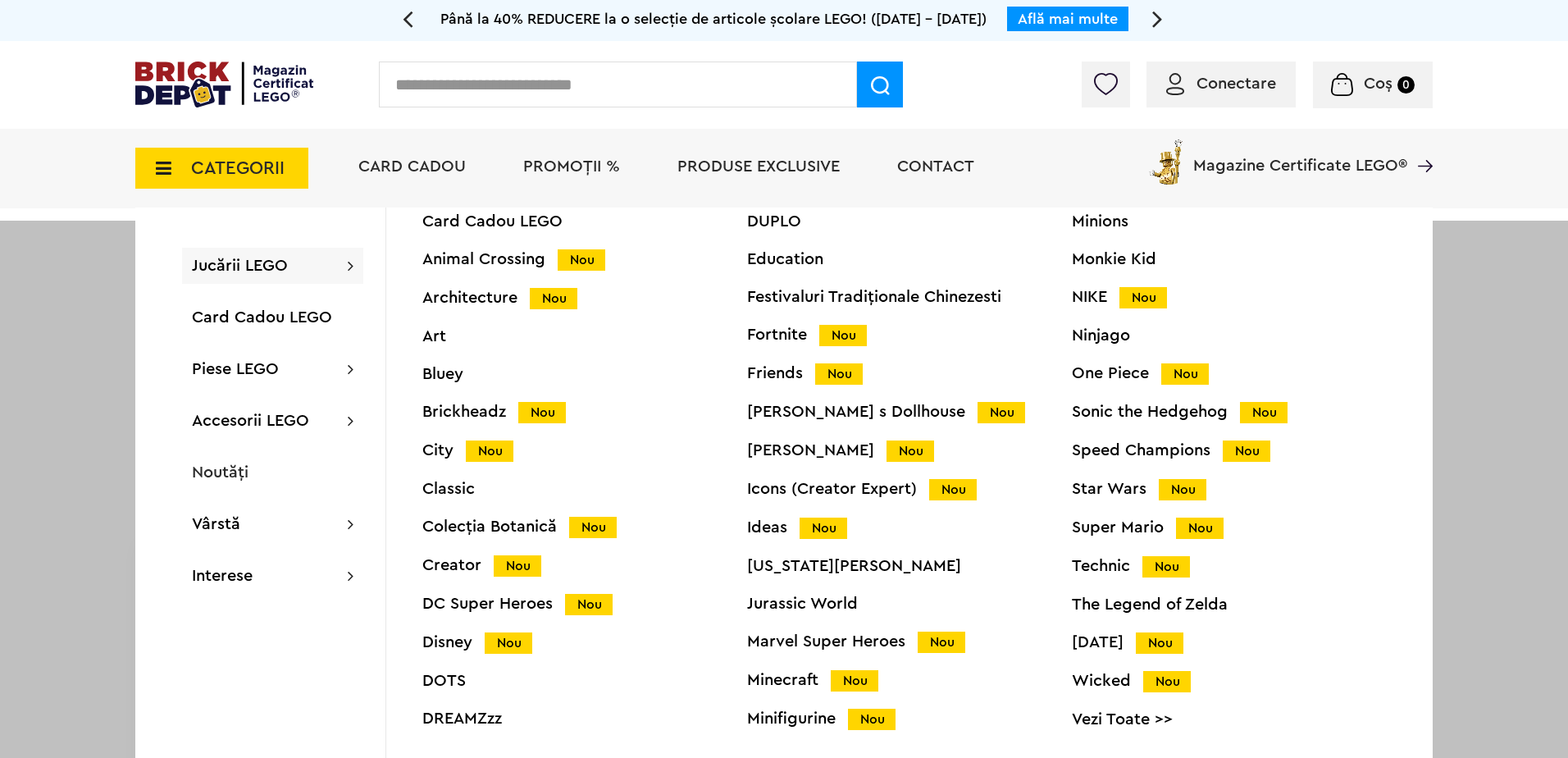
click at [1214, 610] on div "The Legend of Zelda" at bounding box center [1234, 604] width 325 height 17
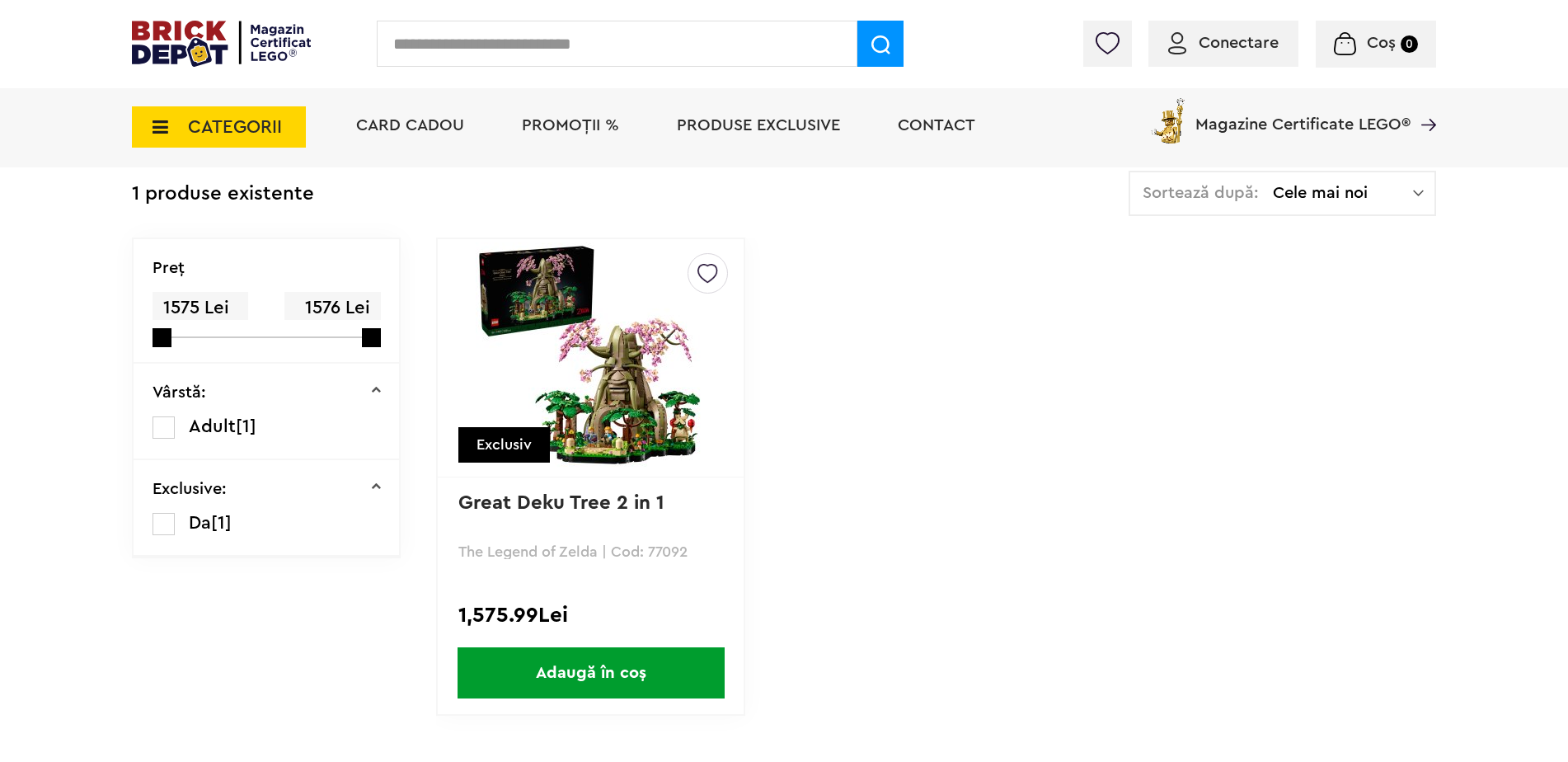
scroll to position [330, 0]
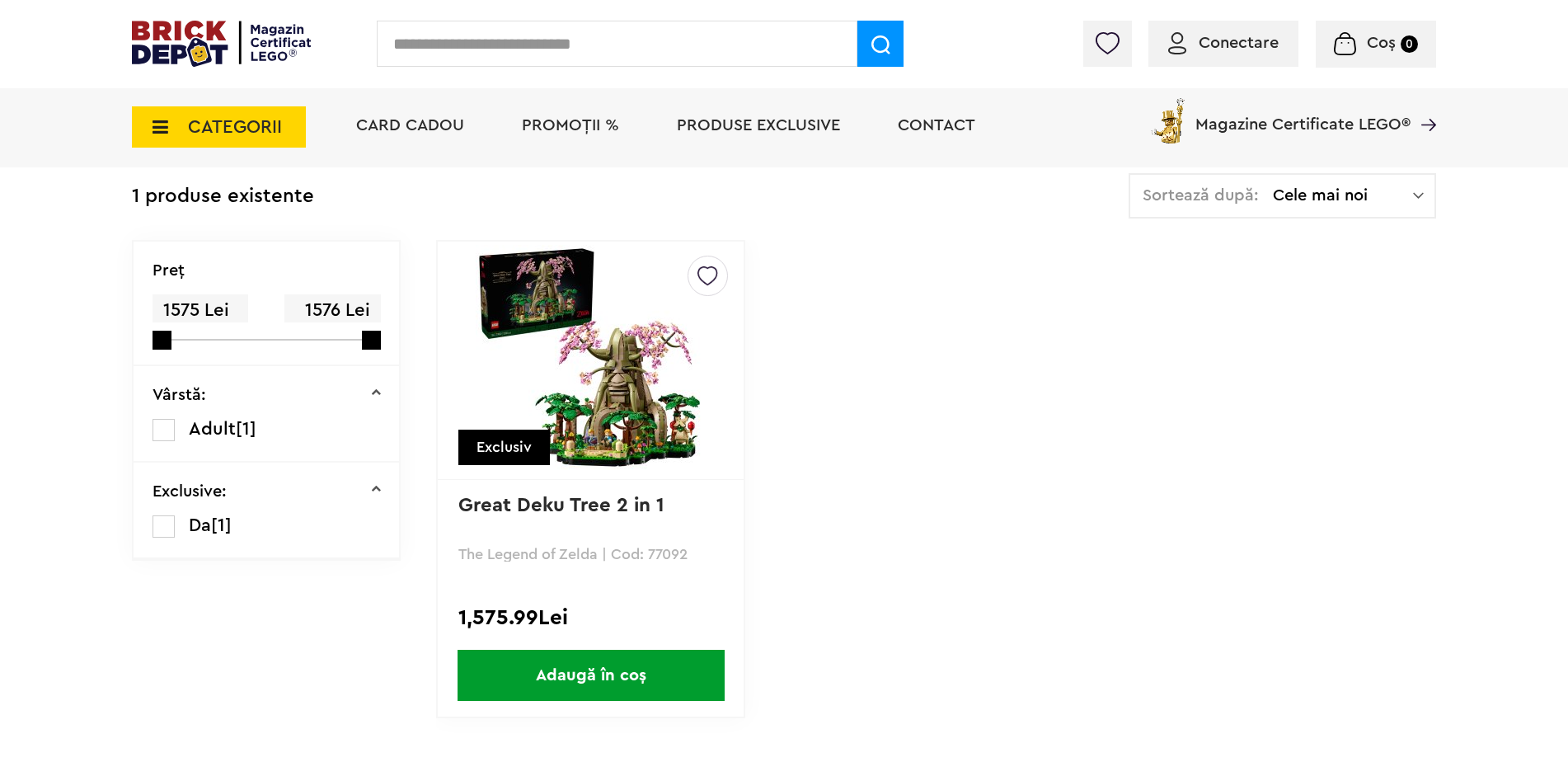
click at [647, 521] on p "Great Deku Tree 2 in 1" at bounding box center [591, 517] width 265 height 46
click at [651, 500] on link "Great Deku Tree 2 in 1" at bounding box center [561, 506] width 206 height 20
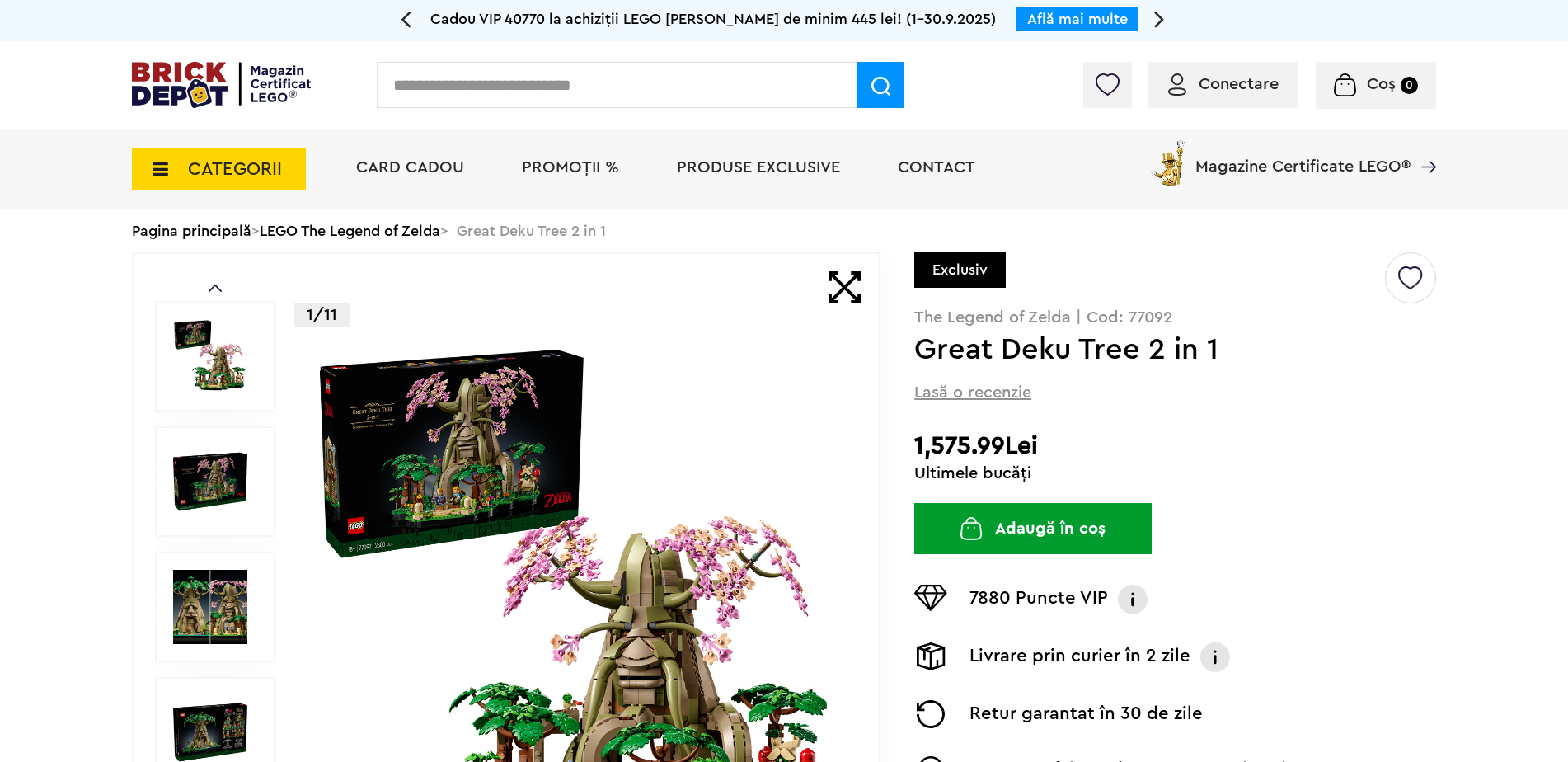
click at [269, 376] on div at bounding box center [215, 356] width 120 height 111
click at [214, 385] on img at bounding box center [210, 356] width 75 height 75
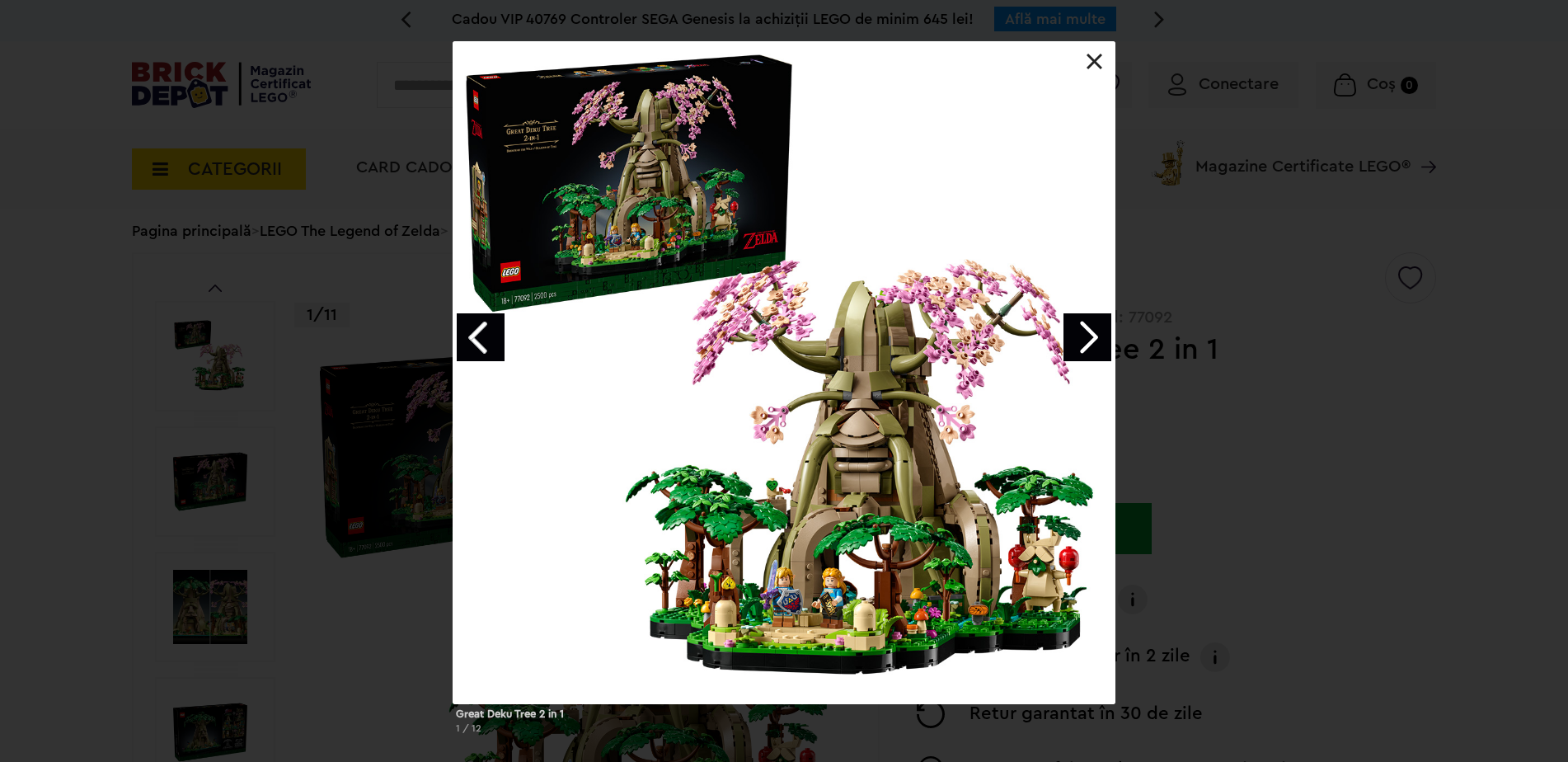
click at [1098, 337] on link "Next image" at bounding box center [1087, 337] width 47 height 47
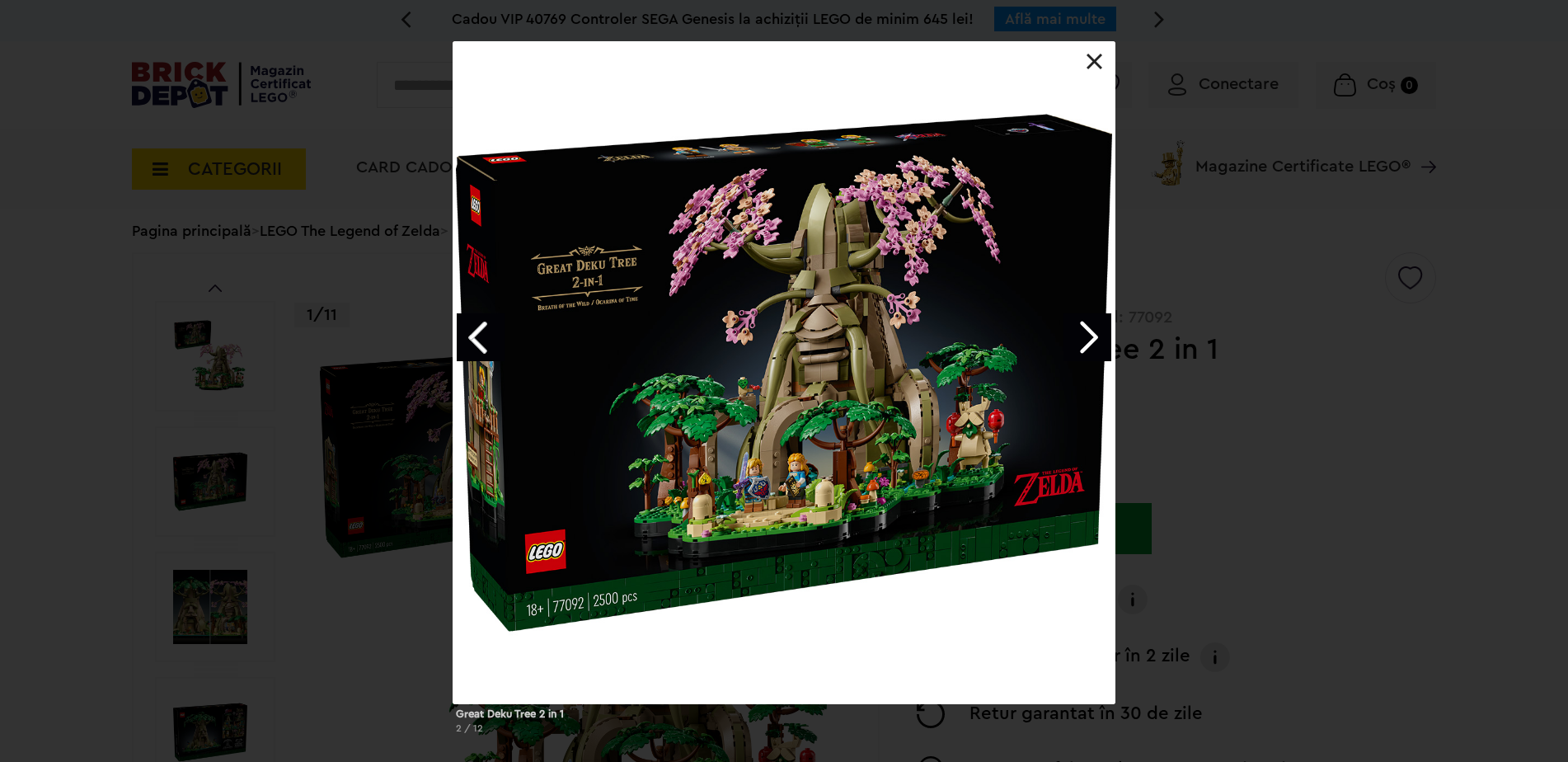
click at [1098, 337] on link "Next image" at bounding box center [1087, 337] width 47 height 47
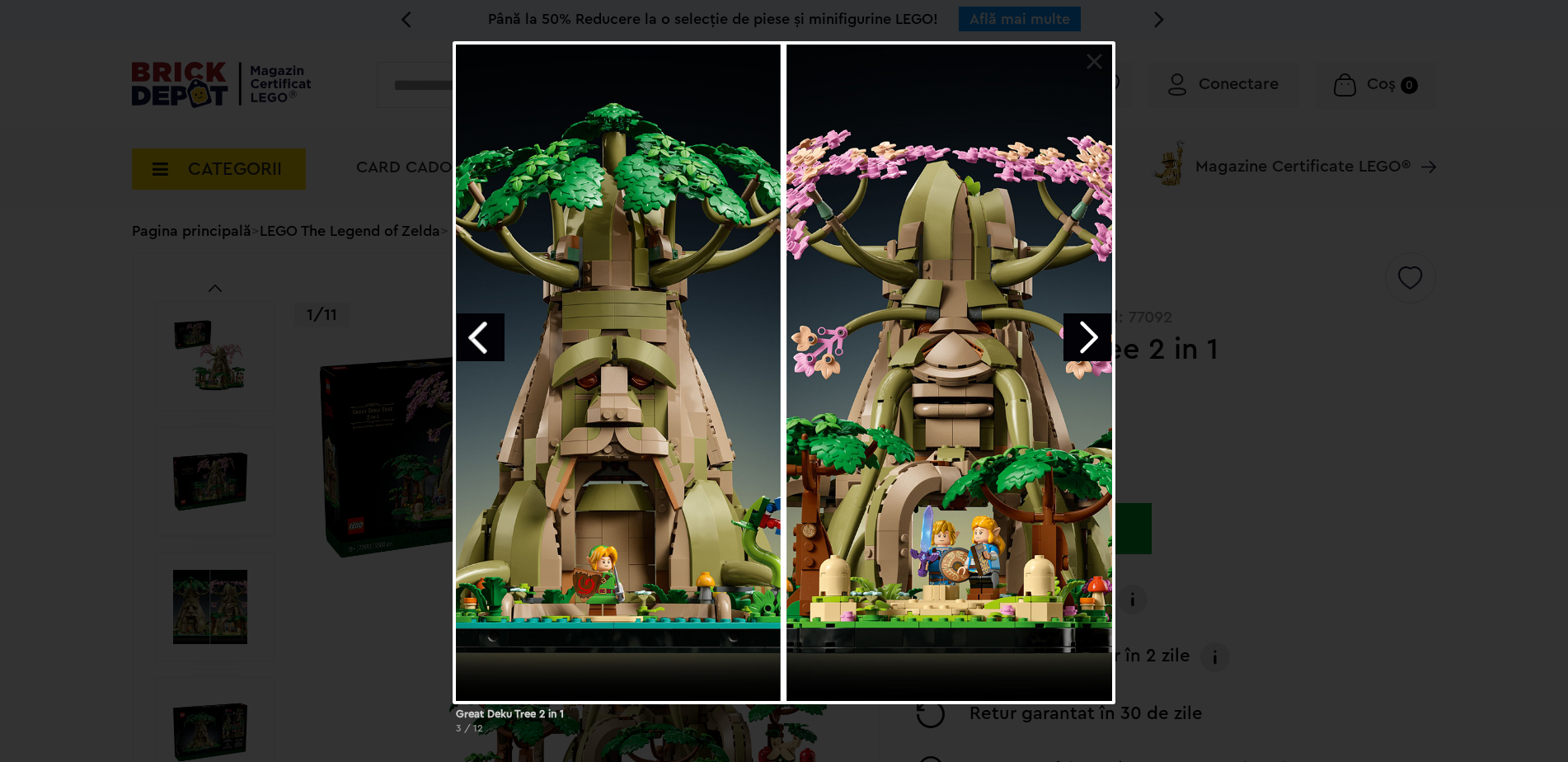
click at [1098, 337] on link "Next image" at bounding box center [1087, 337] width 47 height 47
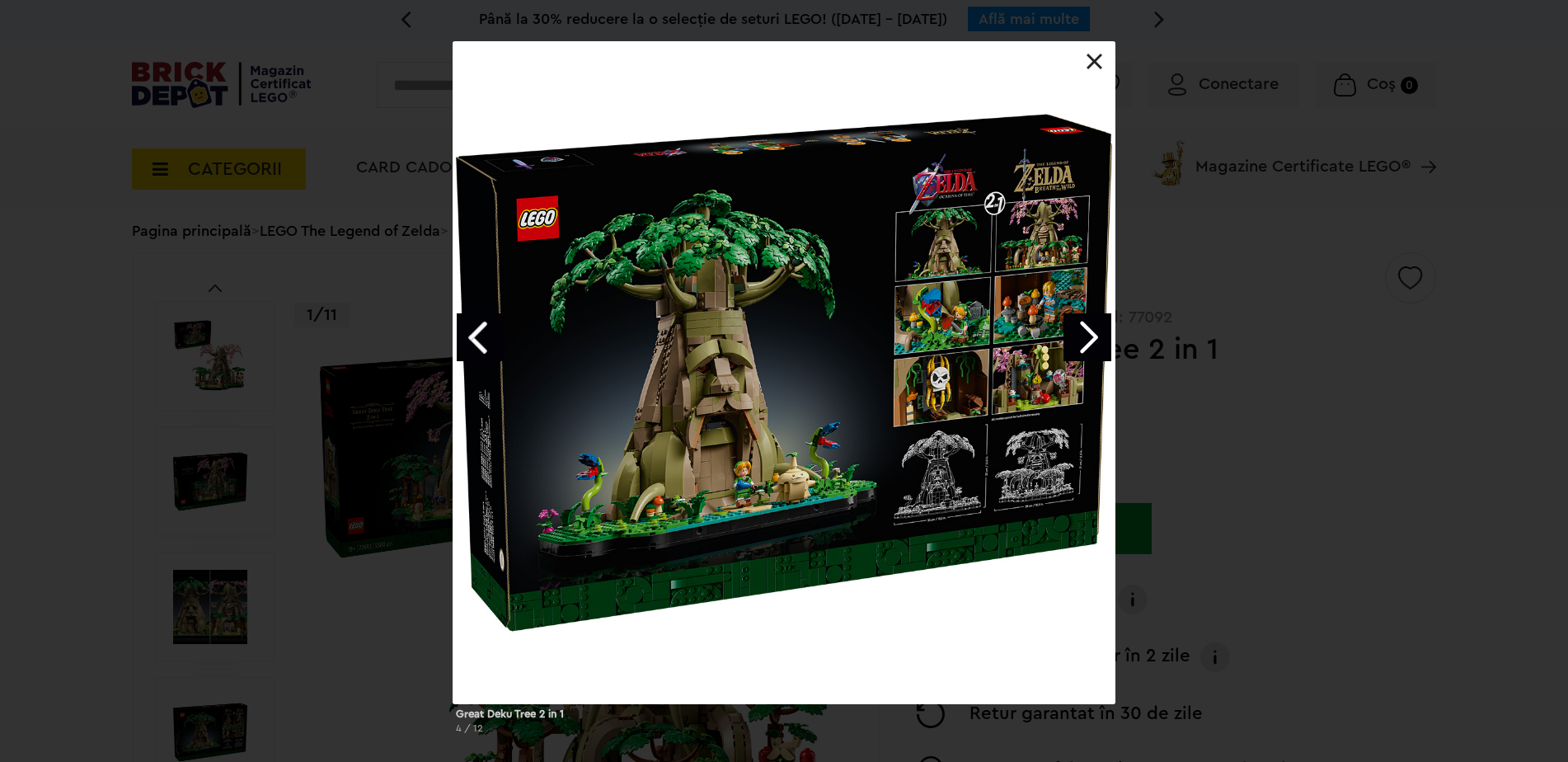
click at [1099, 337] on link "Next image" at bounding box center [1087, 337] width 47 height 47
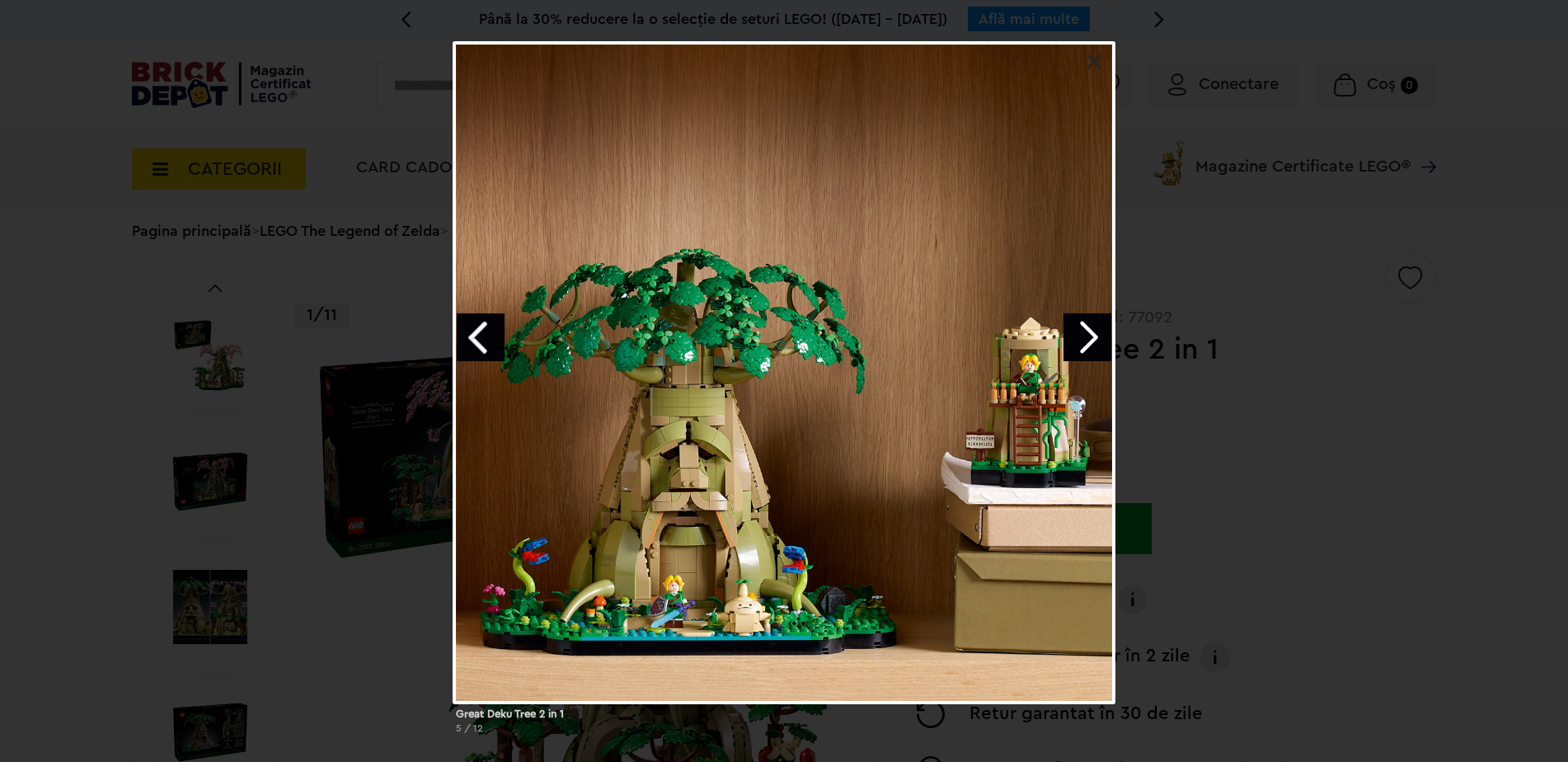
click at [1099, 338] on link "Next image" at bounding box center [1087, 337] width 47 height 47
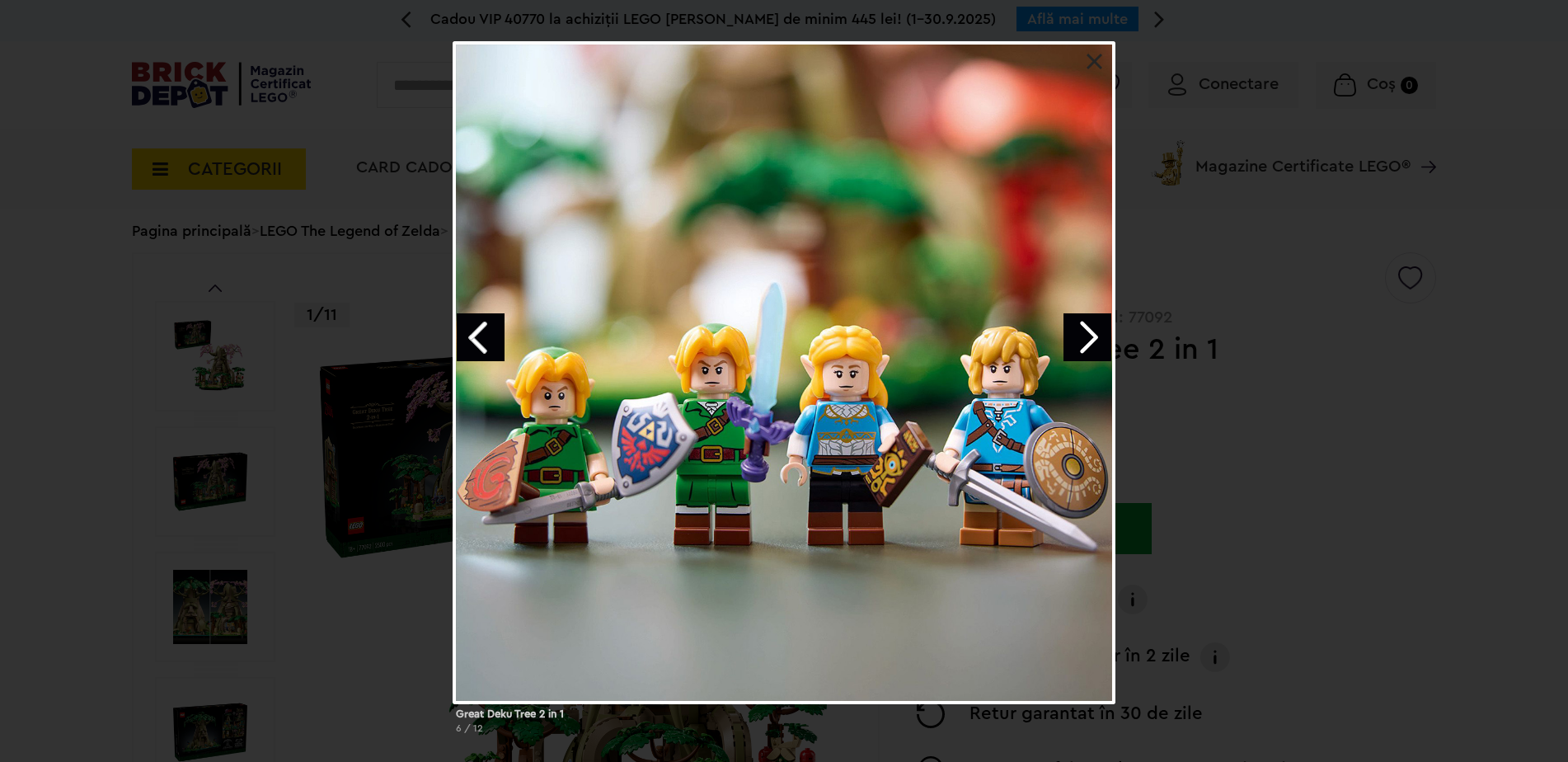
click at [1087, 341] on link "Next image" at bounding box center [1087, 337] width 47 height 47
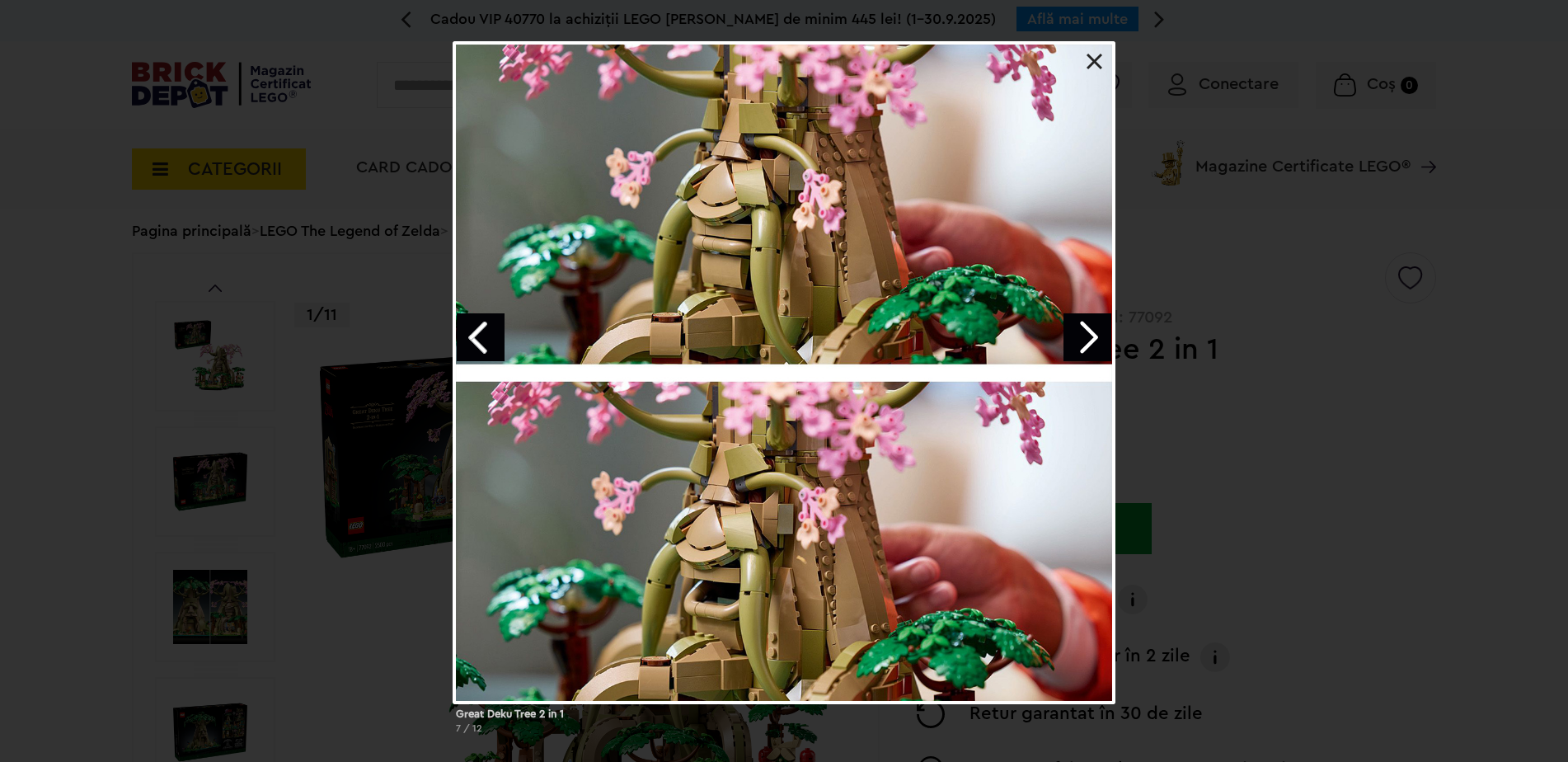
click at [1091, 341] on link "Next image" at bounding box center [1087, 337] width 47 height 47
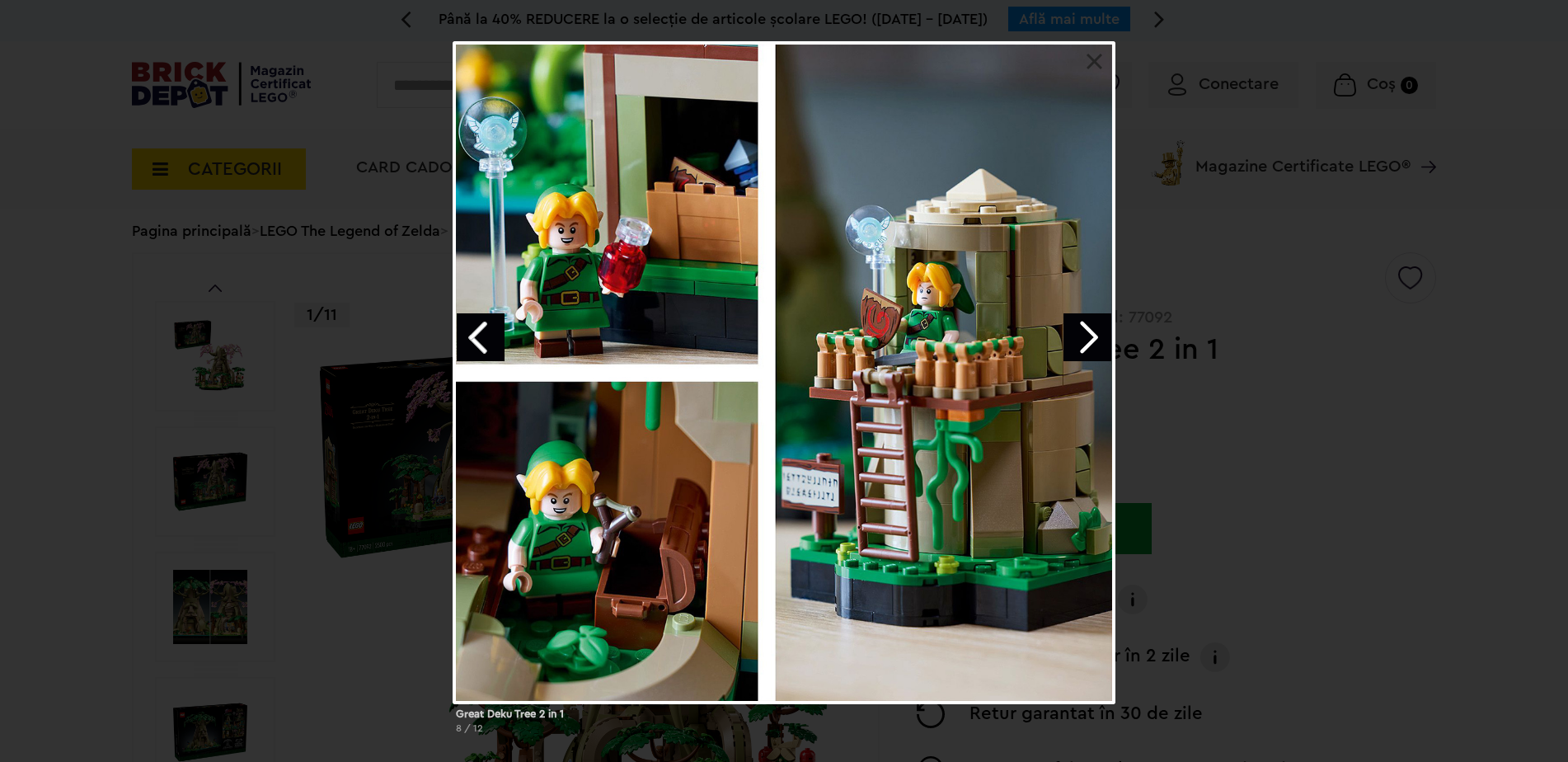
click at [1091, 341] on link "Next image" at bounding box center [1087, 337] width 47 height 47
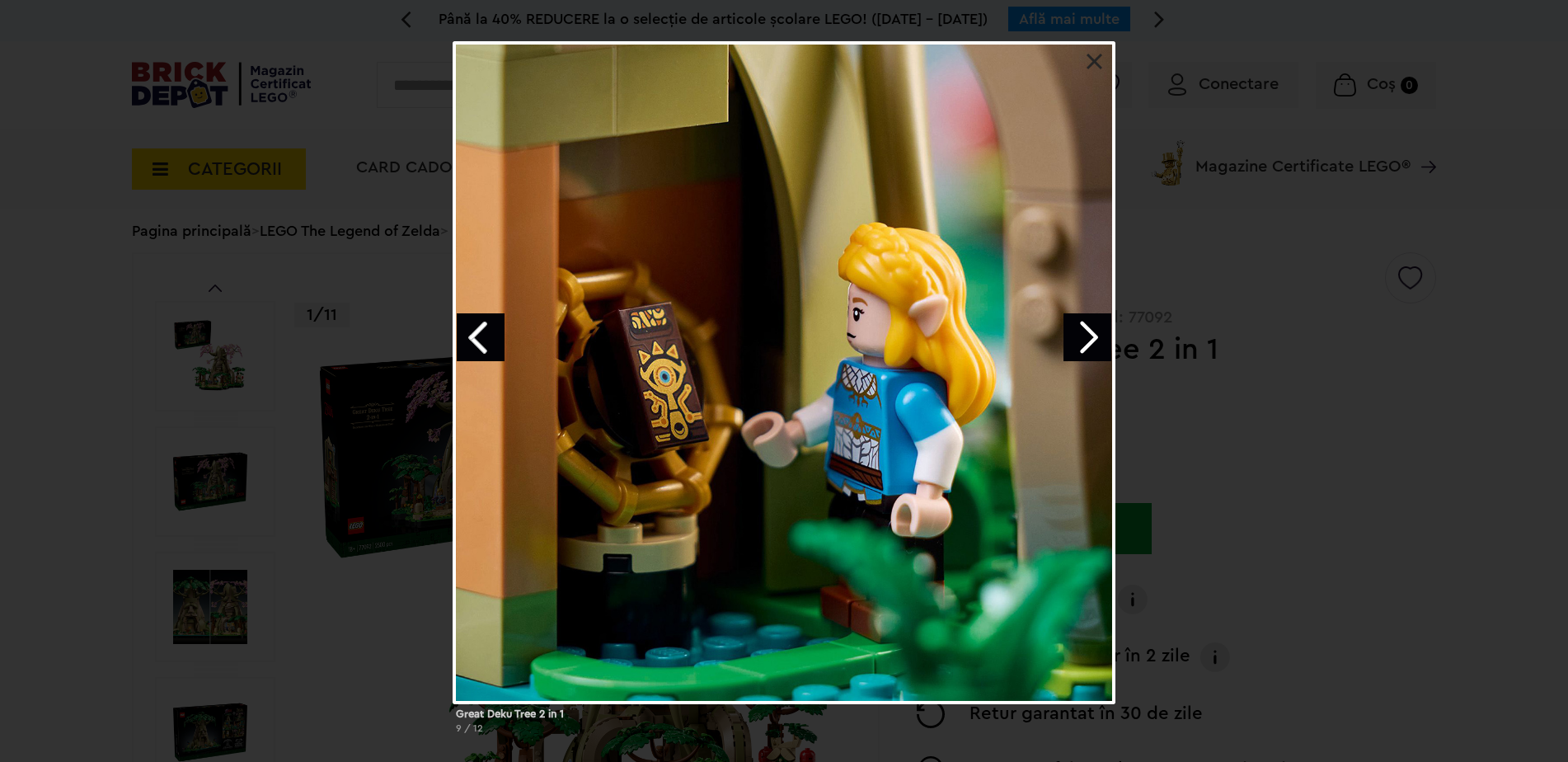
click at [1091, 341] on link "Next image" at bounding box center [1087, 337] width 47 height 47
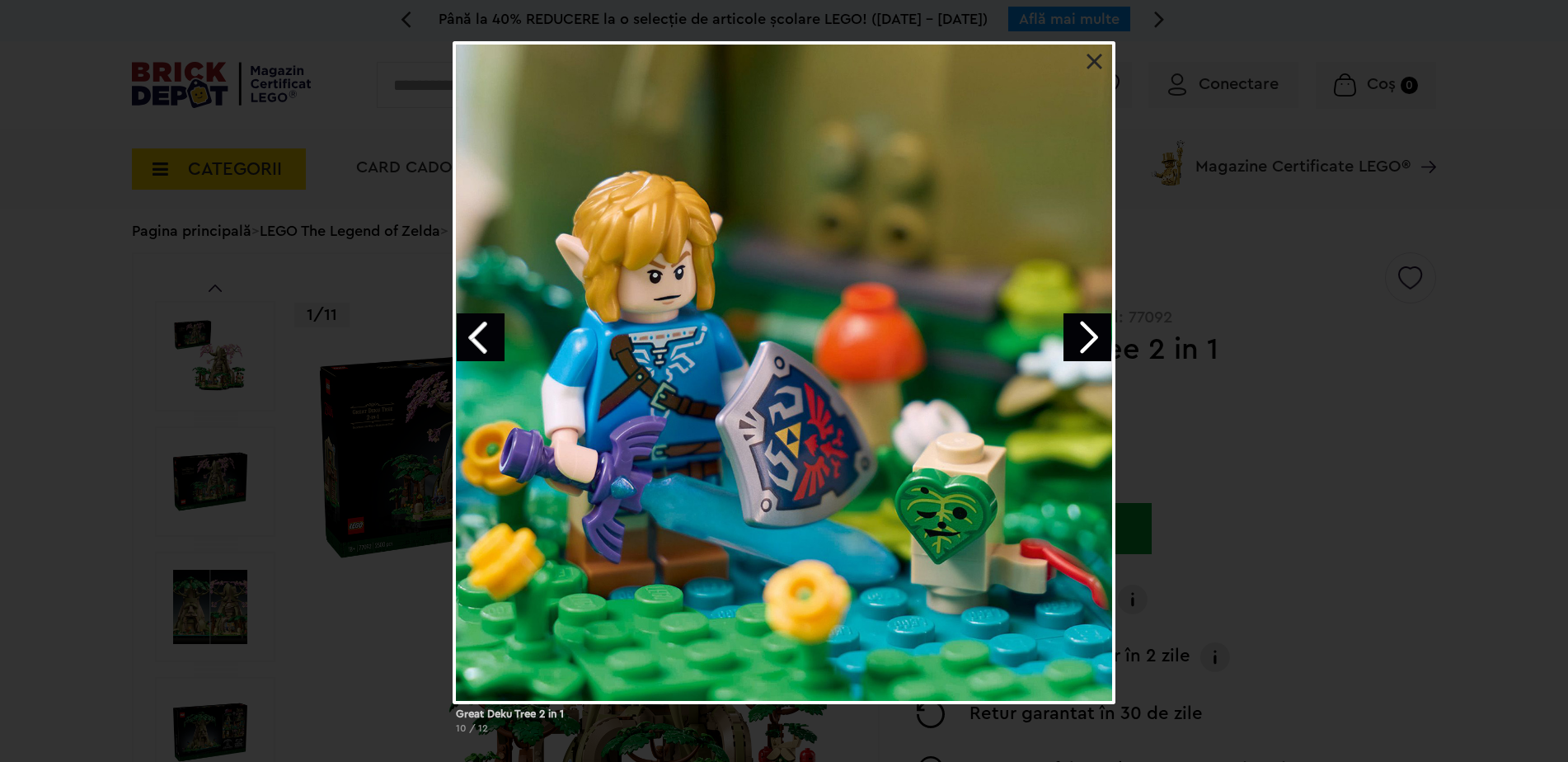
click at [1091, 341] on link "Next image" at bounding box center [1087, 337] width 47 height 47
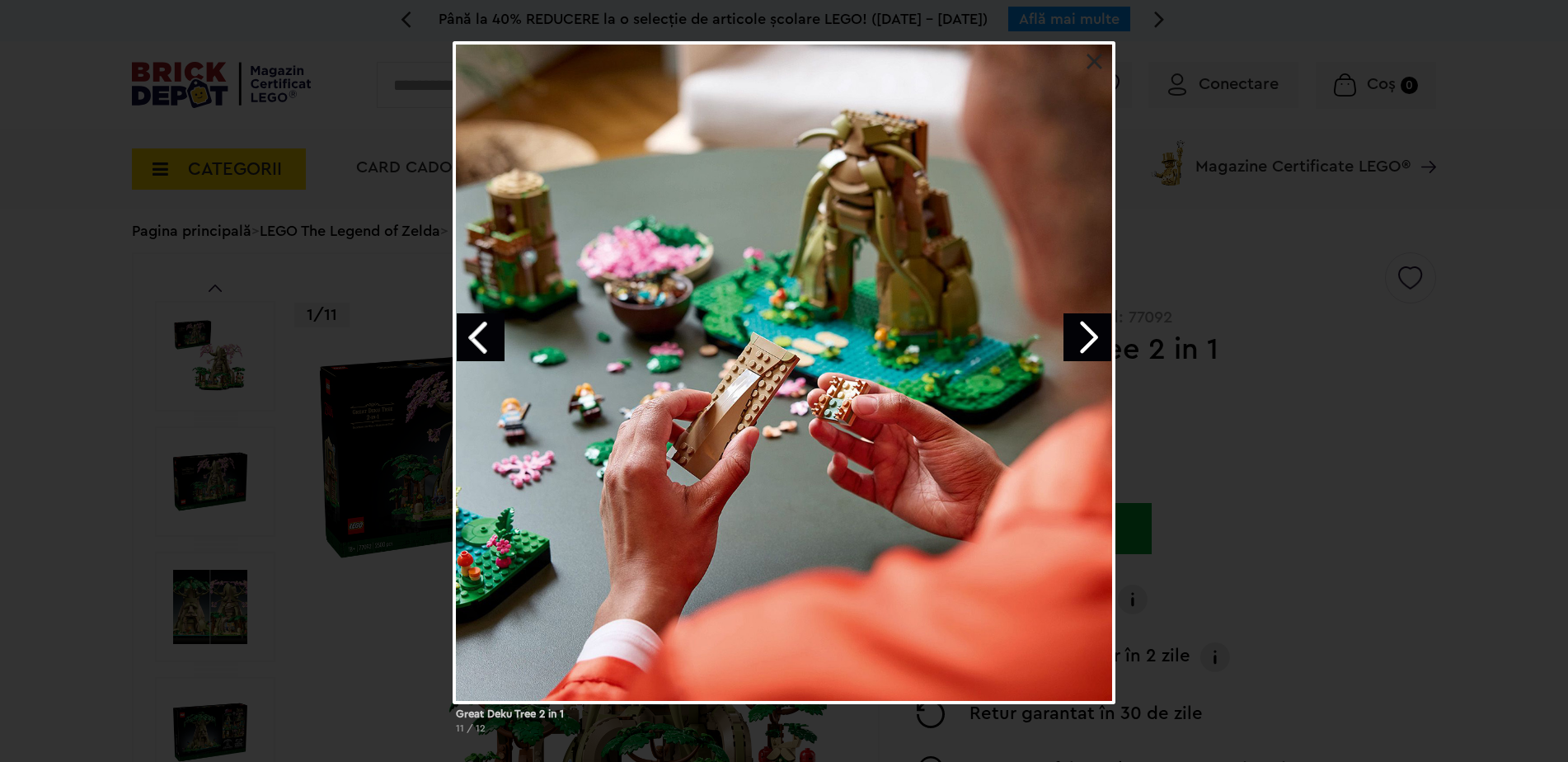
click at [1091, 342] on link "Next image" at bounding box center [1087, 337] width 47 height 47
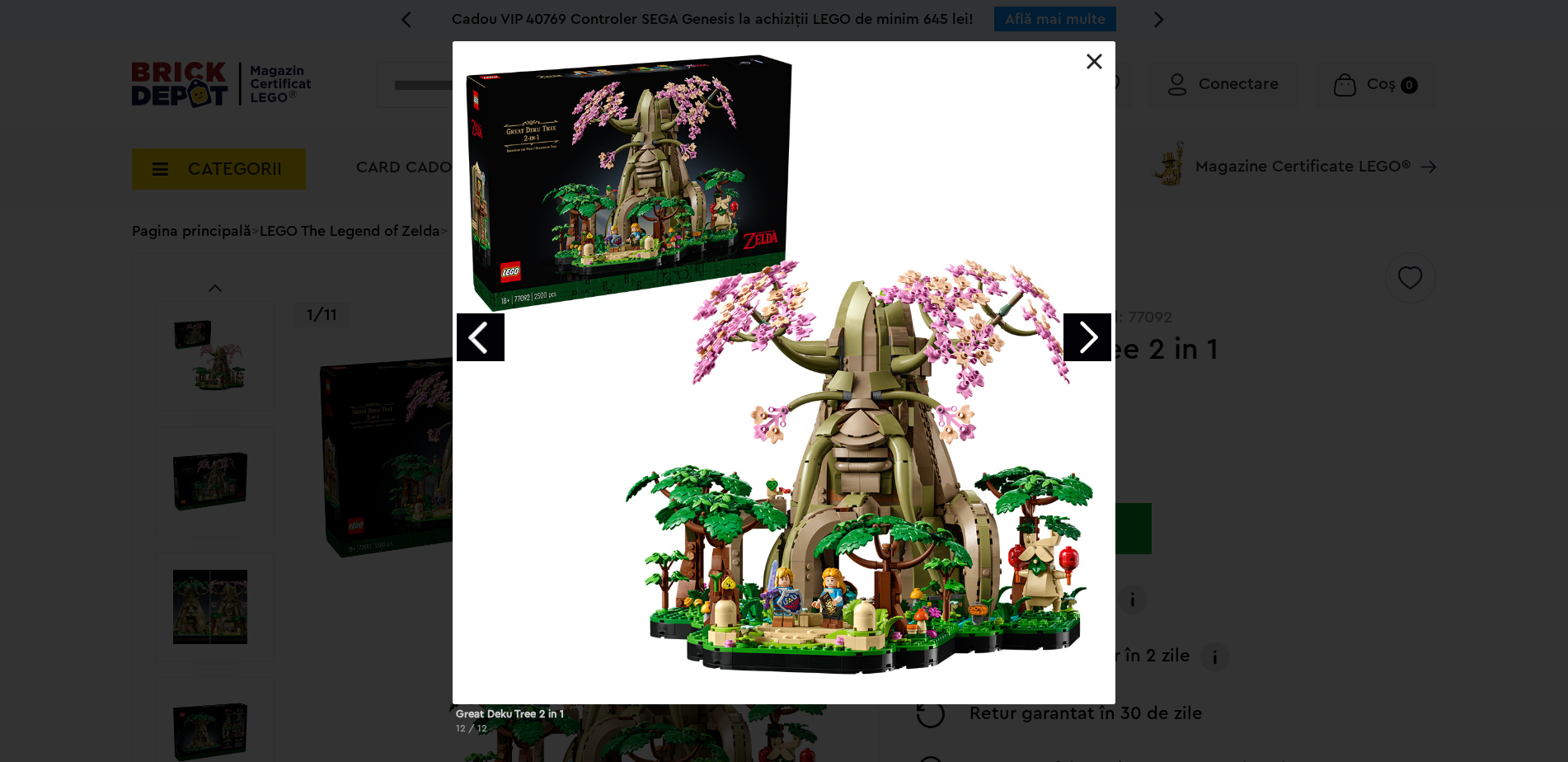
click at [1091, 342] on link "Next image" at bounding box center [1087, 337] width 47 height 47
click at [1088, 73] on div at bounding box center [784, 372] width 662 height 663
click at [1091, 66] on link at bounding box center [1094, 61] width 17 height 17
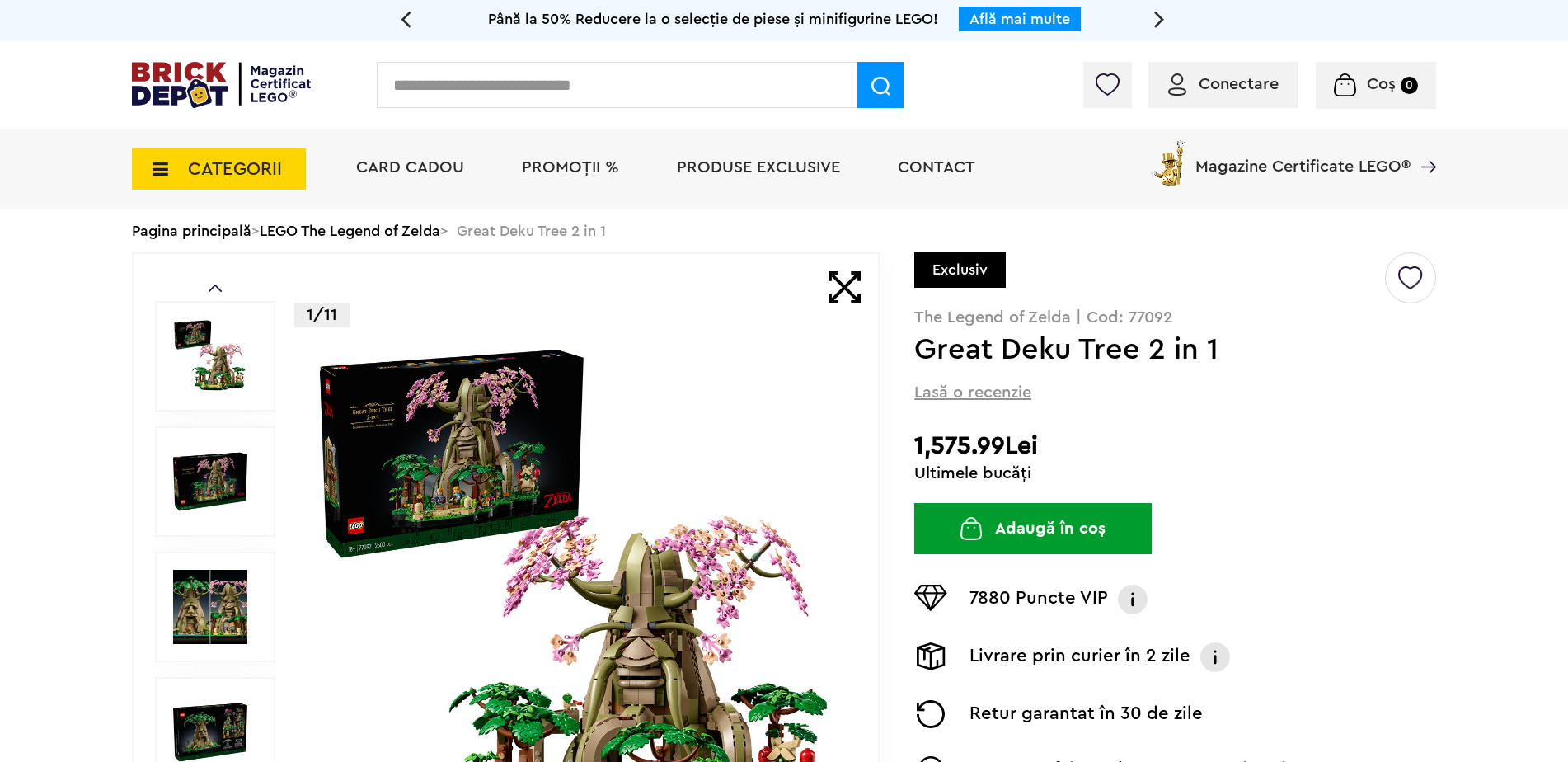
click at [213, 168] on span "CATEGORII" at bounding box center [234, 169] width 94 height 18
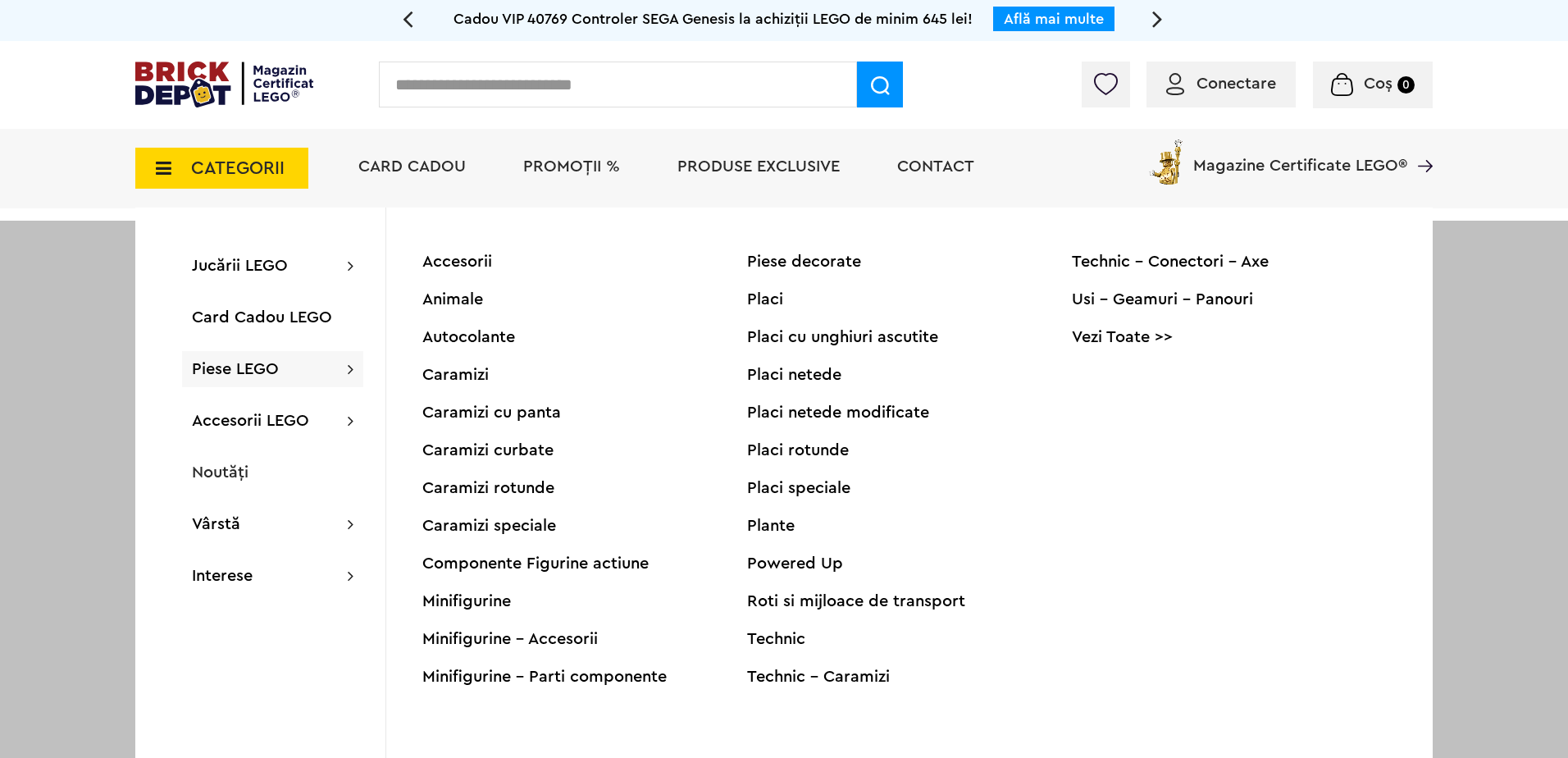
click at [476, 674] on div "Minifigurine - Parti componente" at bounding box center [585, 677] width 325 height 17
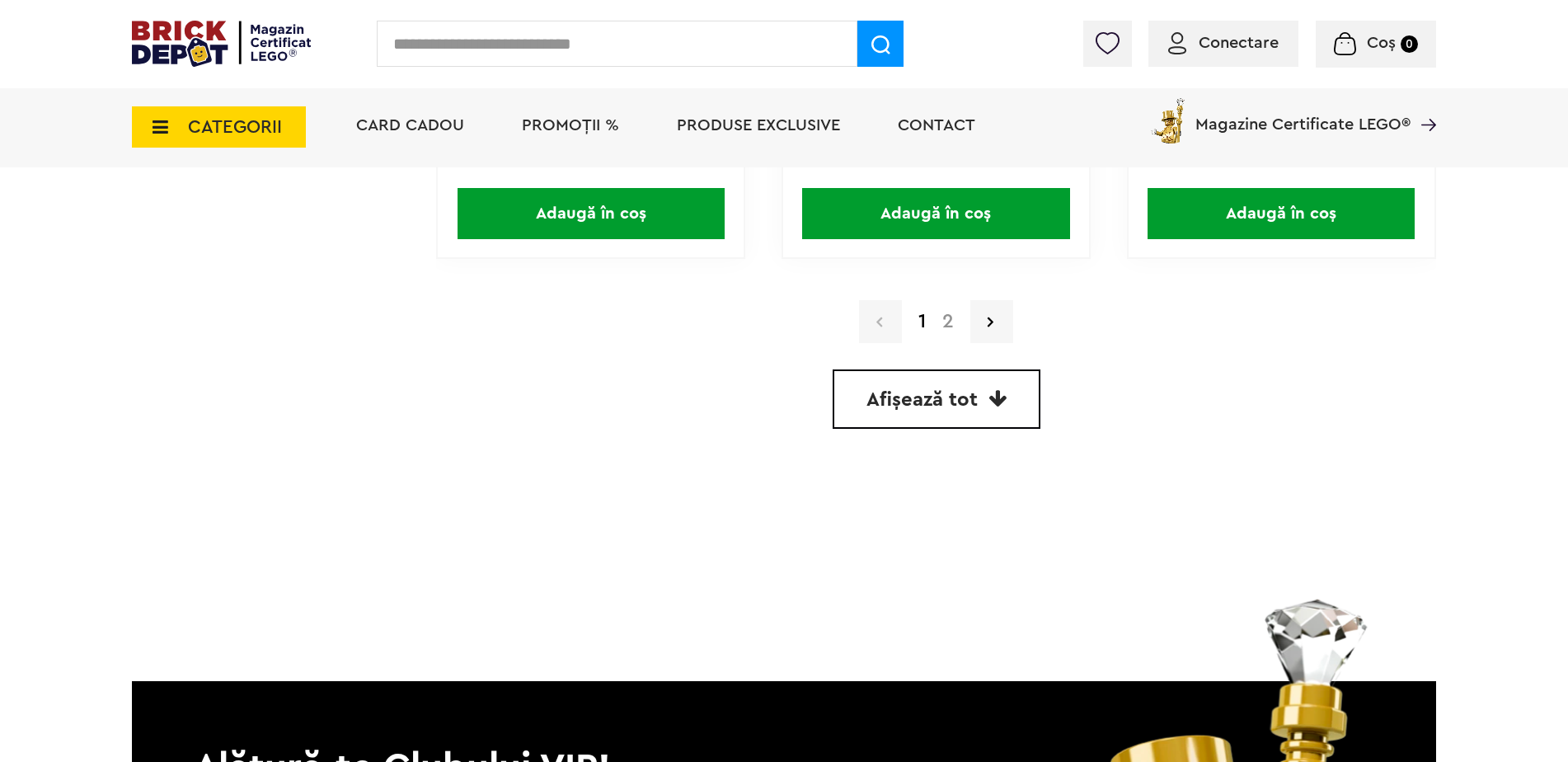
scroll to position [4883, 0]
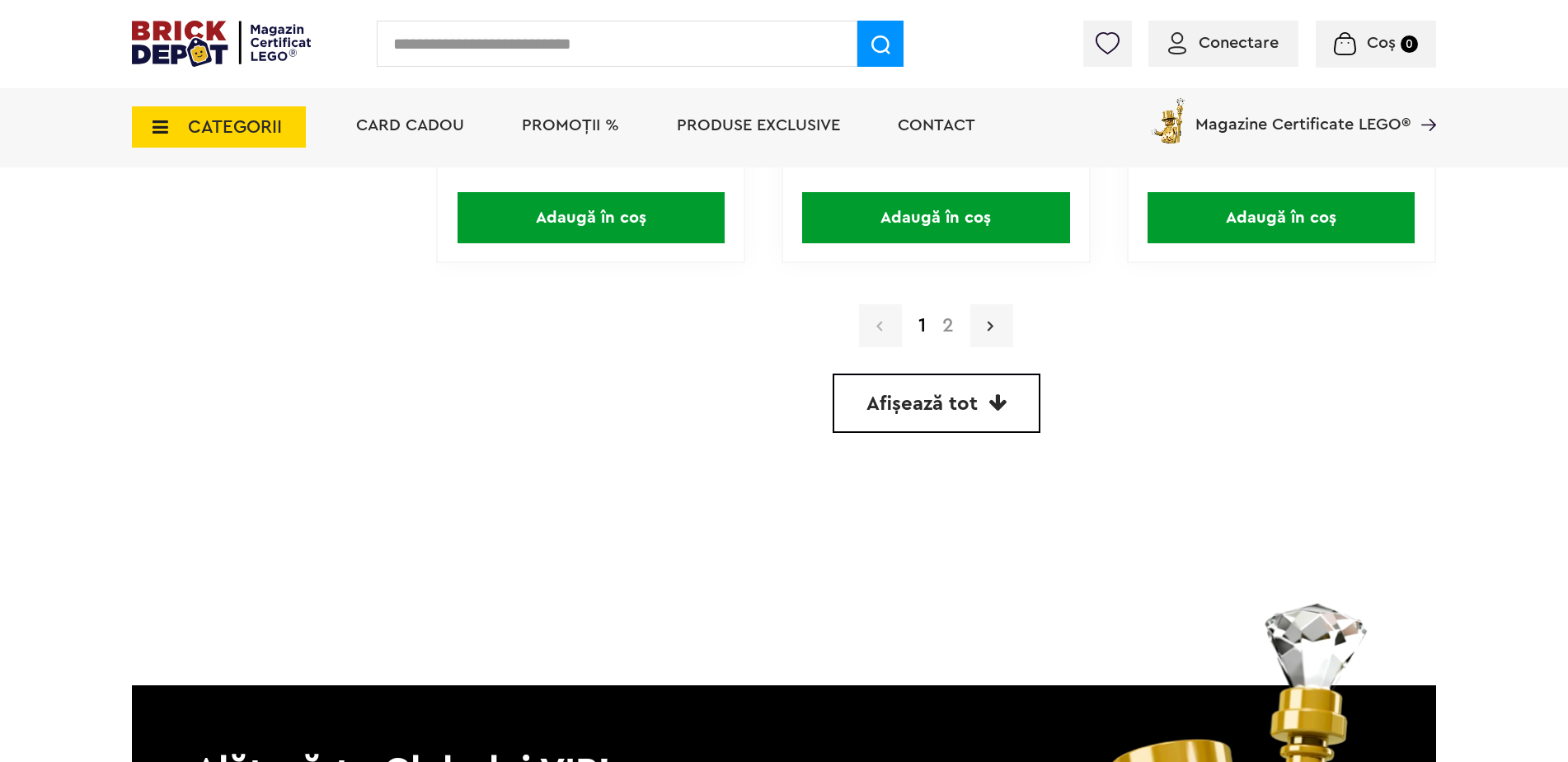
click at [986, 334] on link at bounding box center [992, 326] width 43 height 43
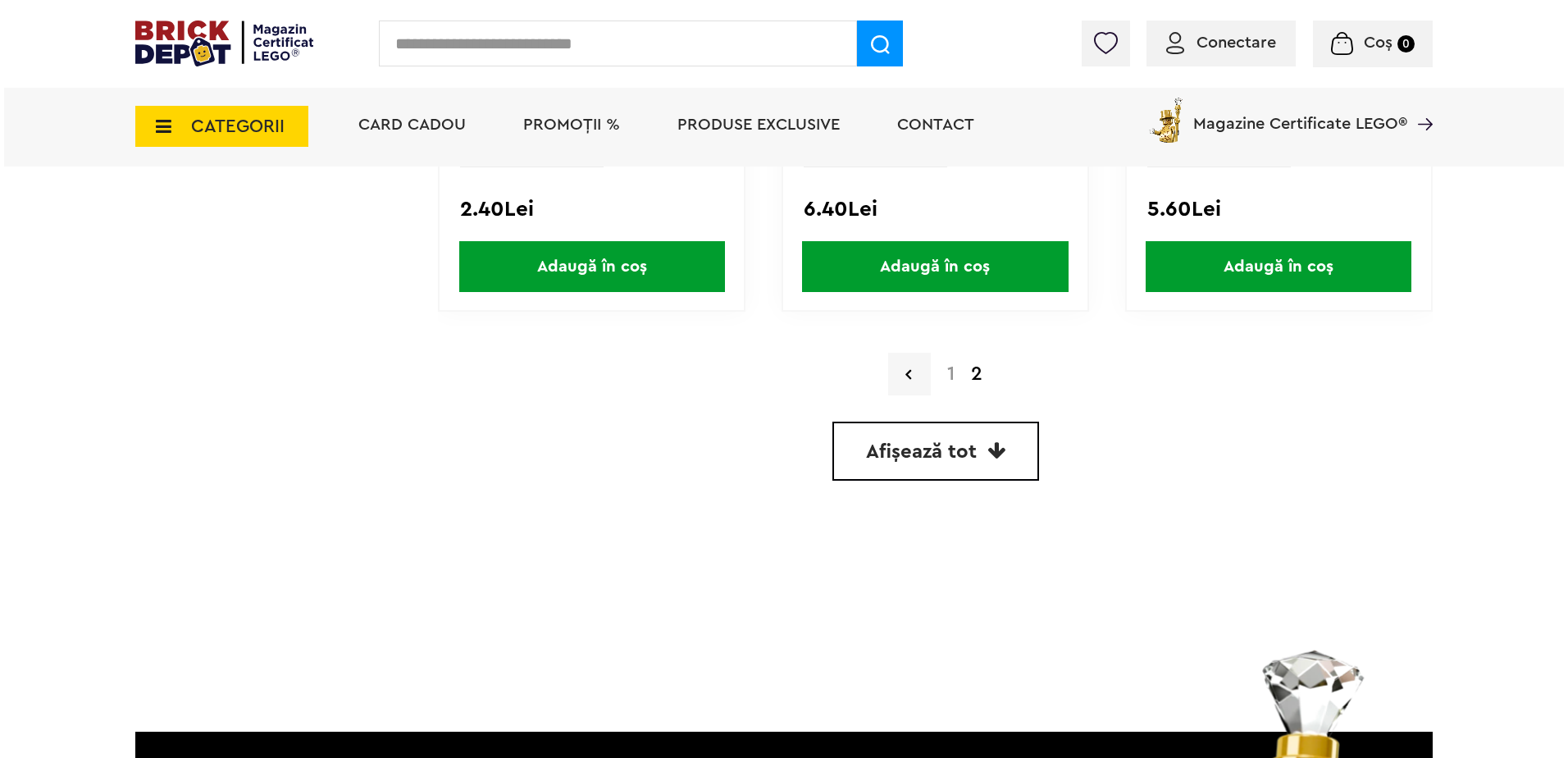
scroll to position [2789, 0]
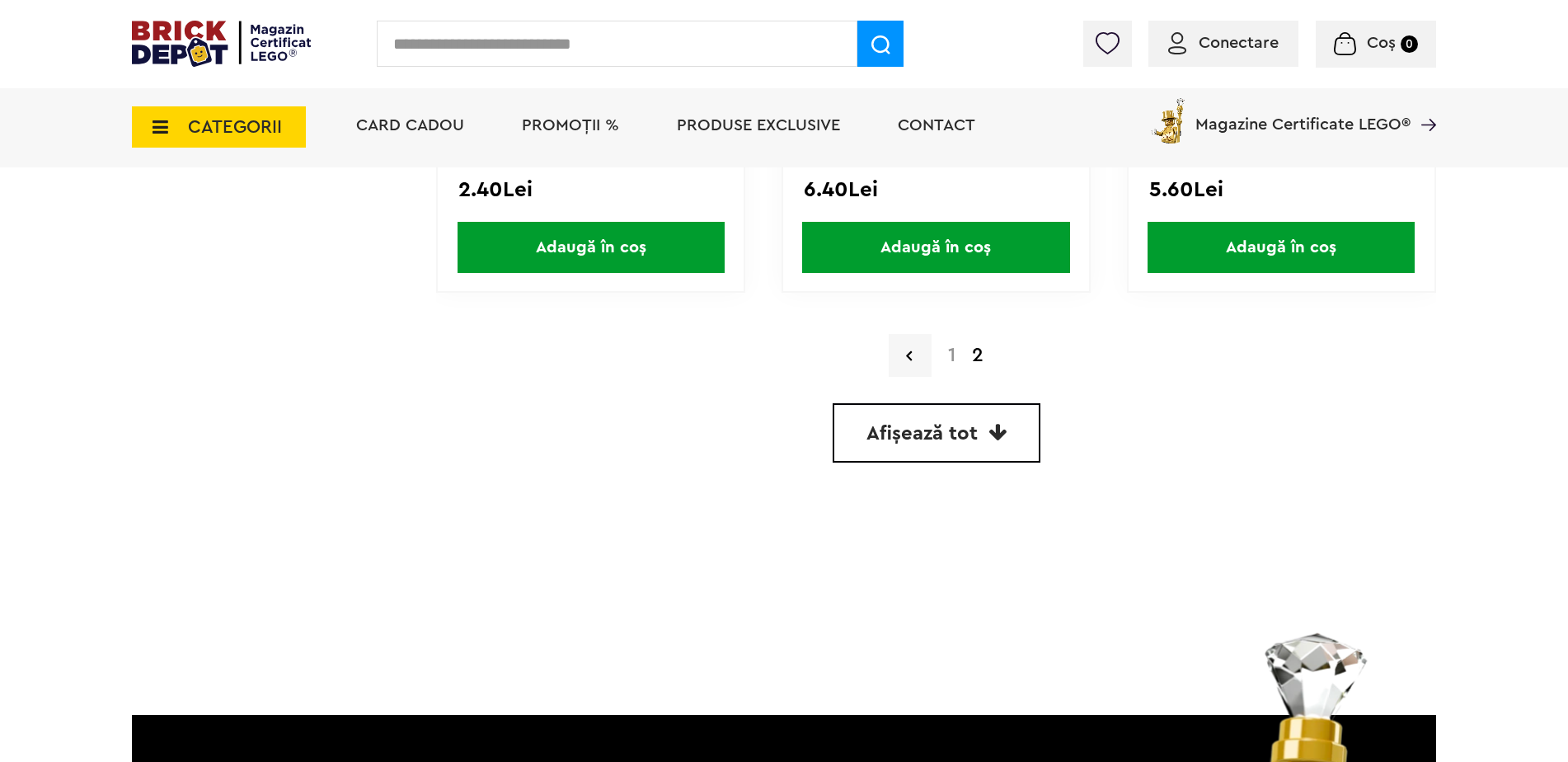
click at [233, 147] on span "CATEGORII" at bounding box center [218, 126] width 174 height 41
